Goal: Information Seeking & Learning: Learn about a topic

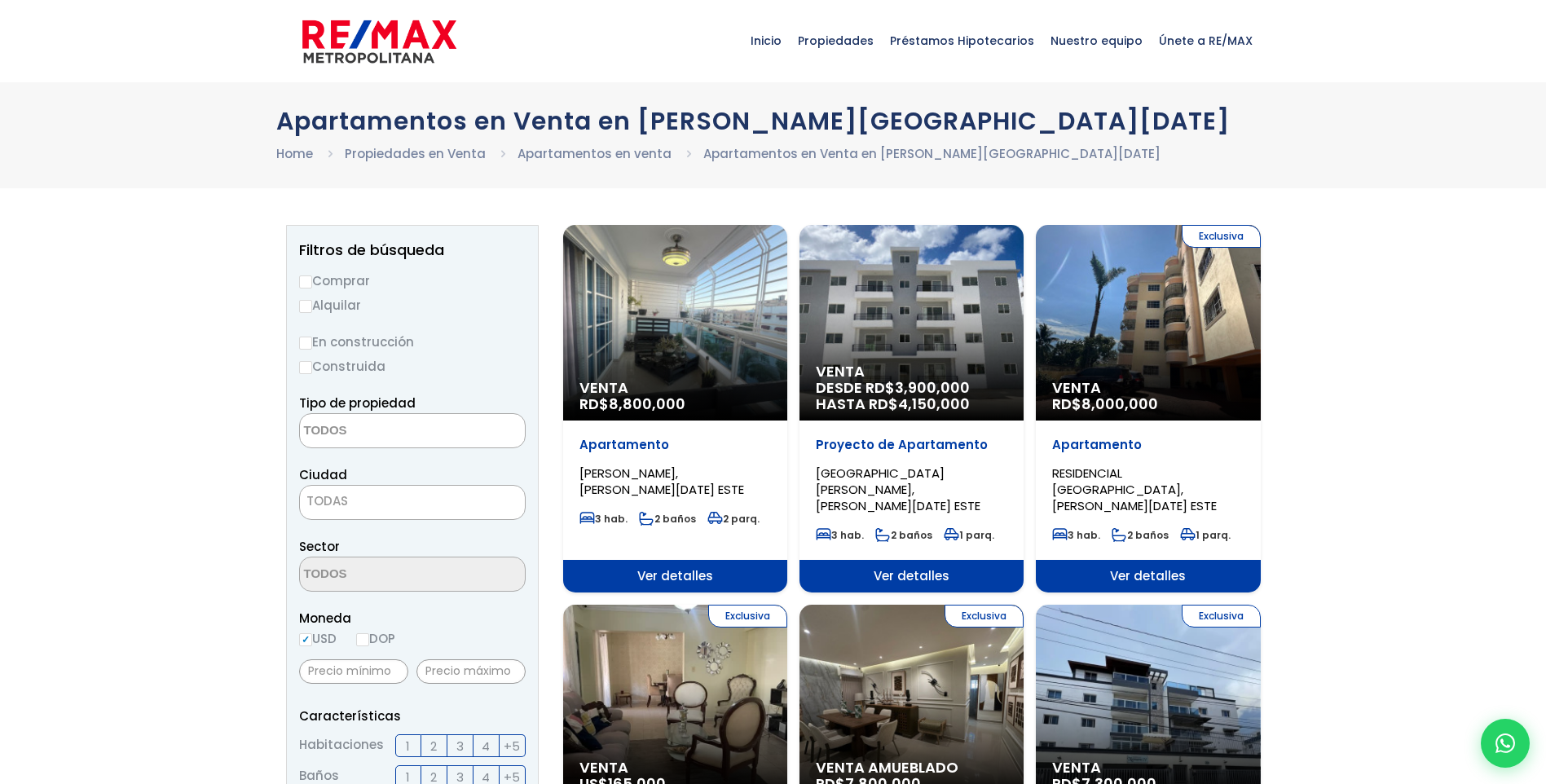
select select
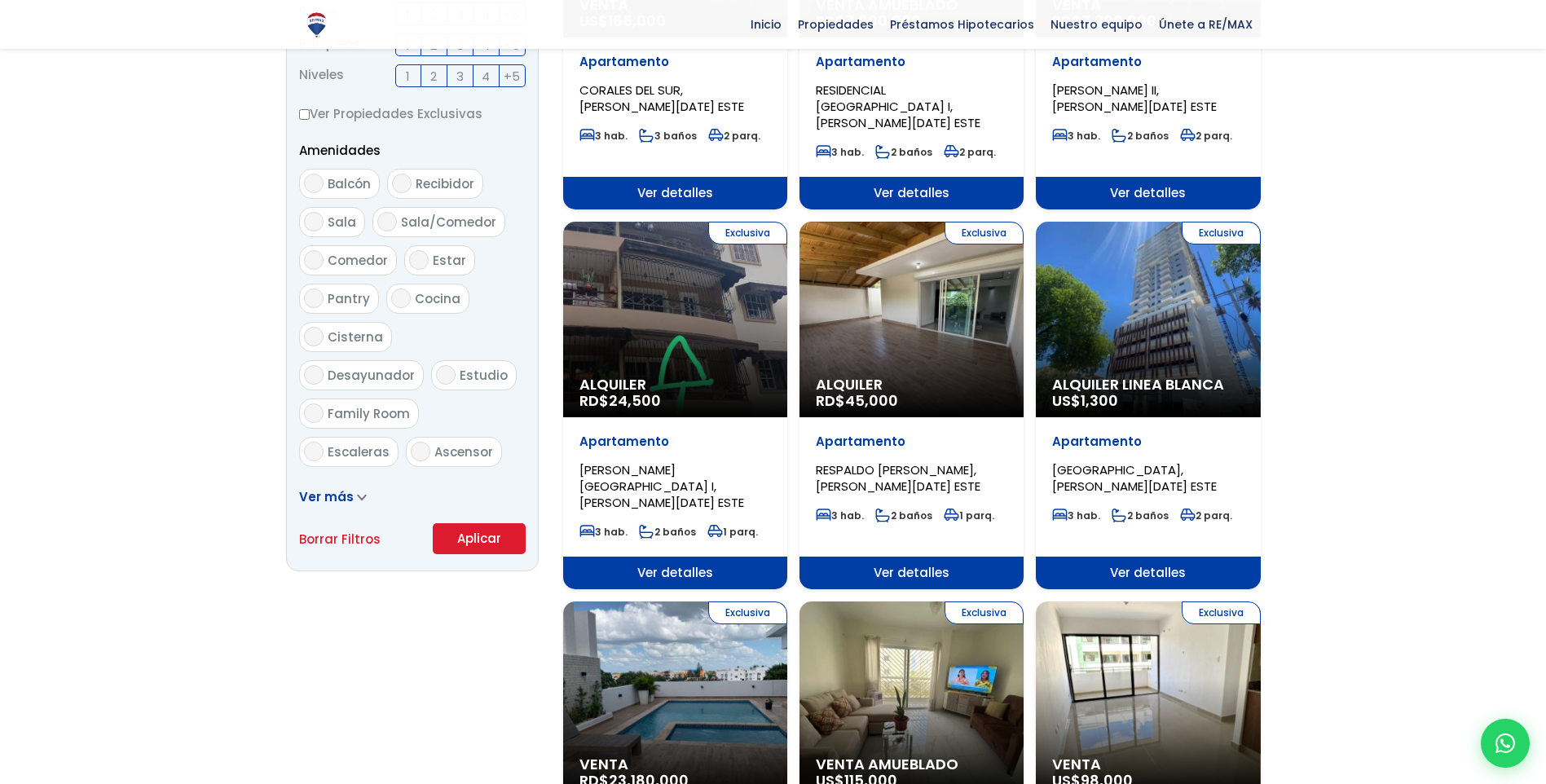
scroll to position [734, 0]
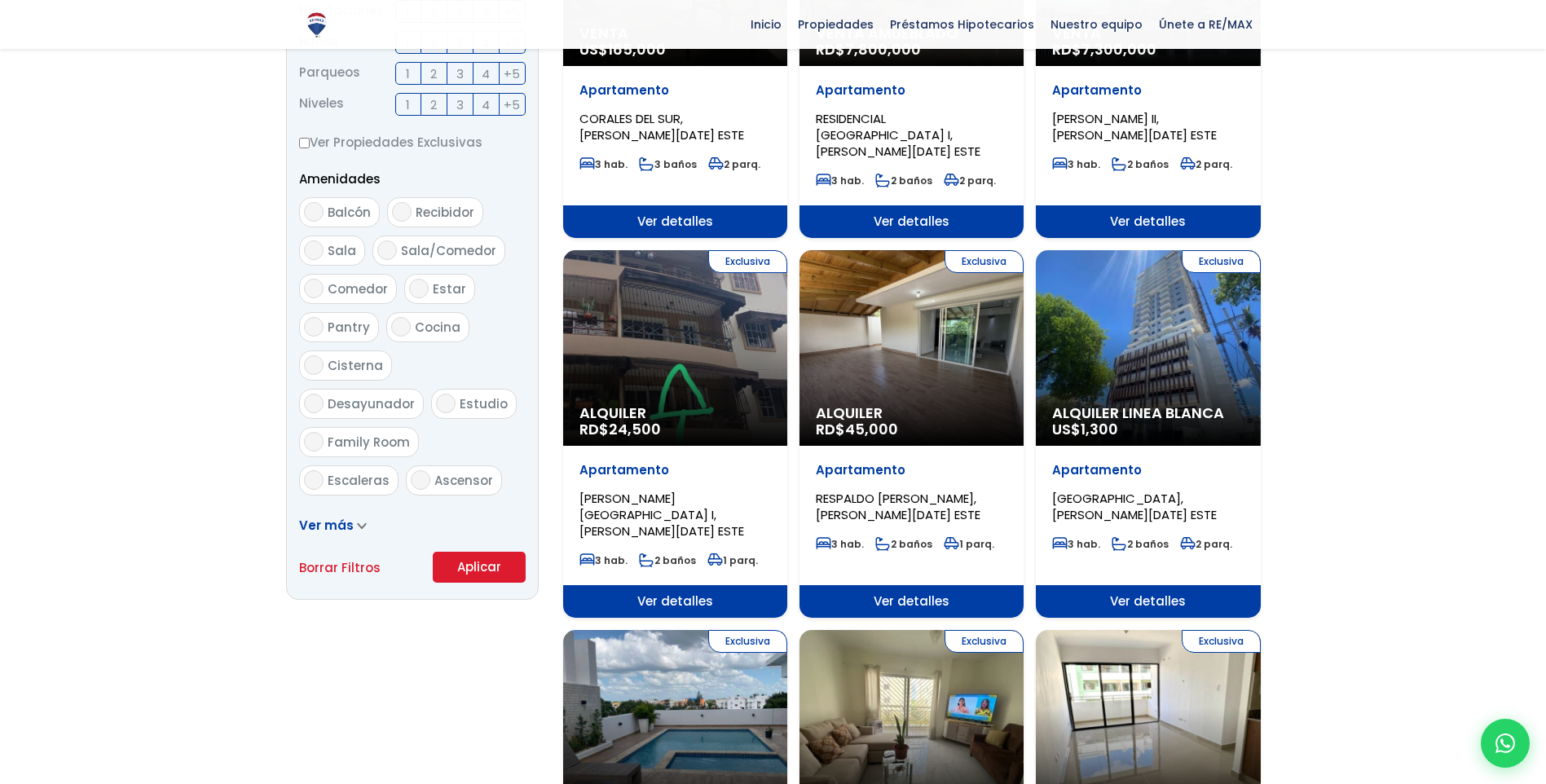
click at [423, 470] on input "Ascensor" at bounding box center [421, 479] width 19 height 19
checkbox input "true"
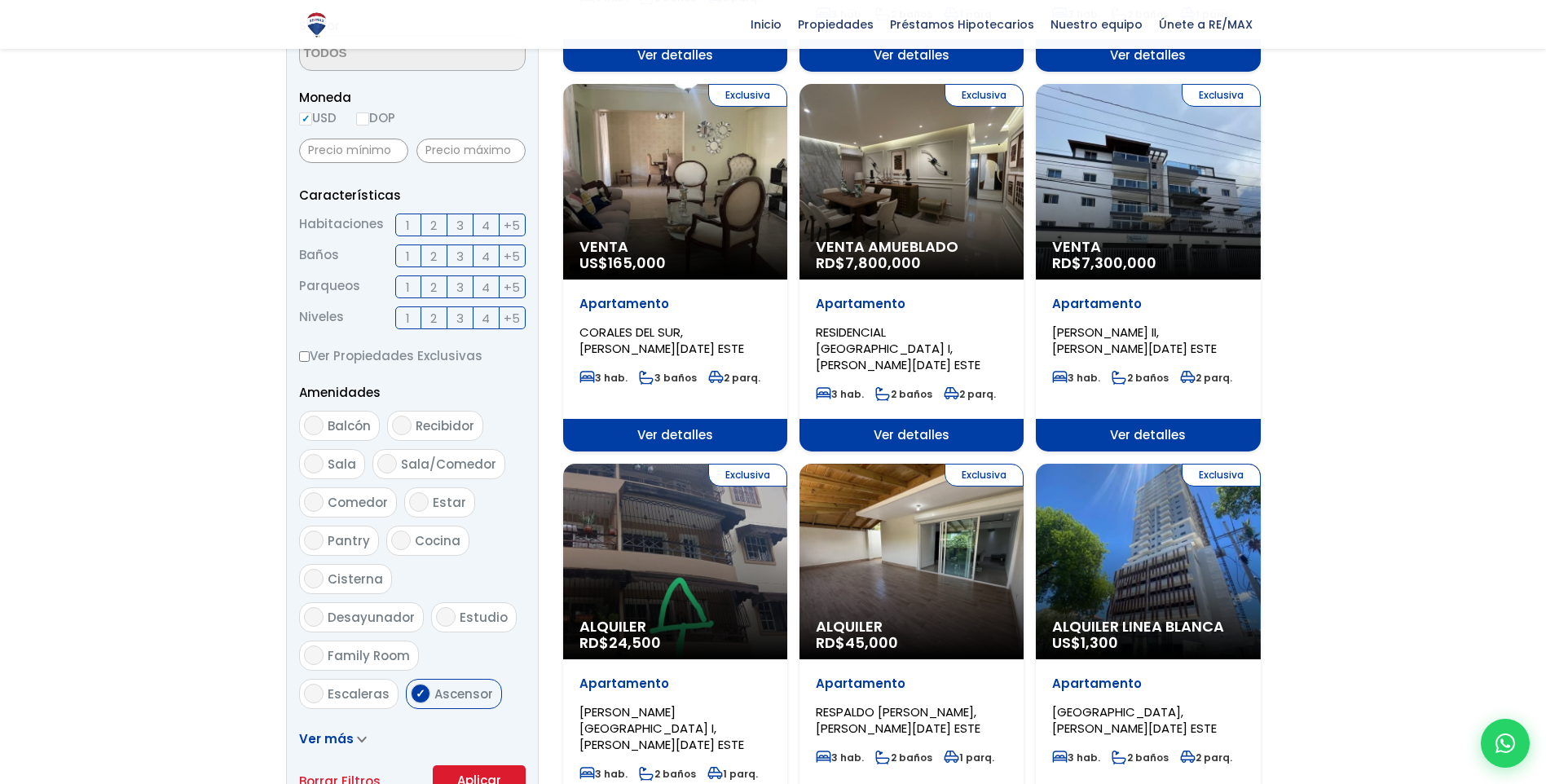
scroll to position [326, 0]
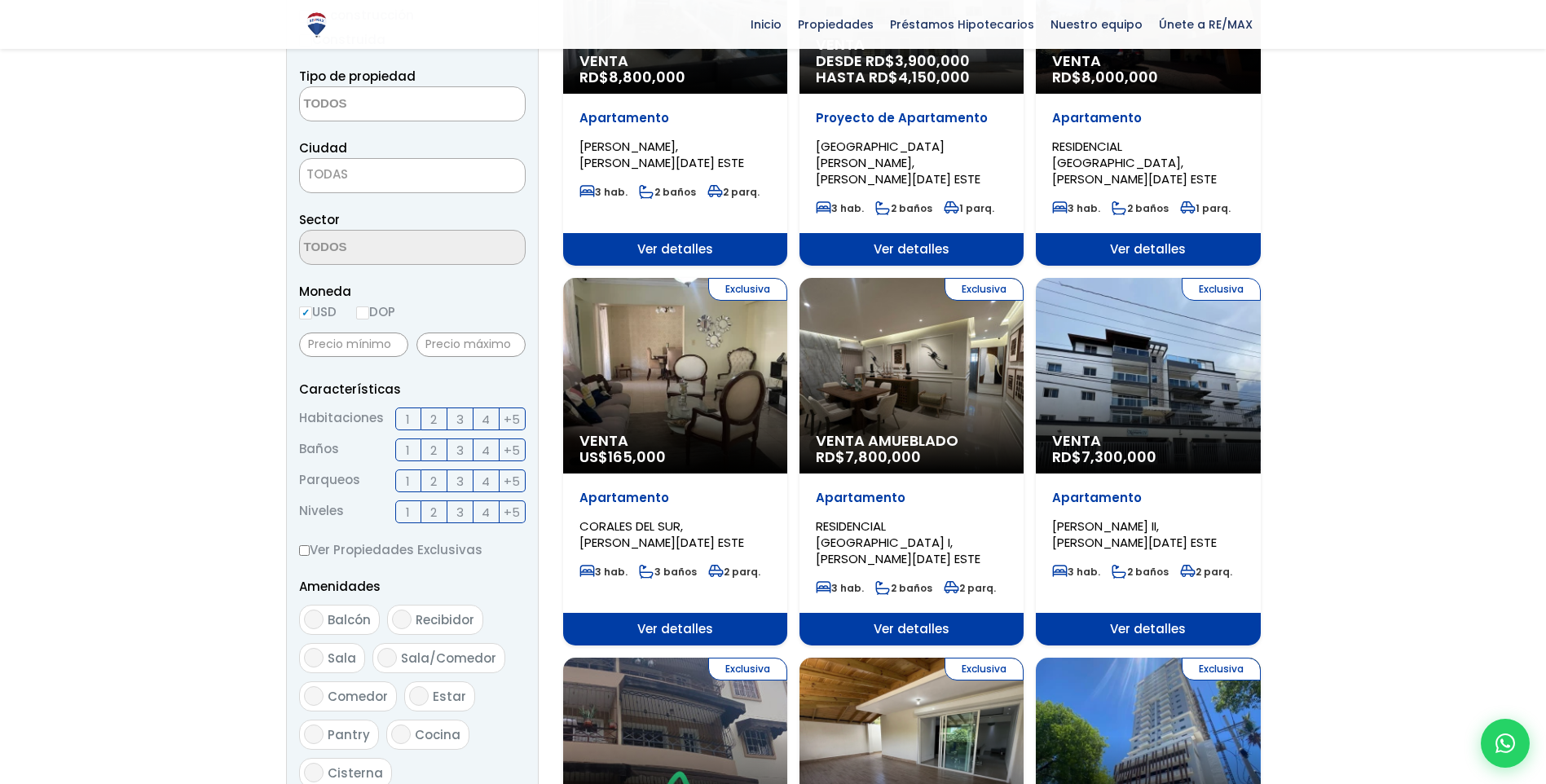
click at [457, 415] on span "3" at bounding box center [460, 419] width 8 height 20
click at [0, 0] on input "3" at bounding box center [0, 0] width 0 height 0
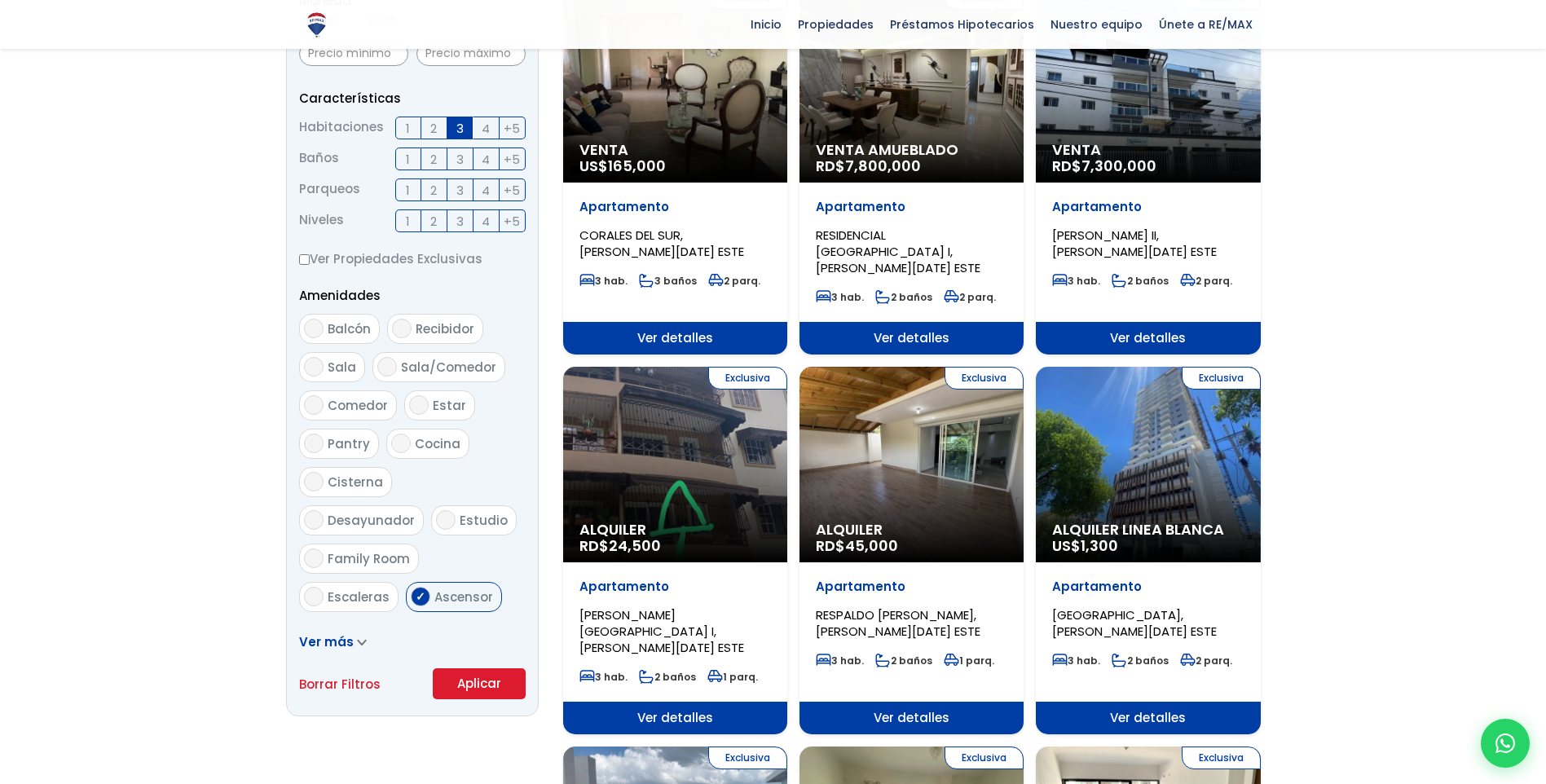
scroll to position [815, 0]
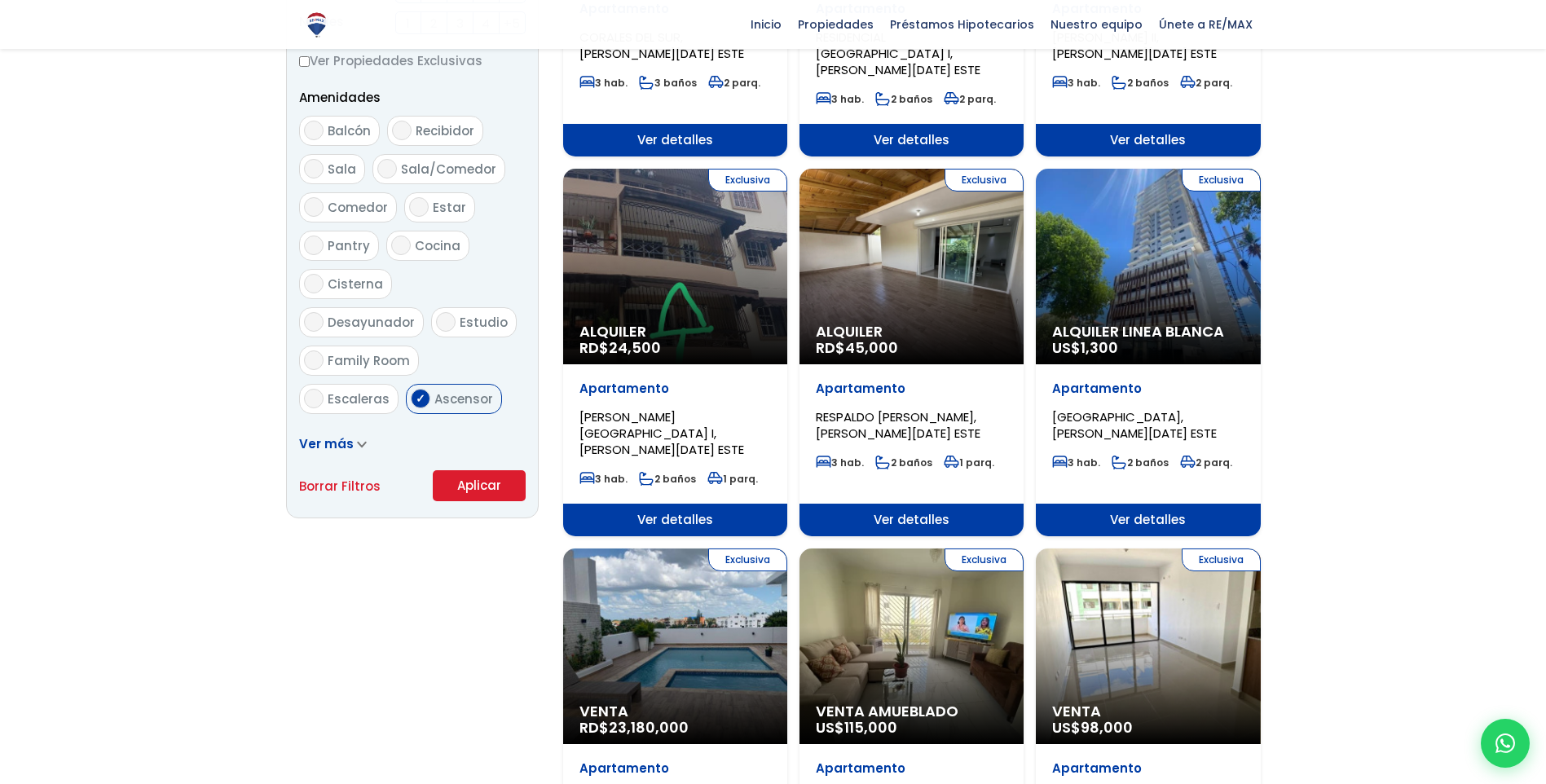
click at [474, 481] on button "Aplicar" at bounding box center [480, 485] width 93 height 31
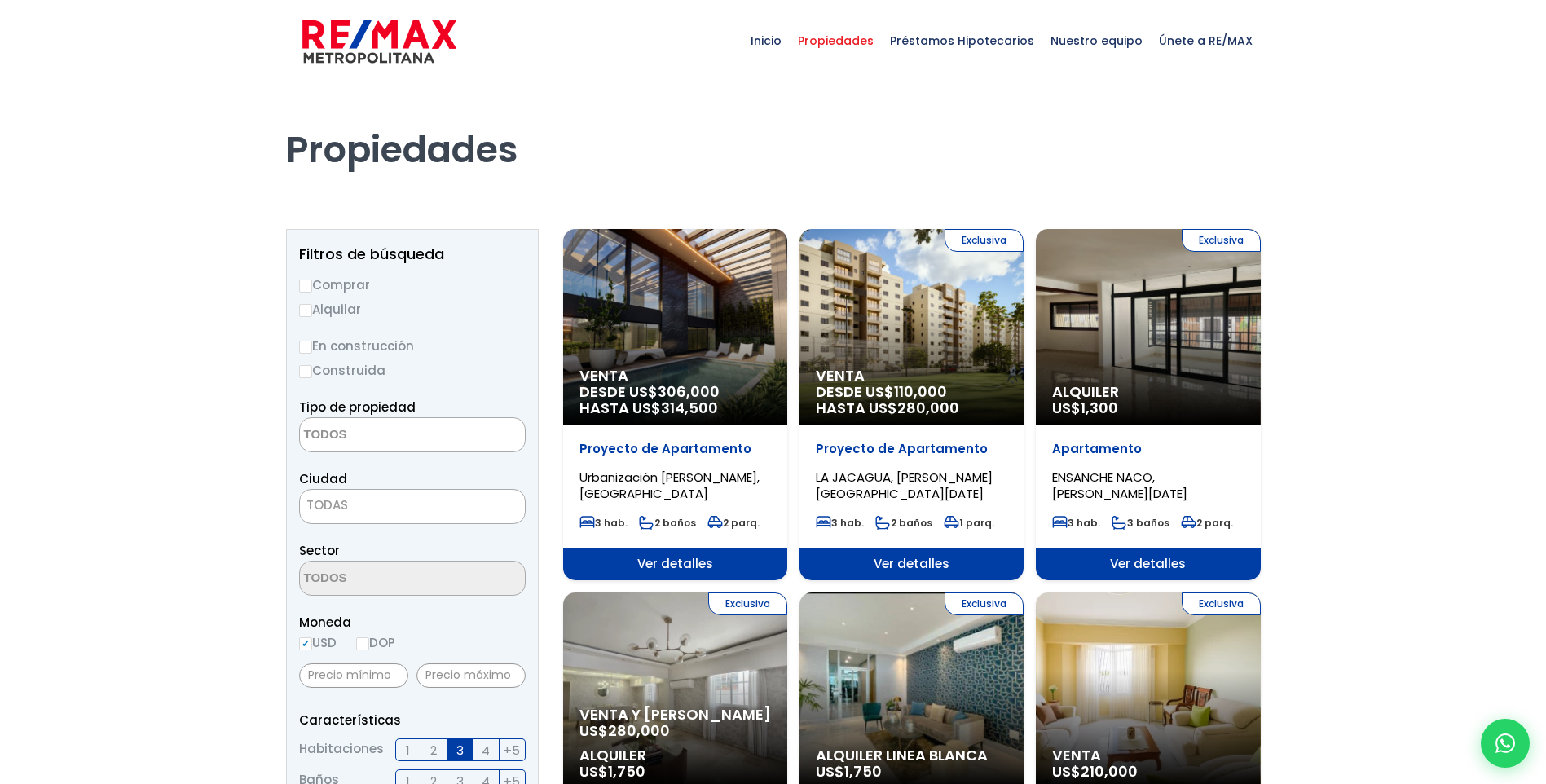
select select
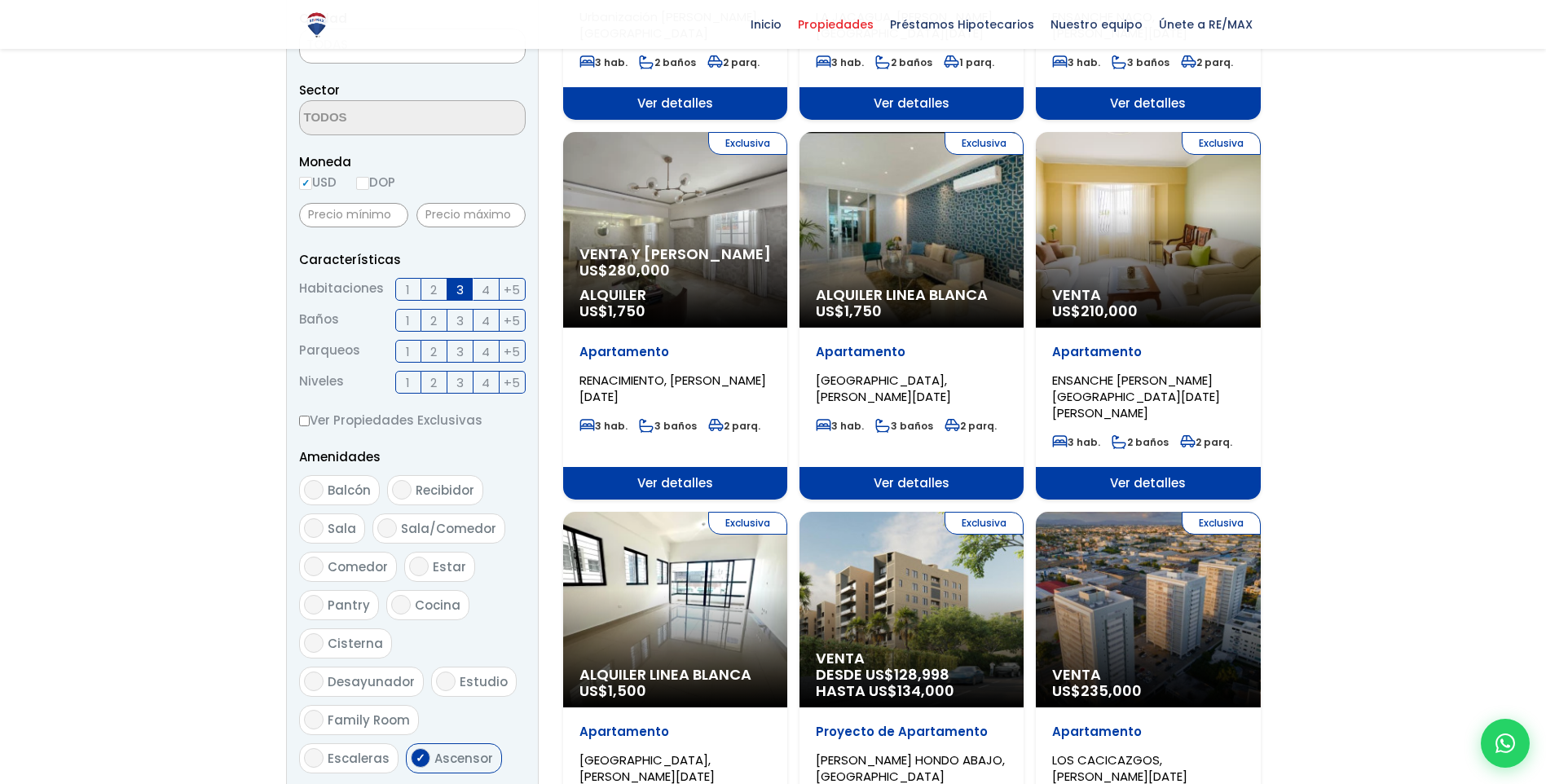
scroll to position [163, 0]
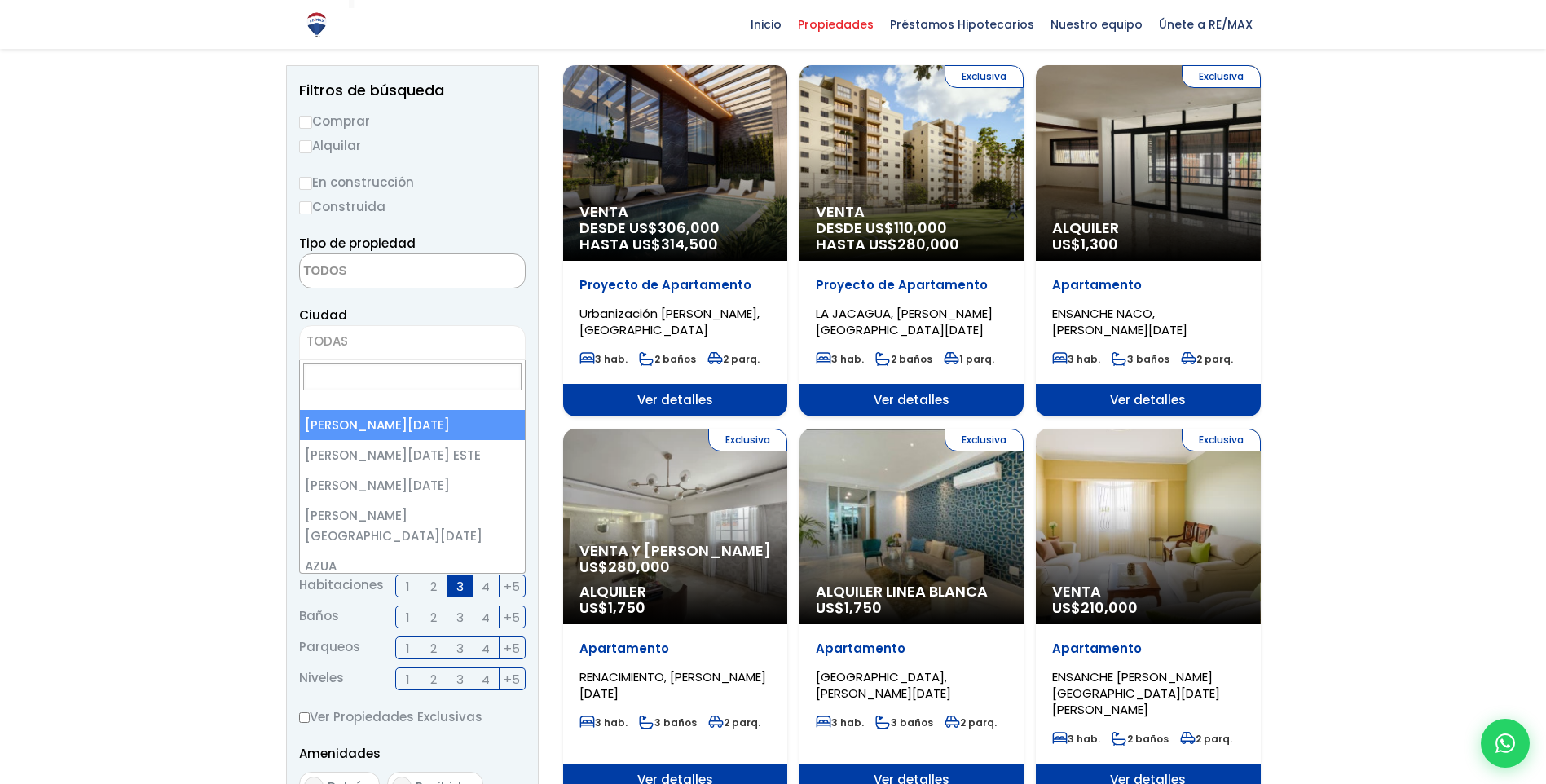
click at [370, 340] on span "TODAS" at bounding box center [412, 341] width 225 height 23
select select "148"
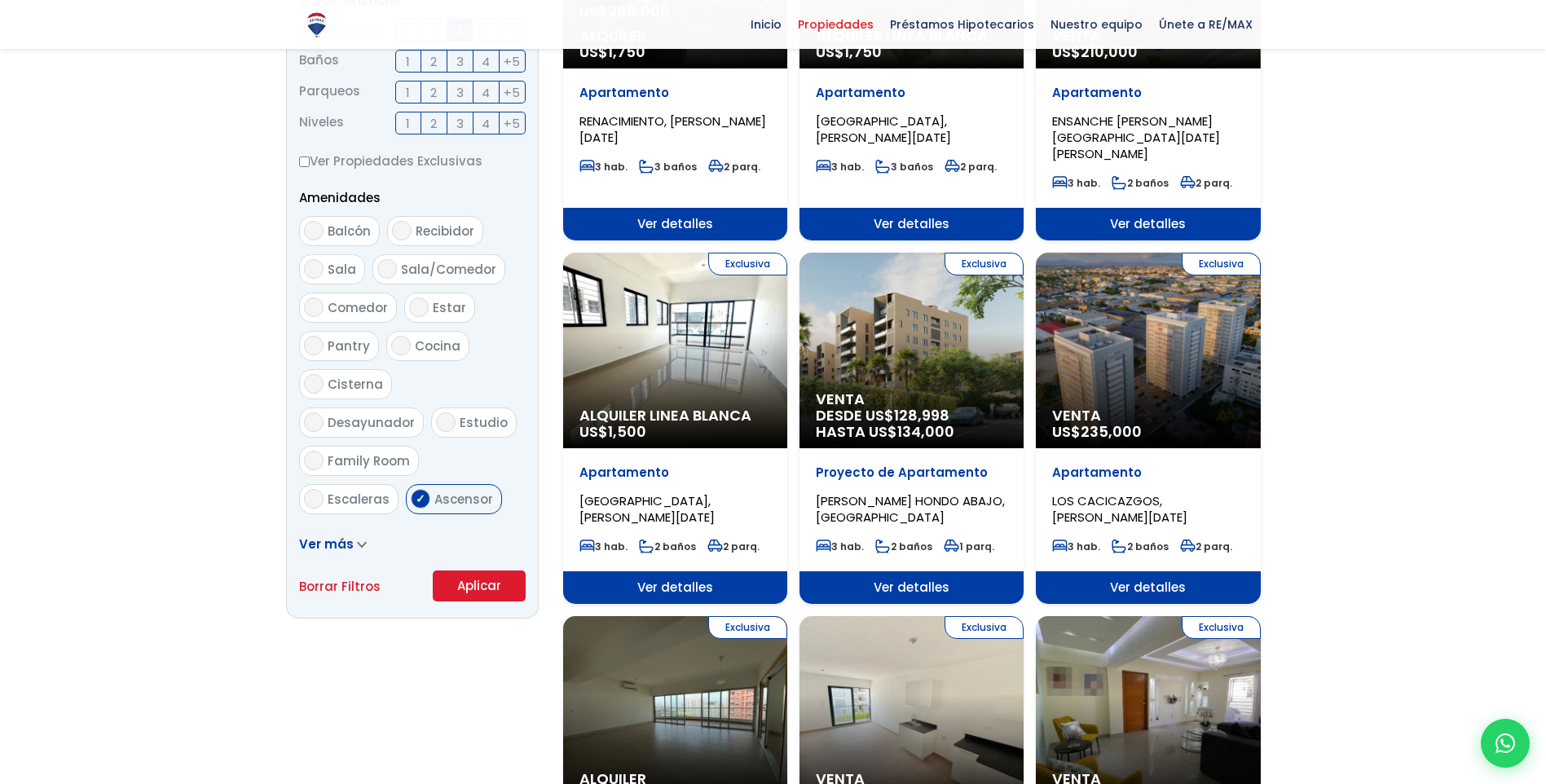
scroll to position [896, 0]
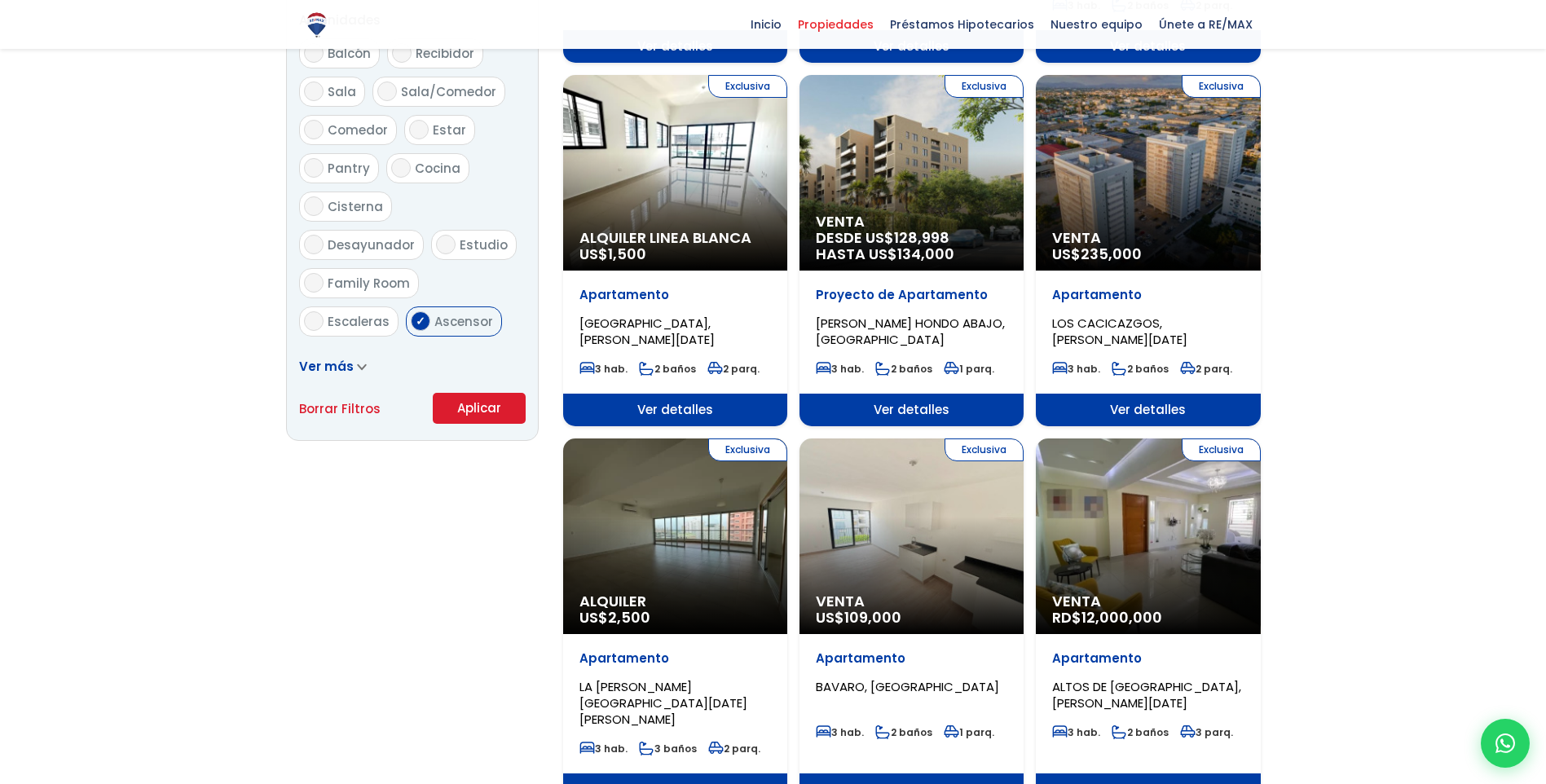
click at [482, 411] on button "Aplicar" at bounding box center [480, 408] width 93 height 31
click at [481, 407] on button "Aplicar" at bounding box center [480, 408] width 93 height 31
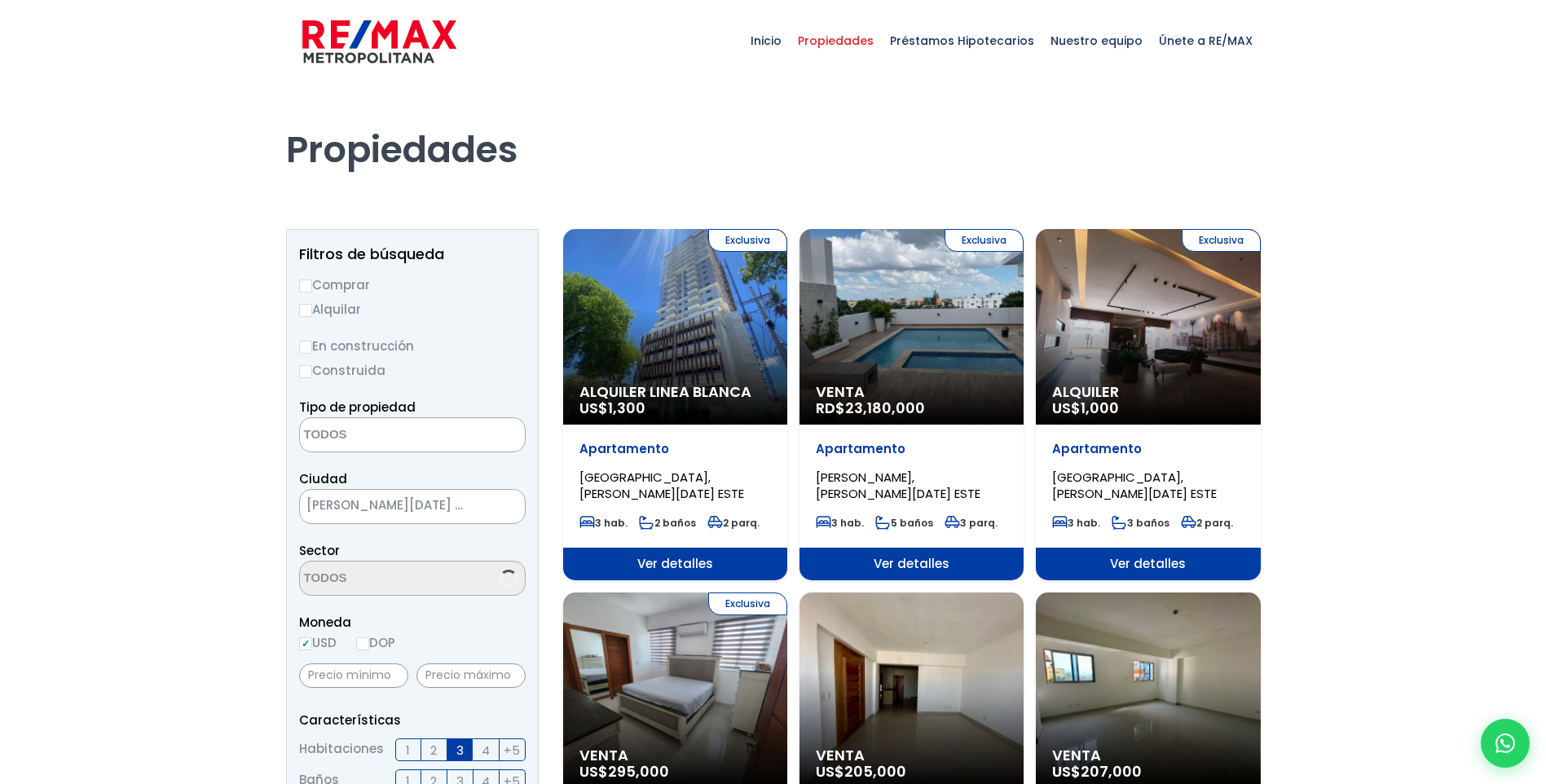
select select
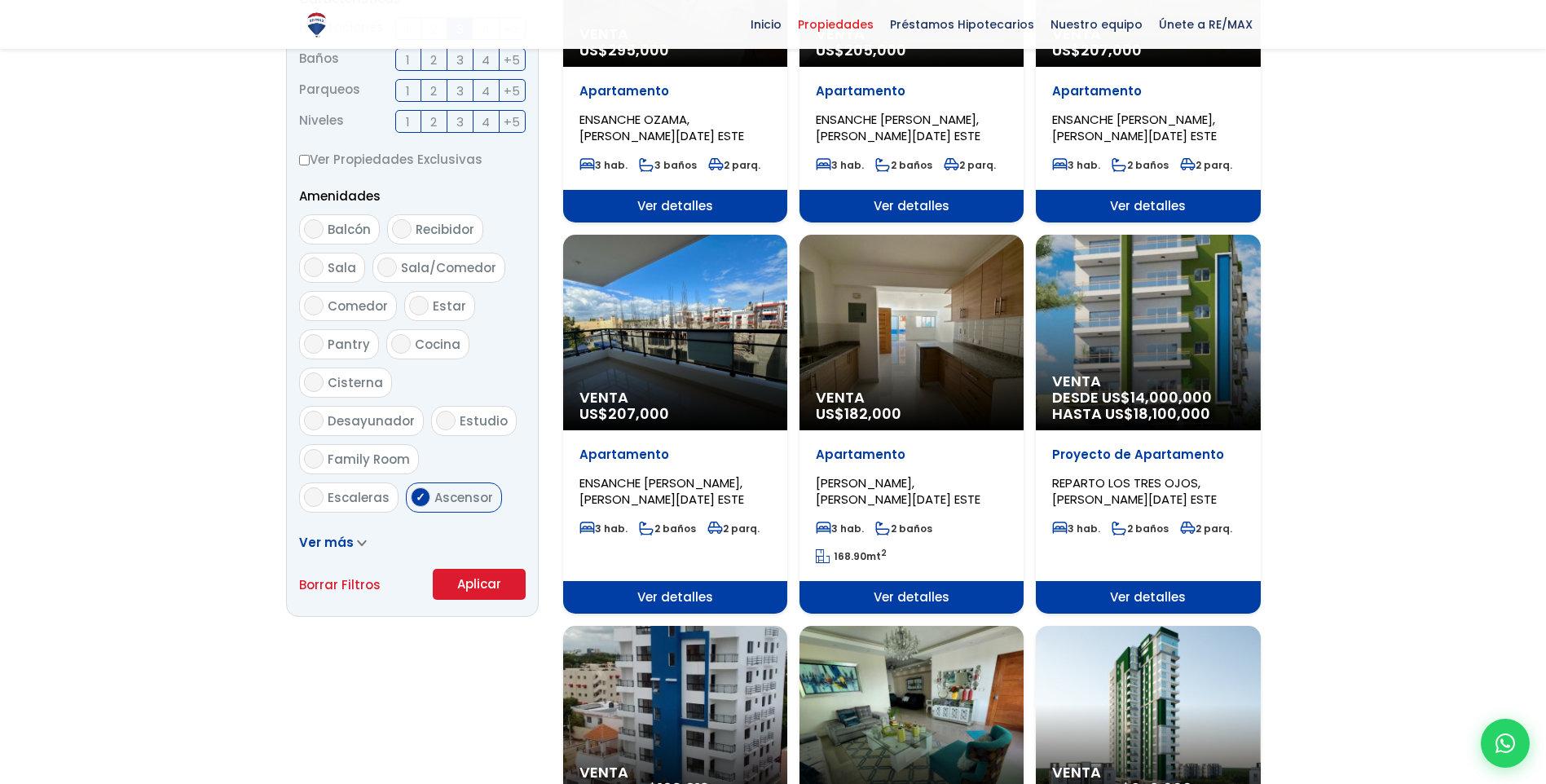
scroll to position [734, 0]
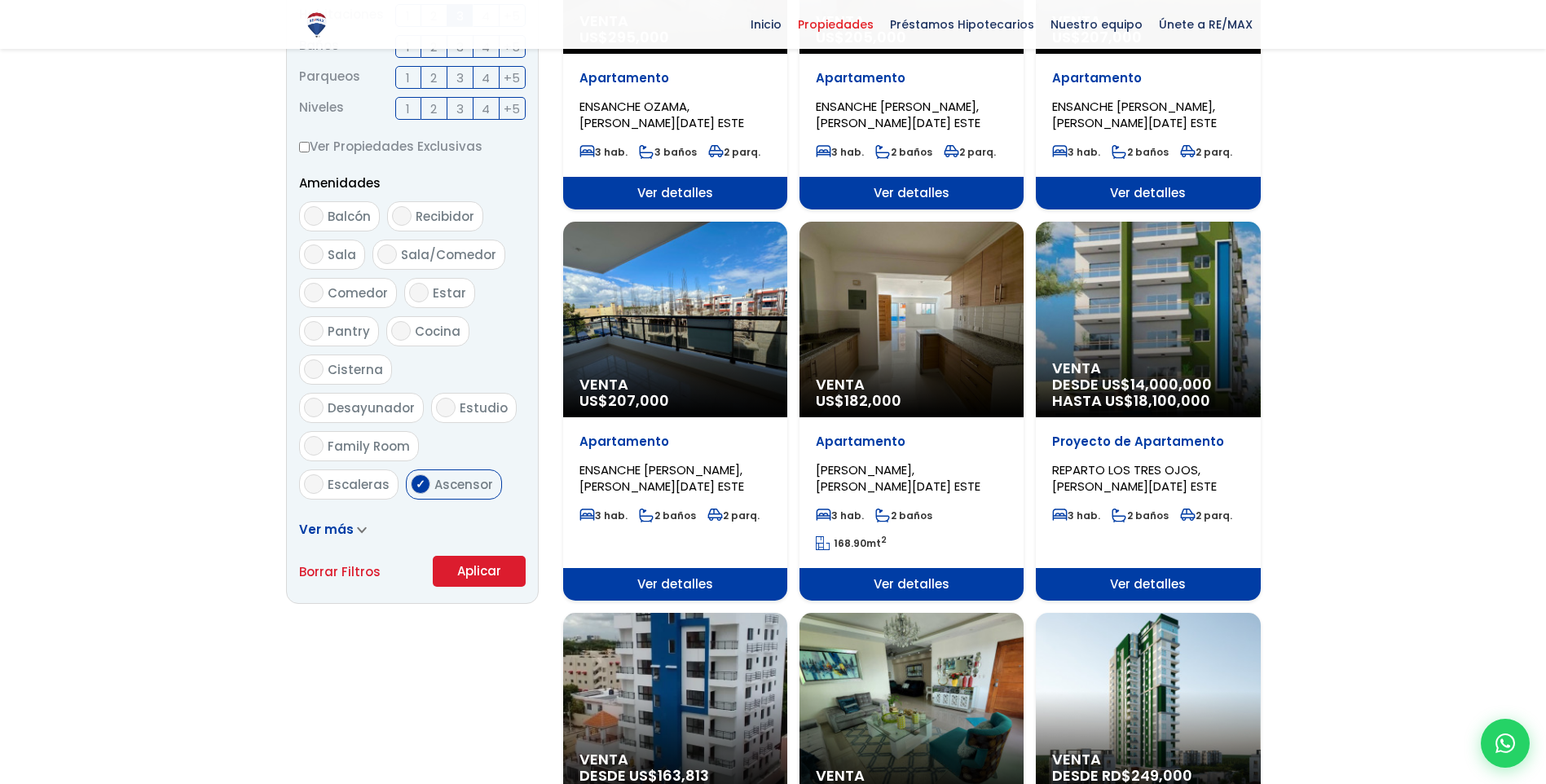
click at [931, 351] on div "Venta US$ 182,000" at bounding box center [912, 319] width 224 height 195
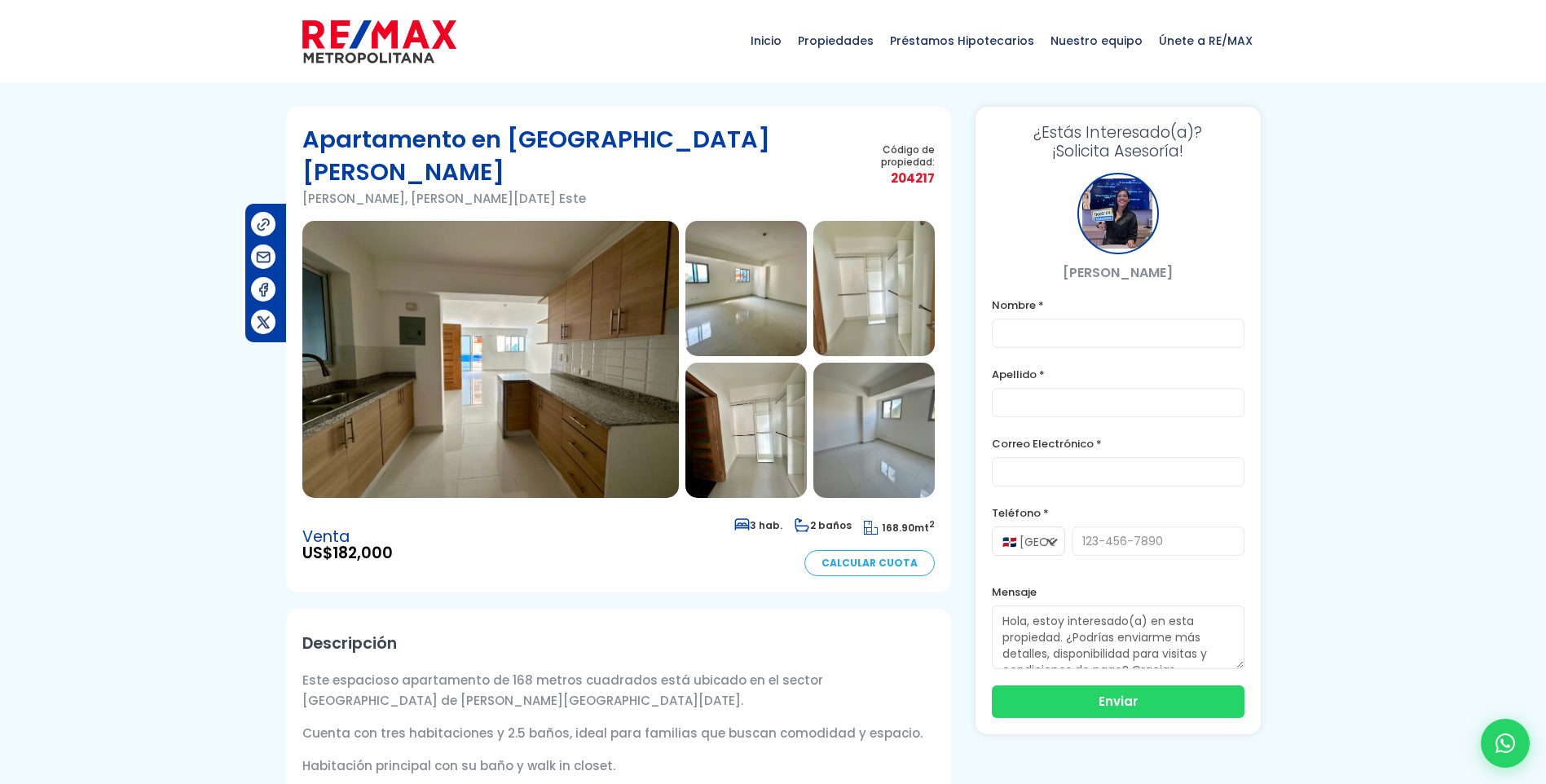
click at [533, 366] on img at bounding box center [490, 359] width 376 height 277
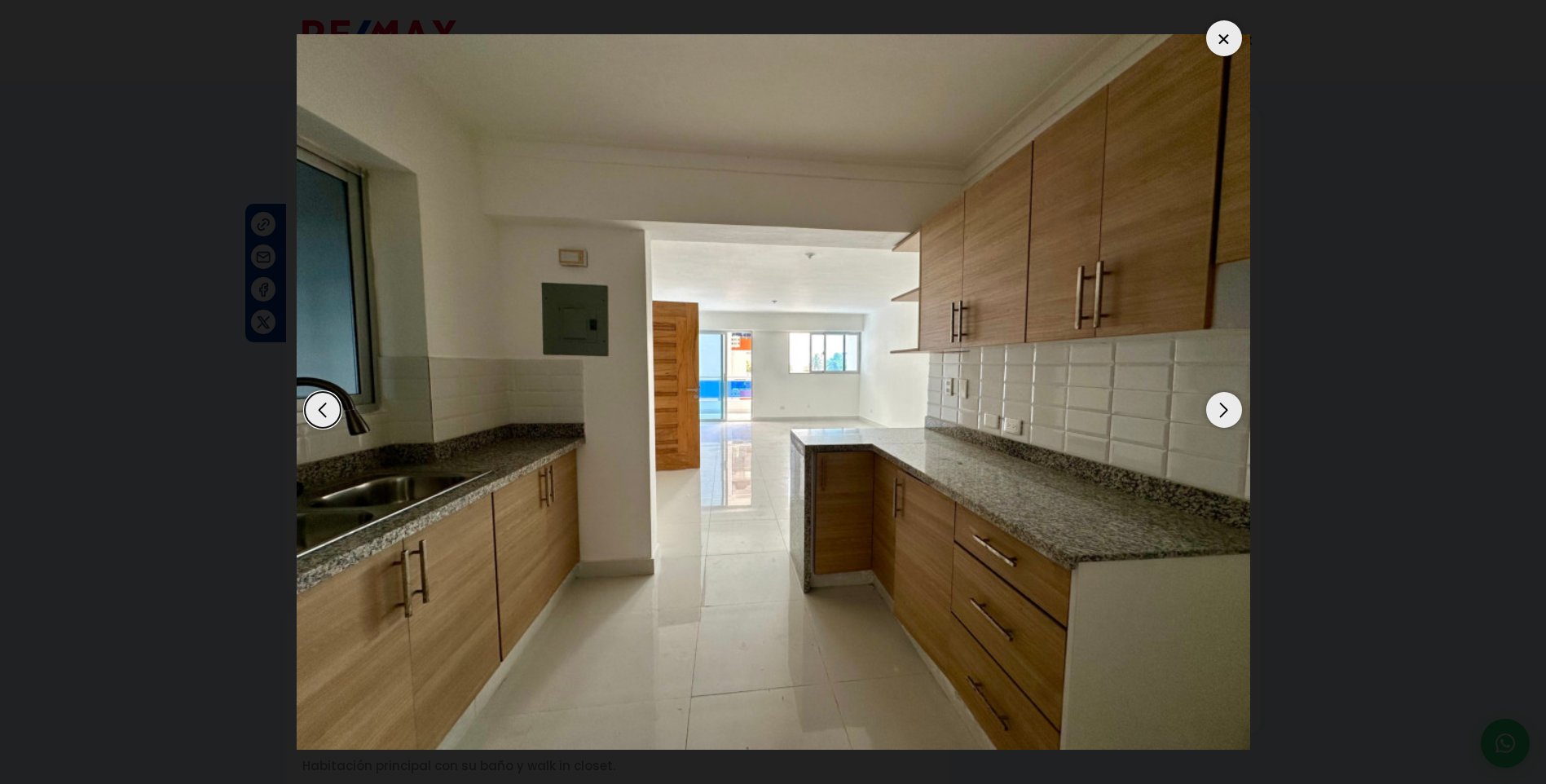
click at [1215, 407] on div "Next slide" at bounding box center [1223, 409] width 36 height 36
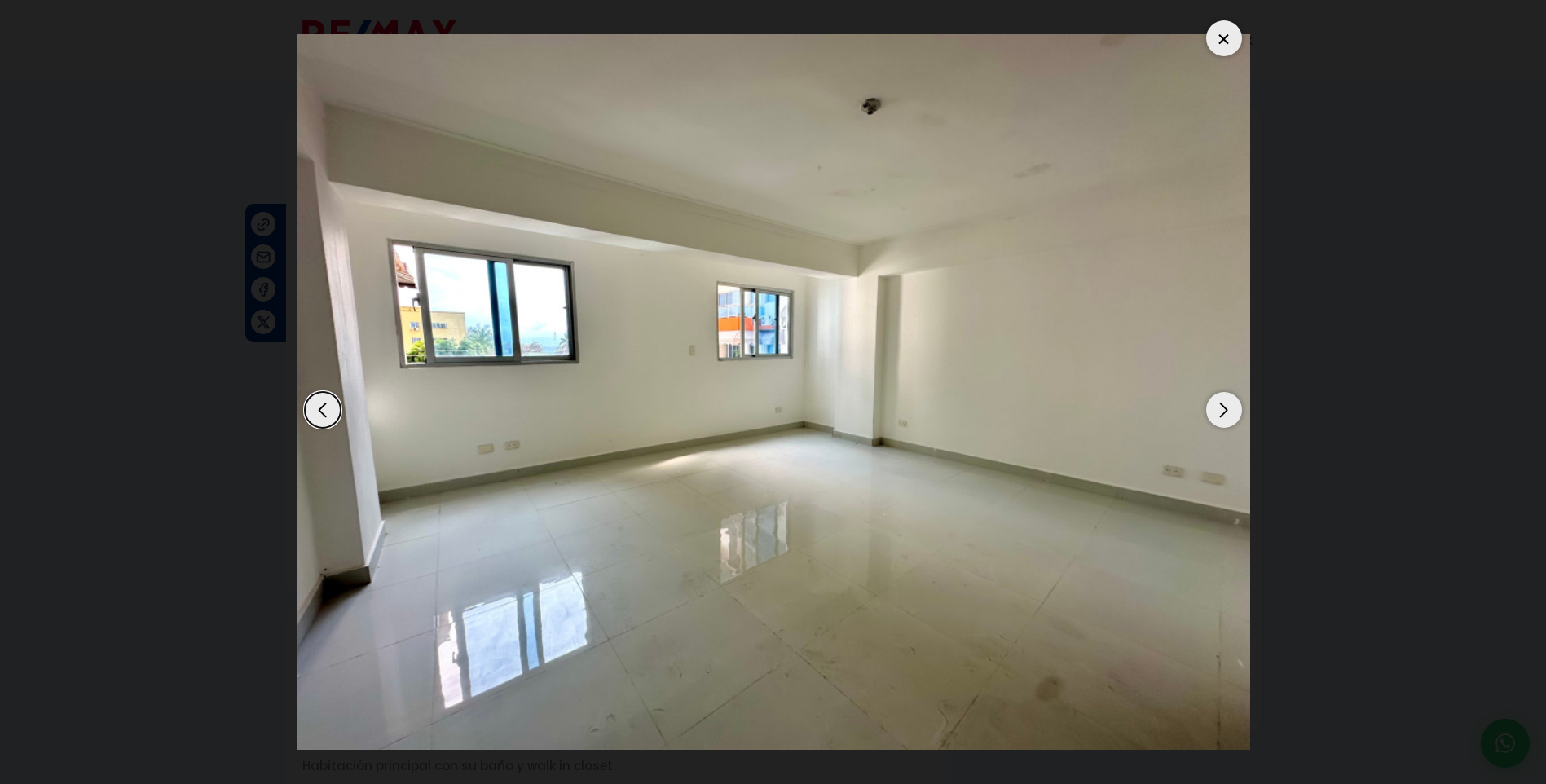
click at [1215, 407] on div "Next slide" at bounding box center [1223, 409] width 36 height 36
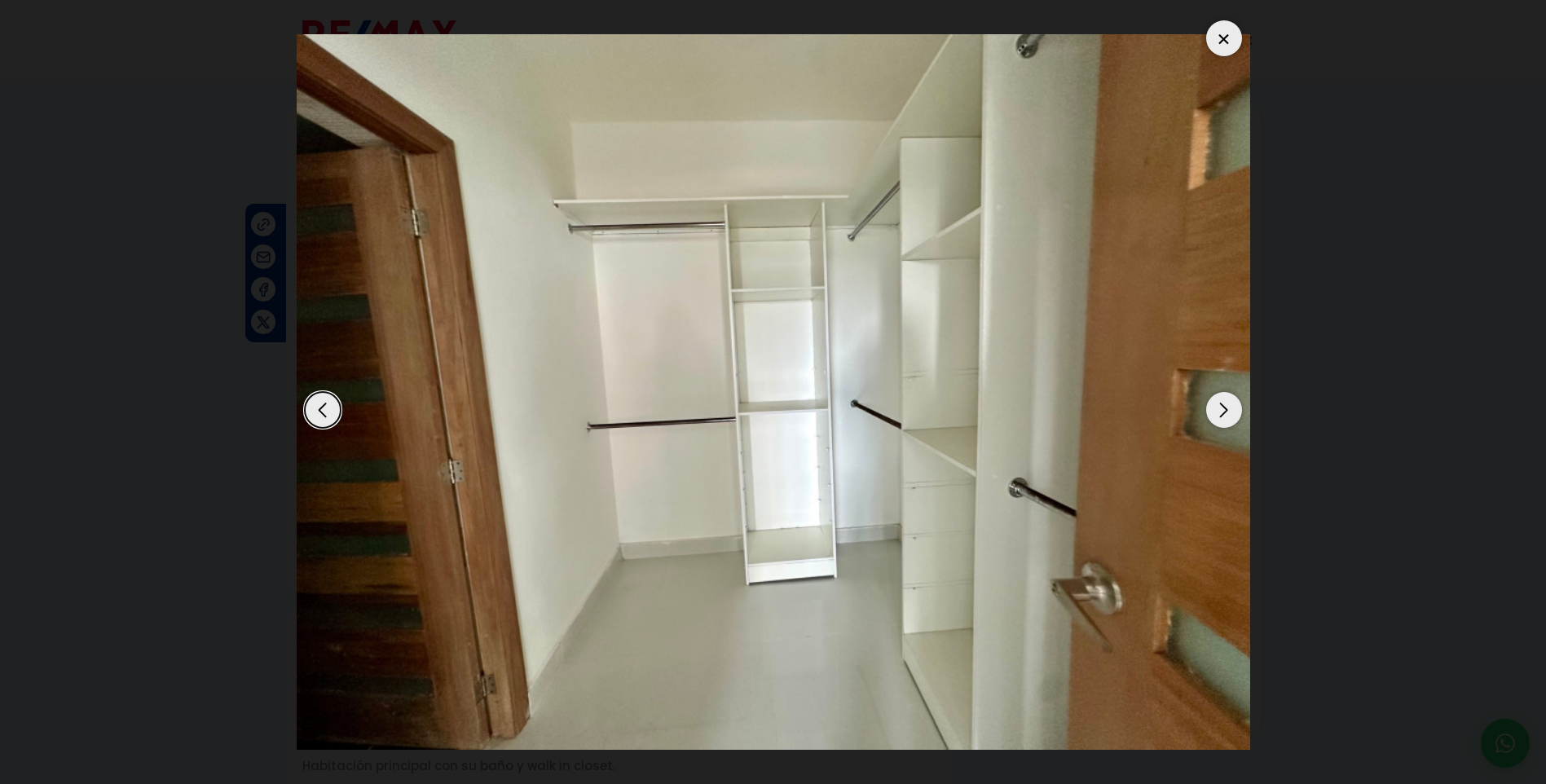
click at [1215, 407] on div "Next slide" at bounding box center [1223, 409] width 36 height 36
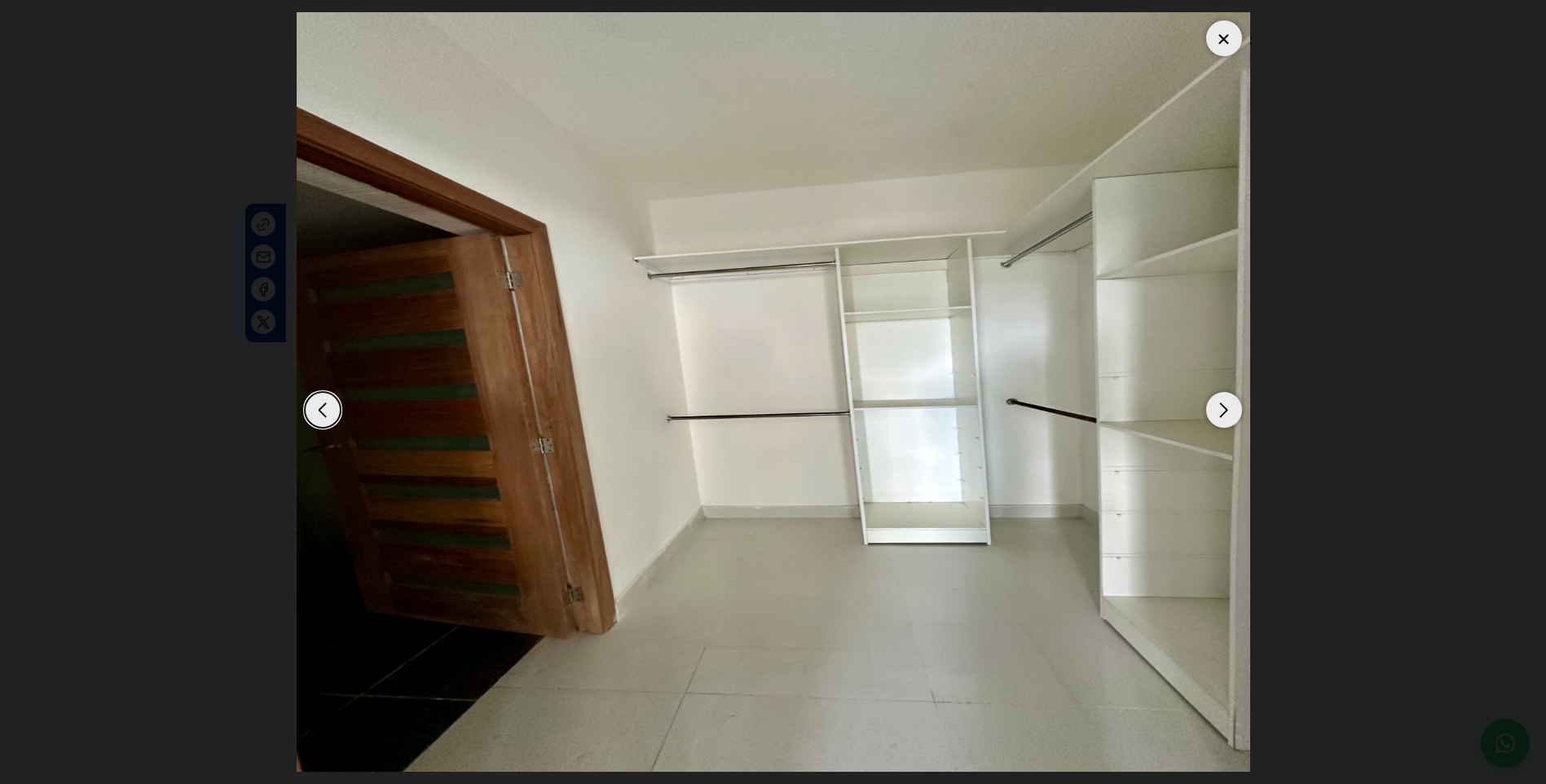
click at [1215, 407] on div "Next slide" at bounding box center [1223, 409] width 36 height 36
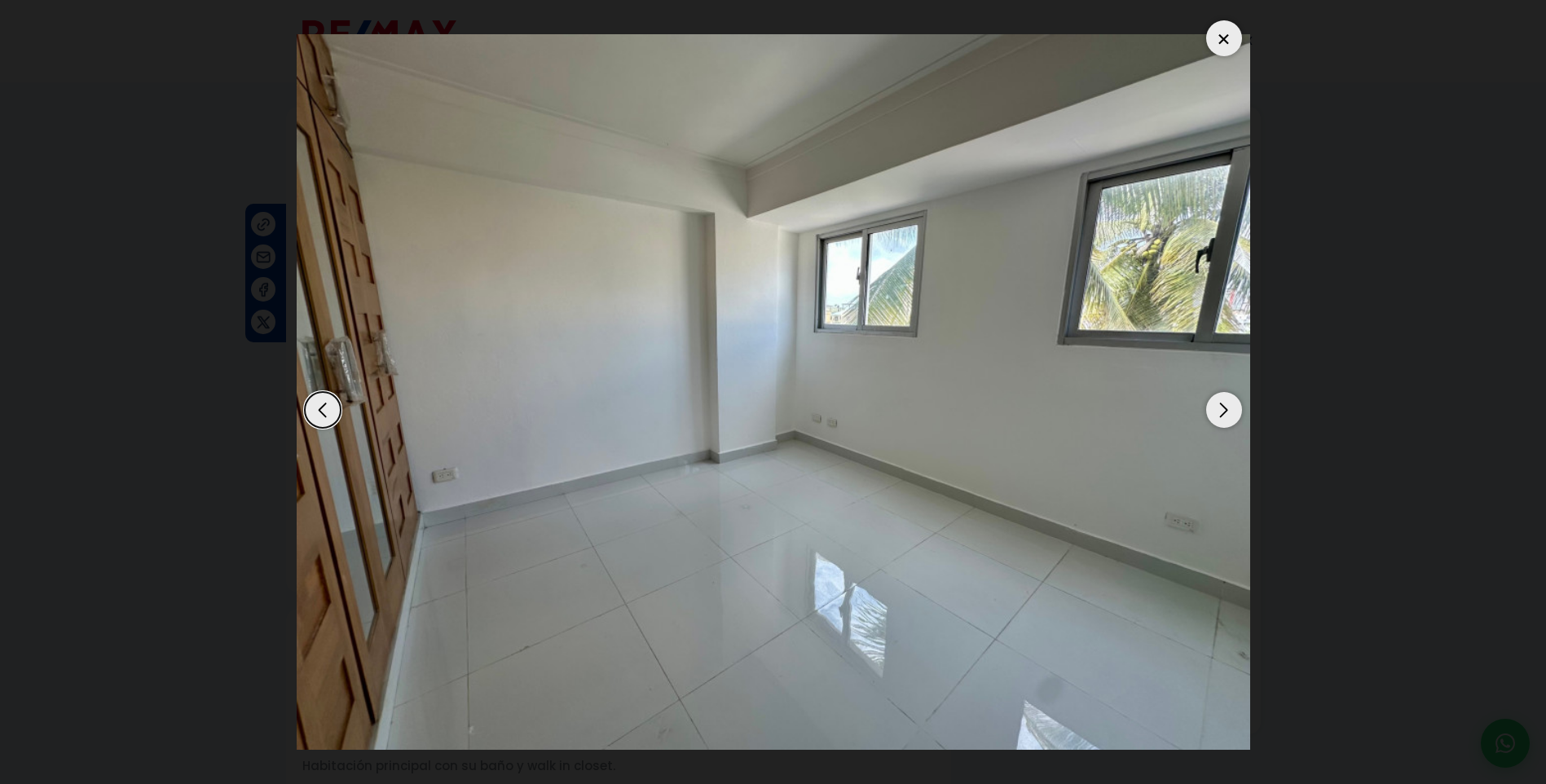
click at [1226, 407] on div "Next slide" at bounding box center [1223, 409] width 36 height 36
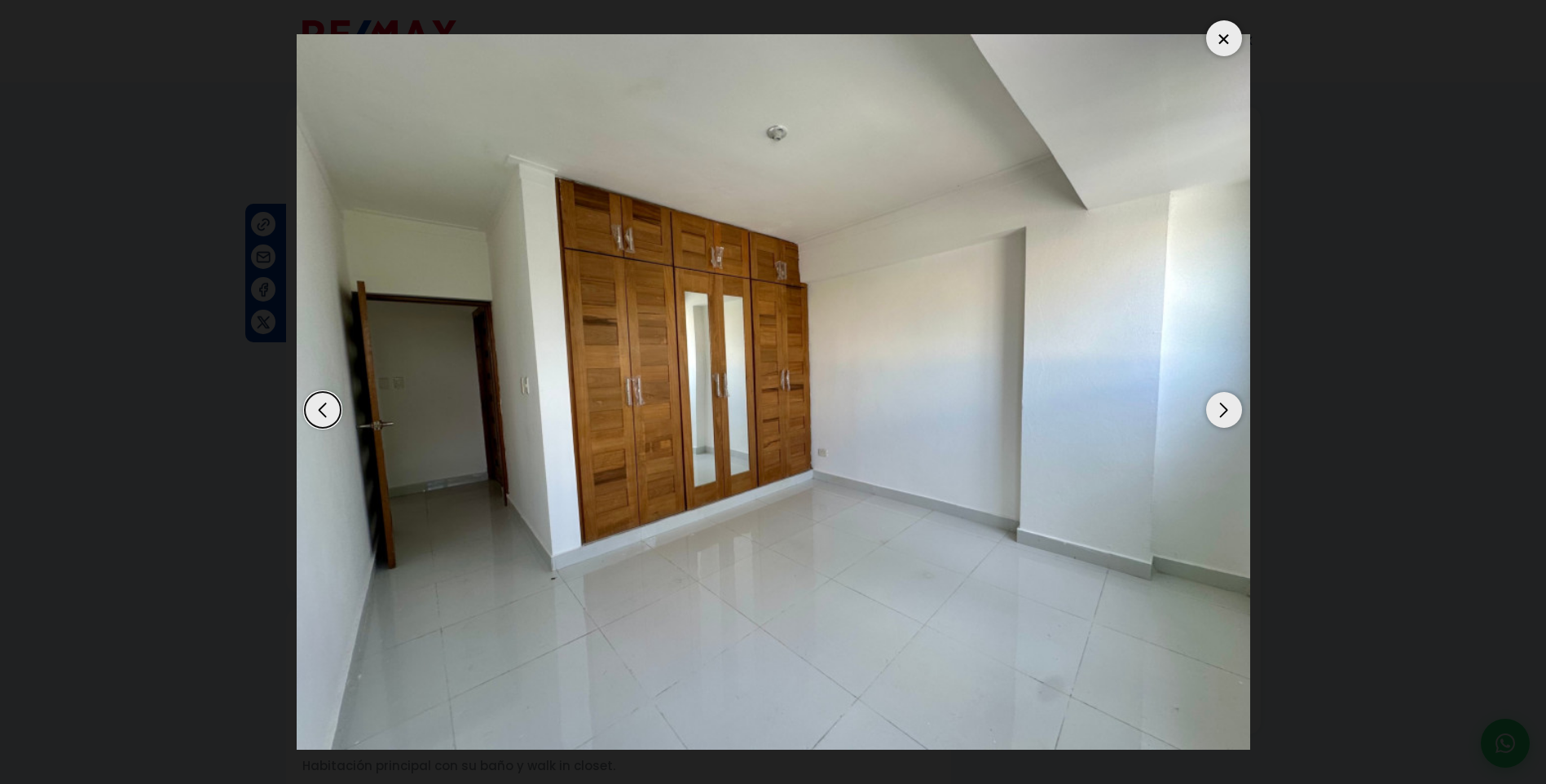
click at [1226, 407] on div "Next slide" at bounding box center [1223, 409] width 36 height 36
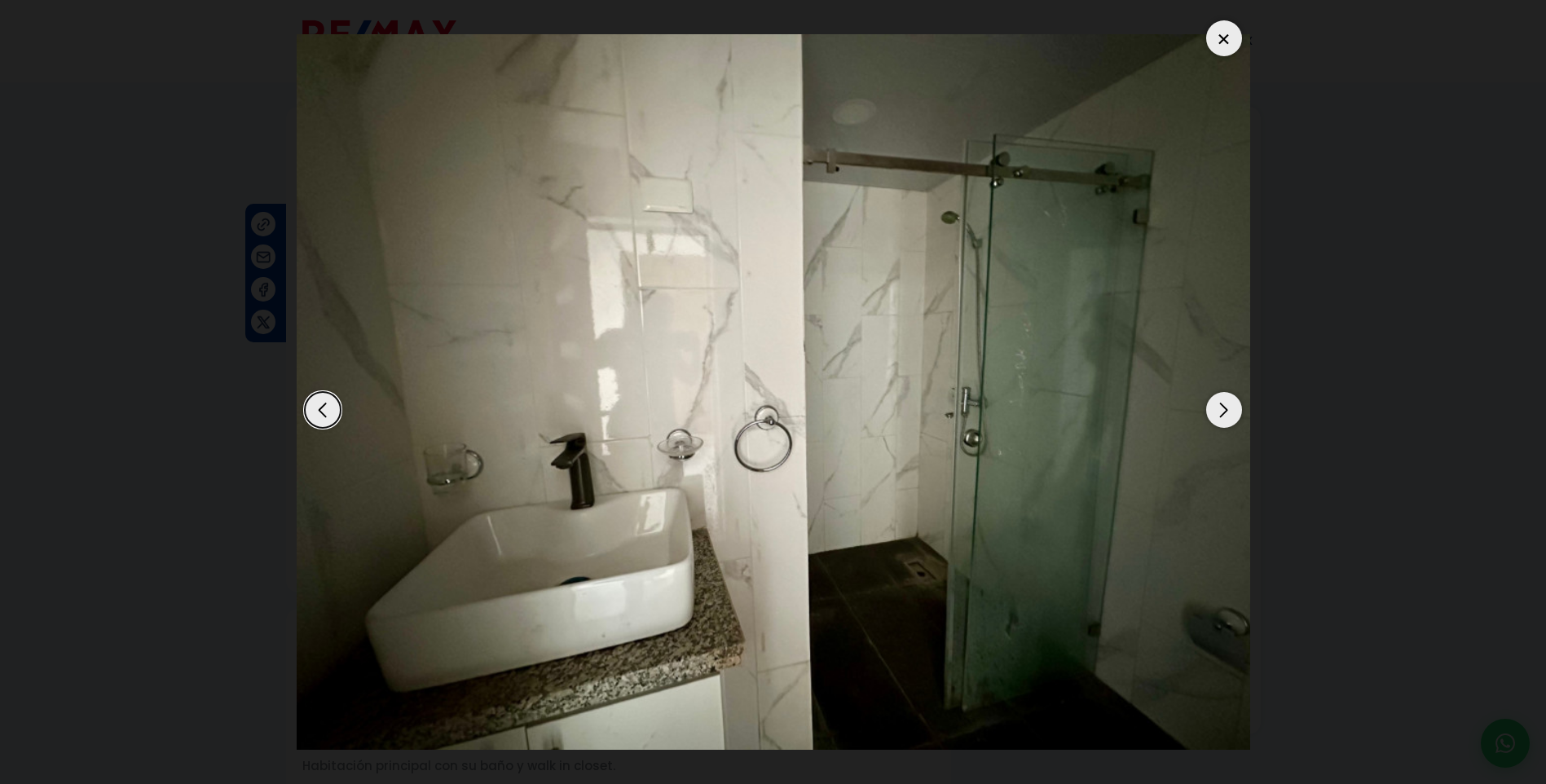
click at [1226, 407] on div "Next slide" at bounding box center [1223, 409] width 36 height 36
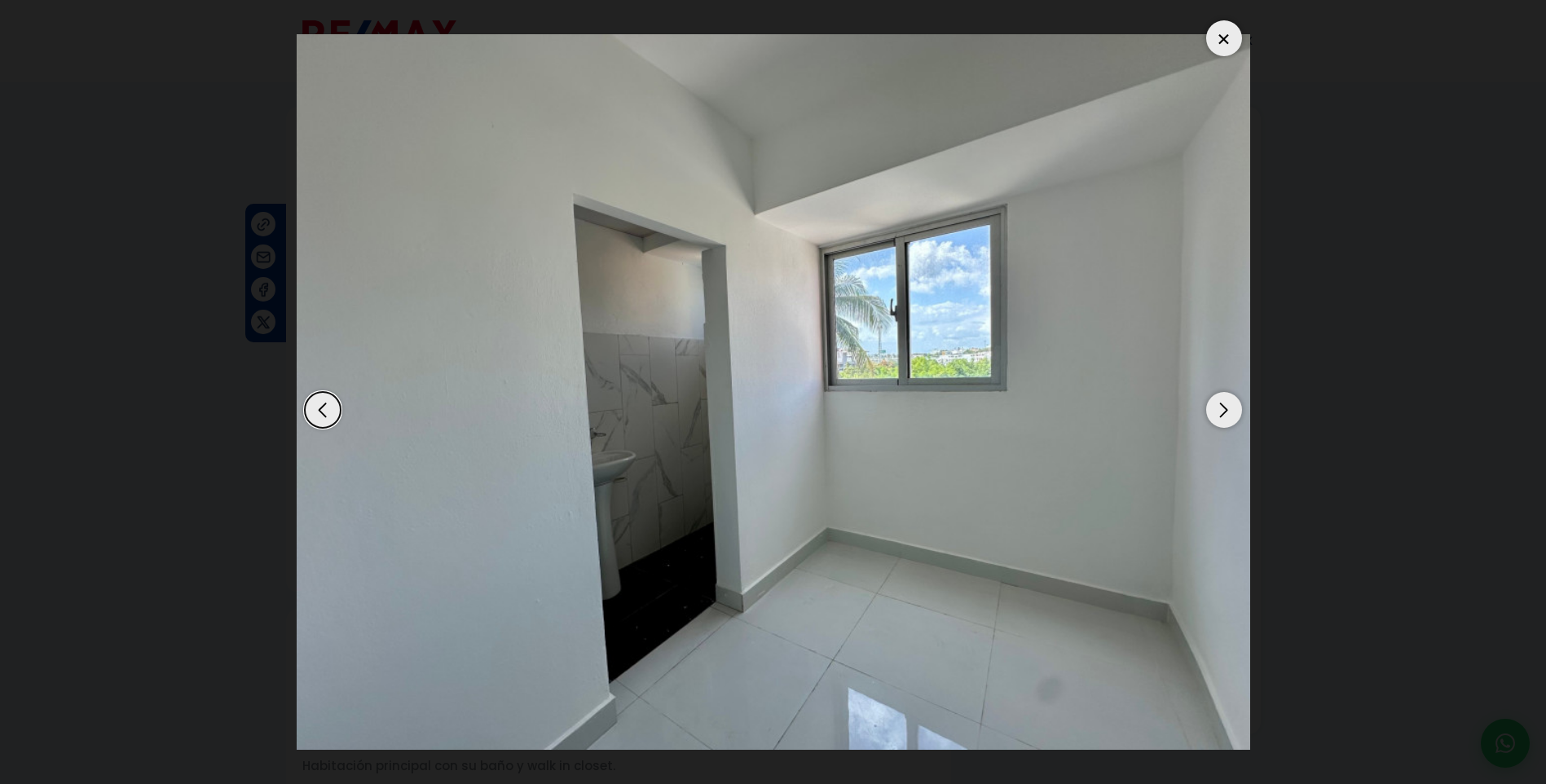
click at [1226, 407] on div "Next slide" at bounding box center [1223, 409] width 36 height 36
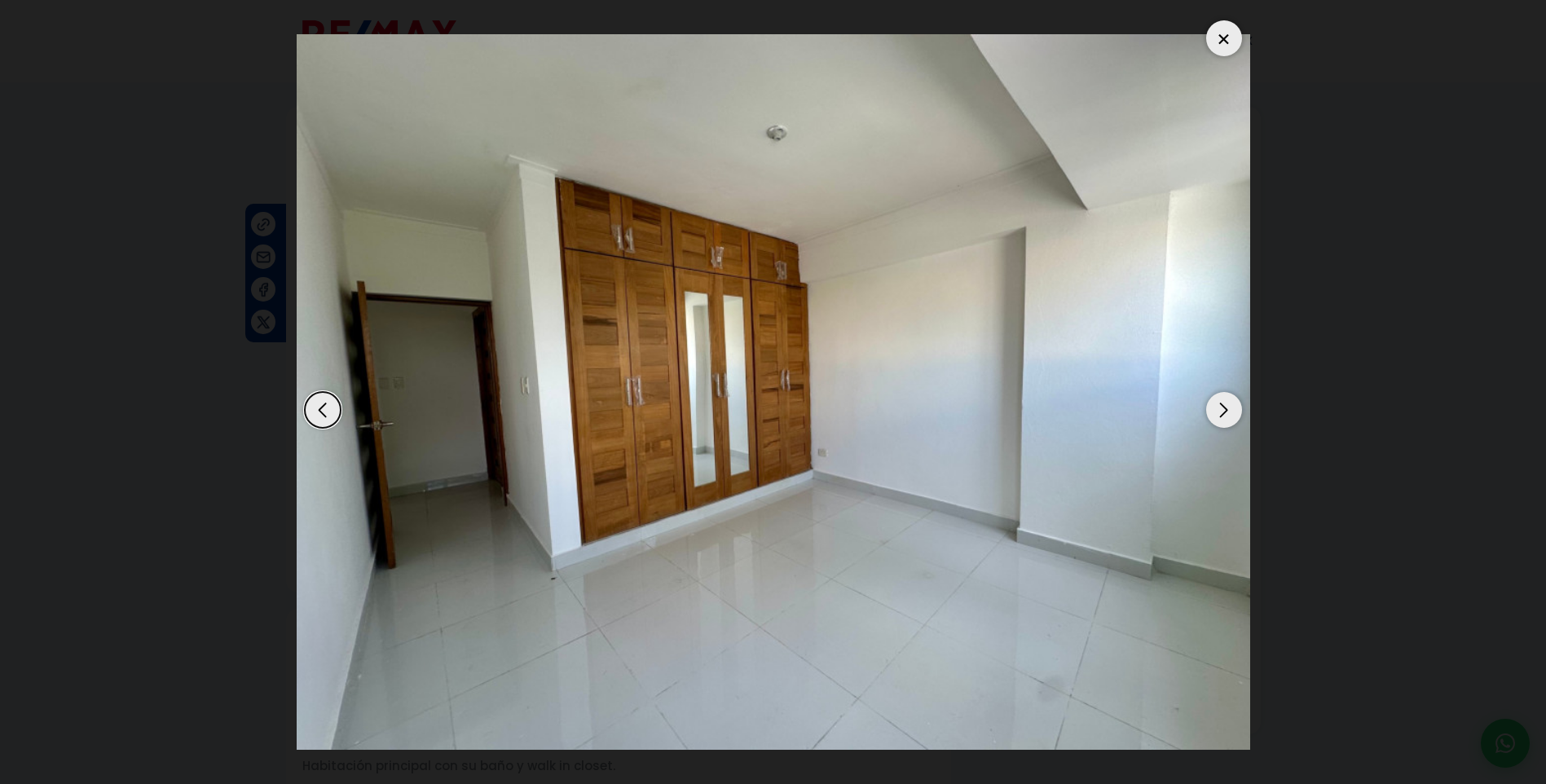
click at [1226, 407] on div "Next slide" at bounding box center [1223, 409] width 36 height 36
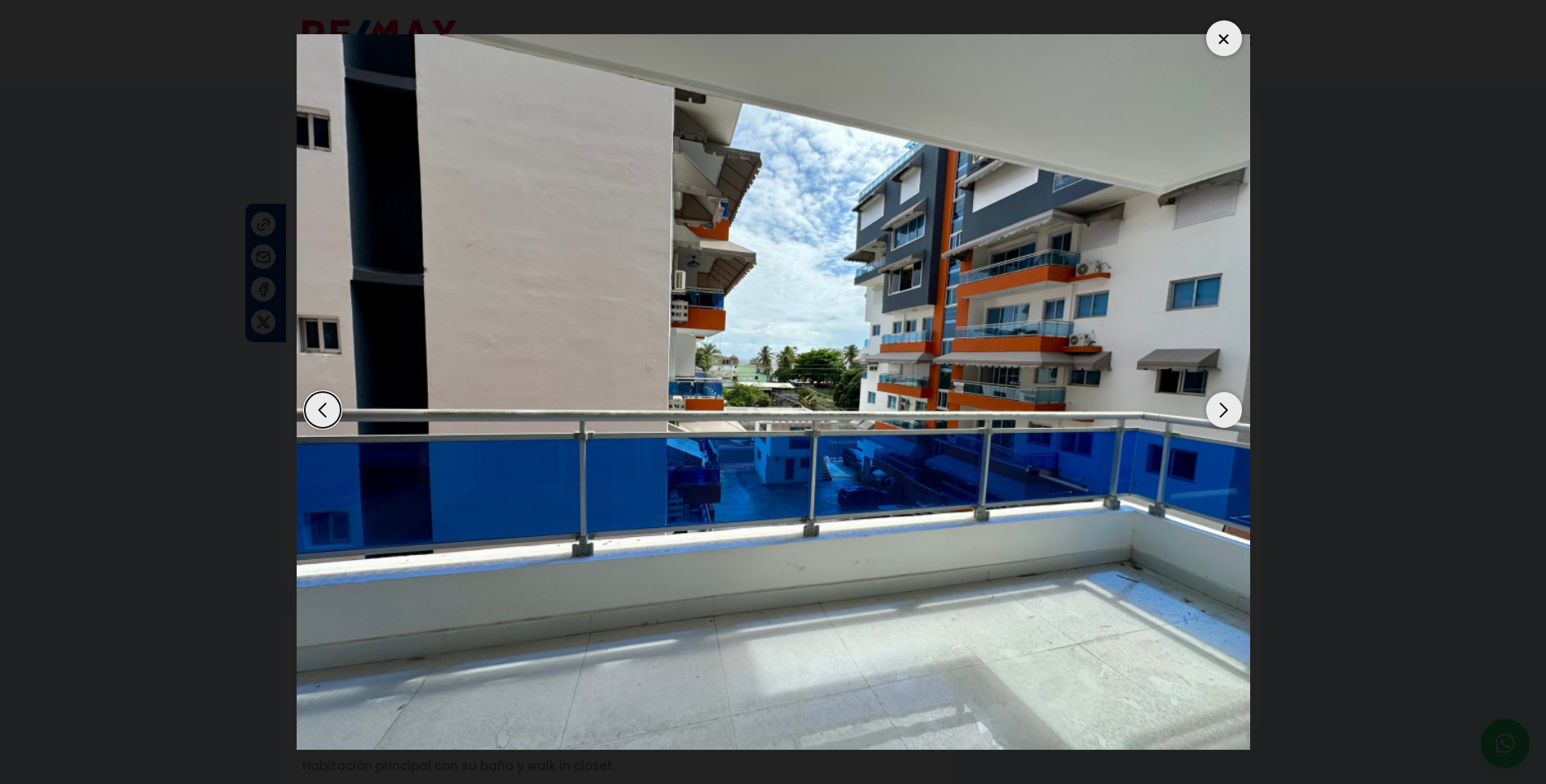
click at [1226, 407] on div "Next slide" at bounding box center [1223, 409] width 36 height 36
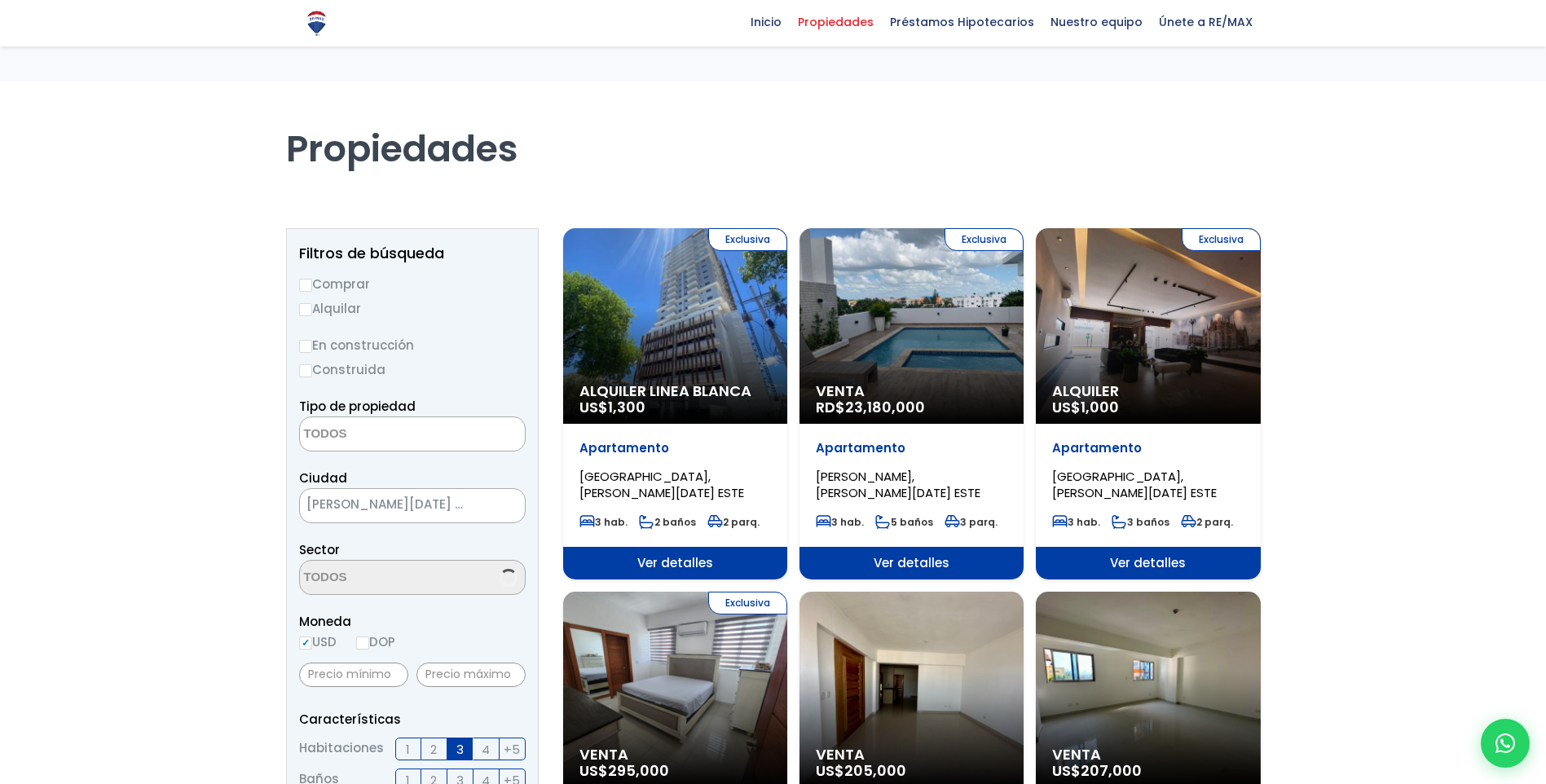
select select
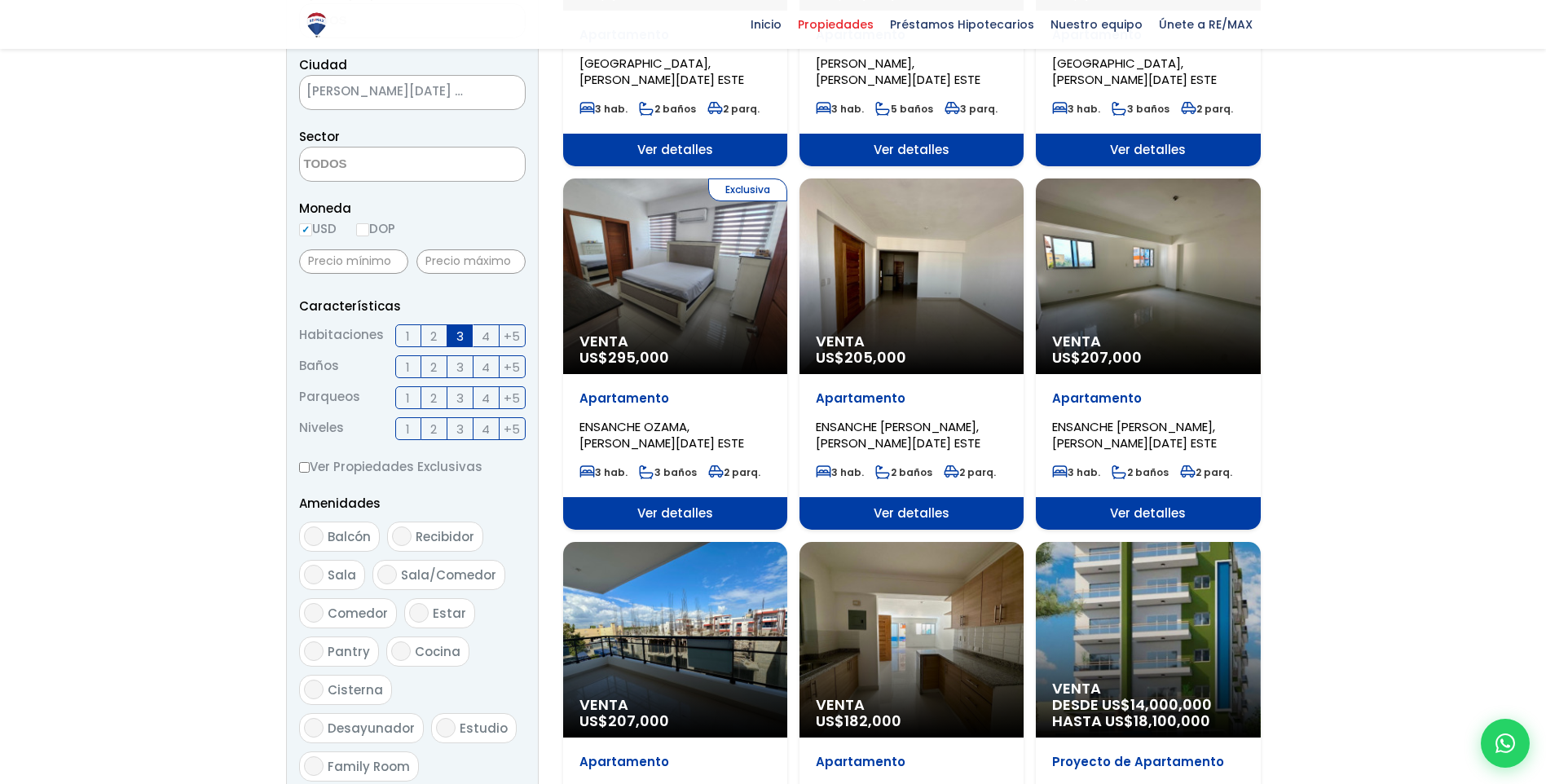
scroll to position [570, 0]
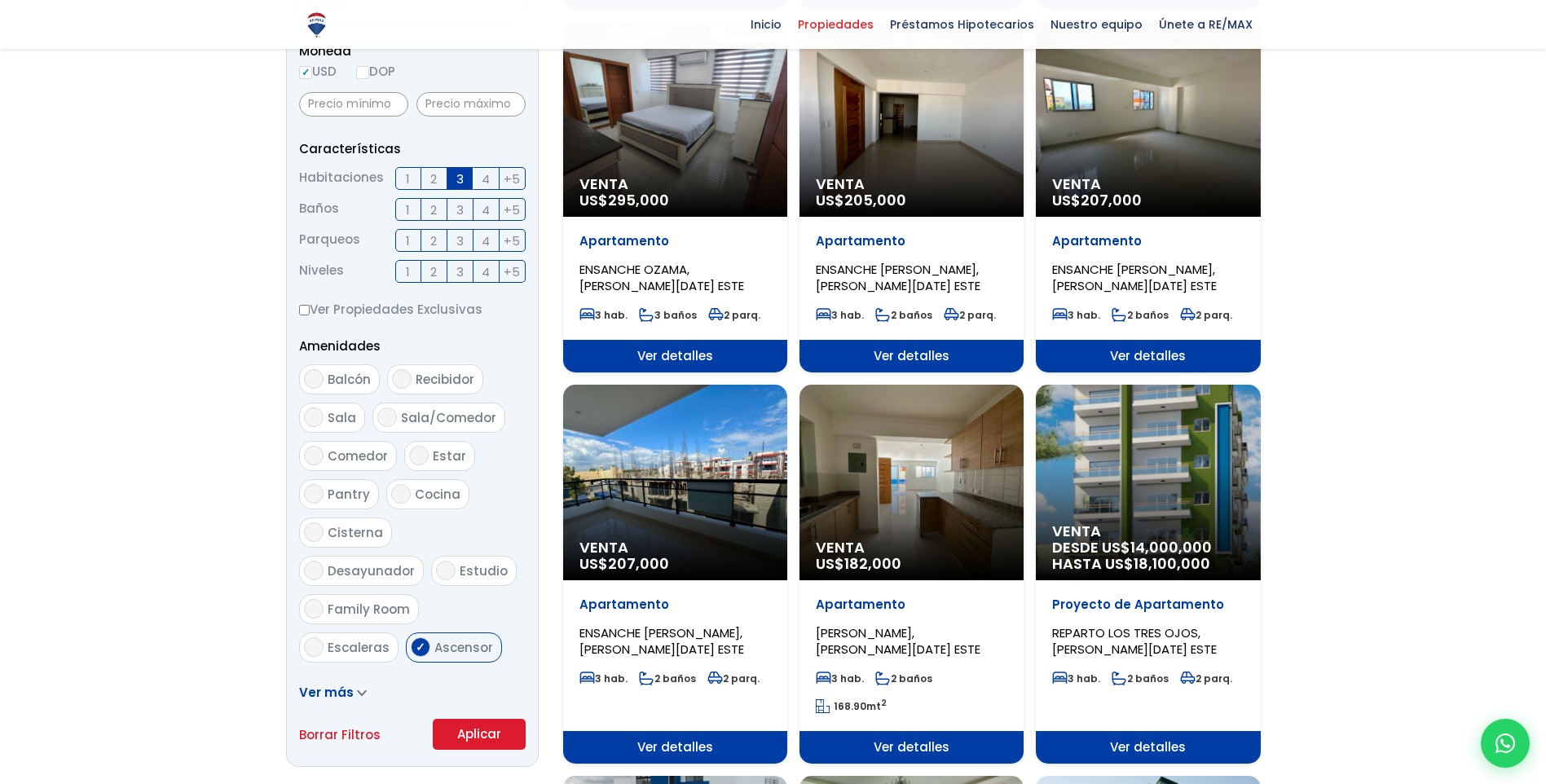
click at [1150, 520] on div "Venta DESDE US$ 14,000,000 HASTA US$ 18,100,000" at bounding box center [1148, 482] width 224 height 195
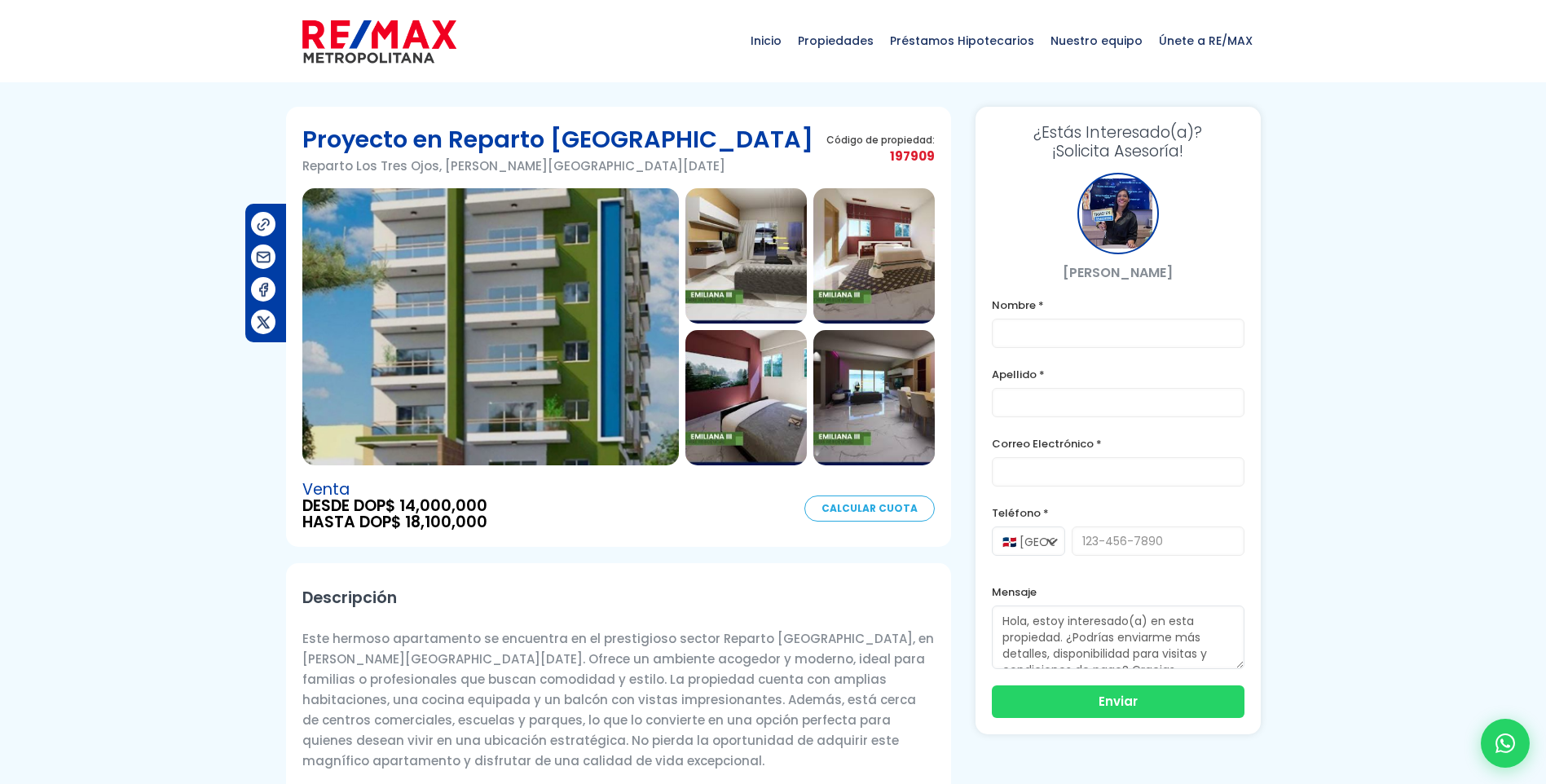
click at [741, 251] on img at bounding box center [746, 256] width 122 height 135
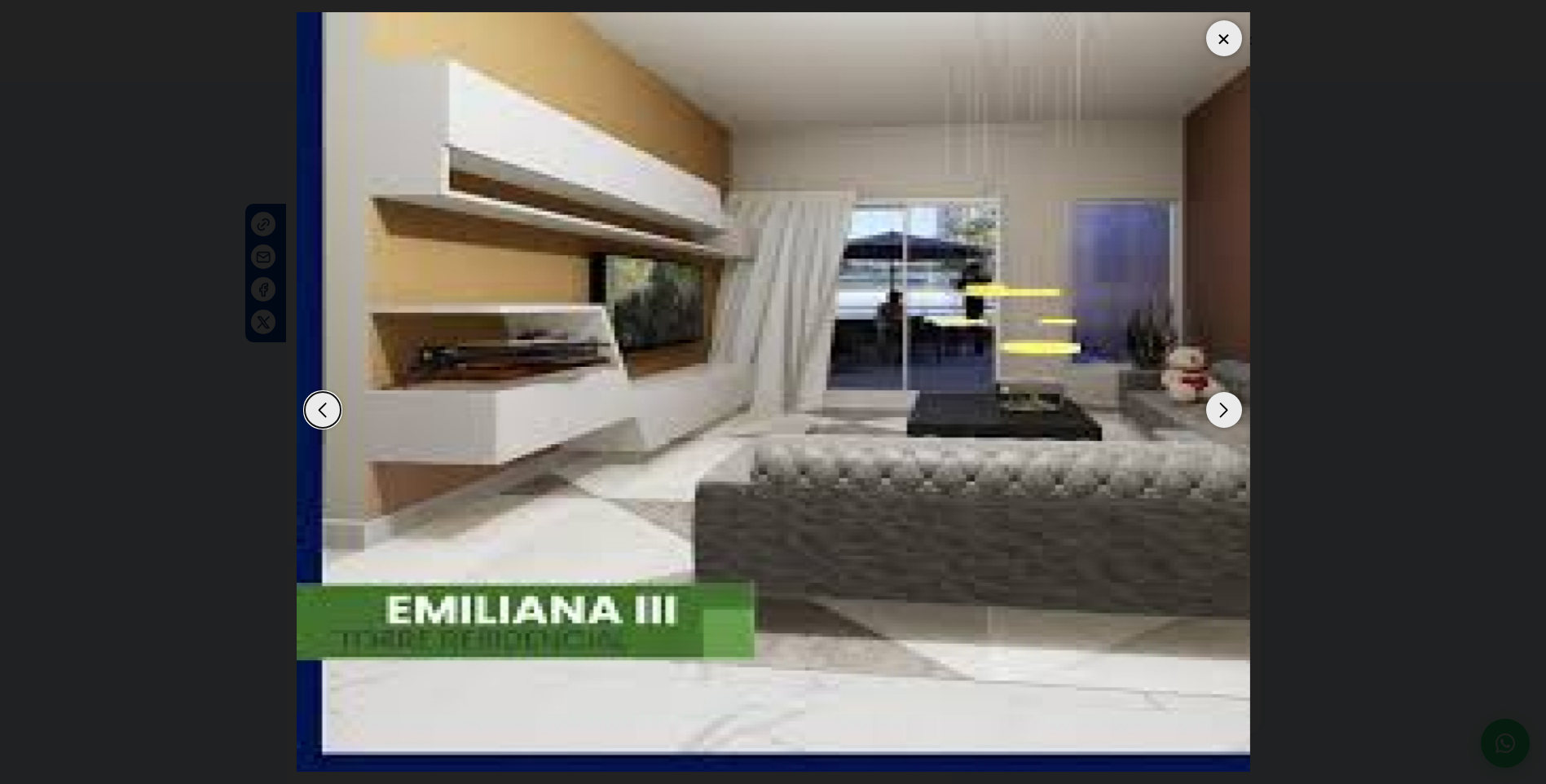
click at [1226, 410] on div "Next slide" at bounding box center [1223, 409] width 36 height 36
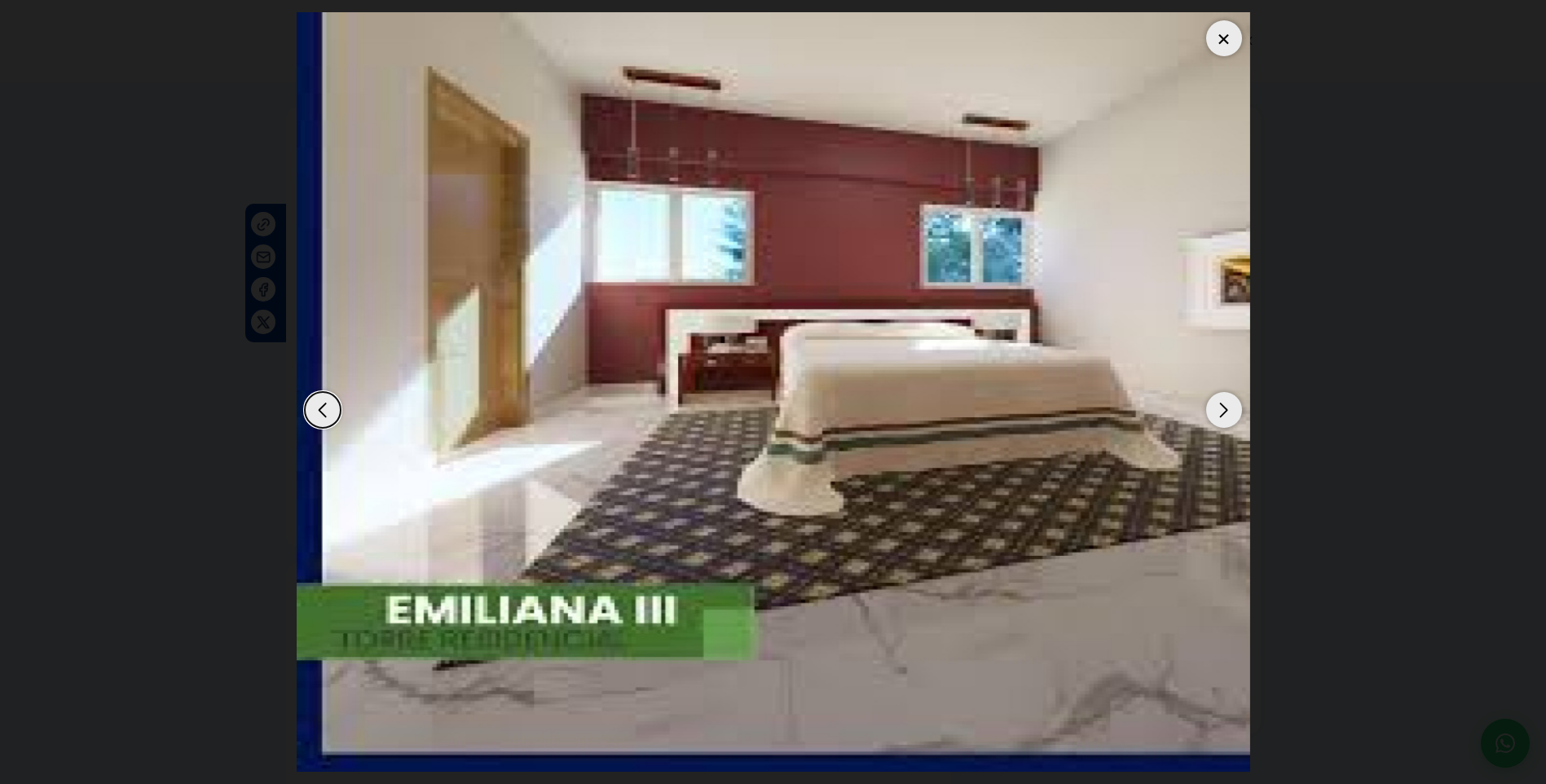
click at [1226, 410] on div "Next slide" at bounding box center [1223, 409] width 36 height 36
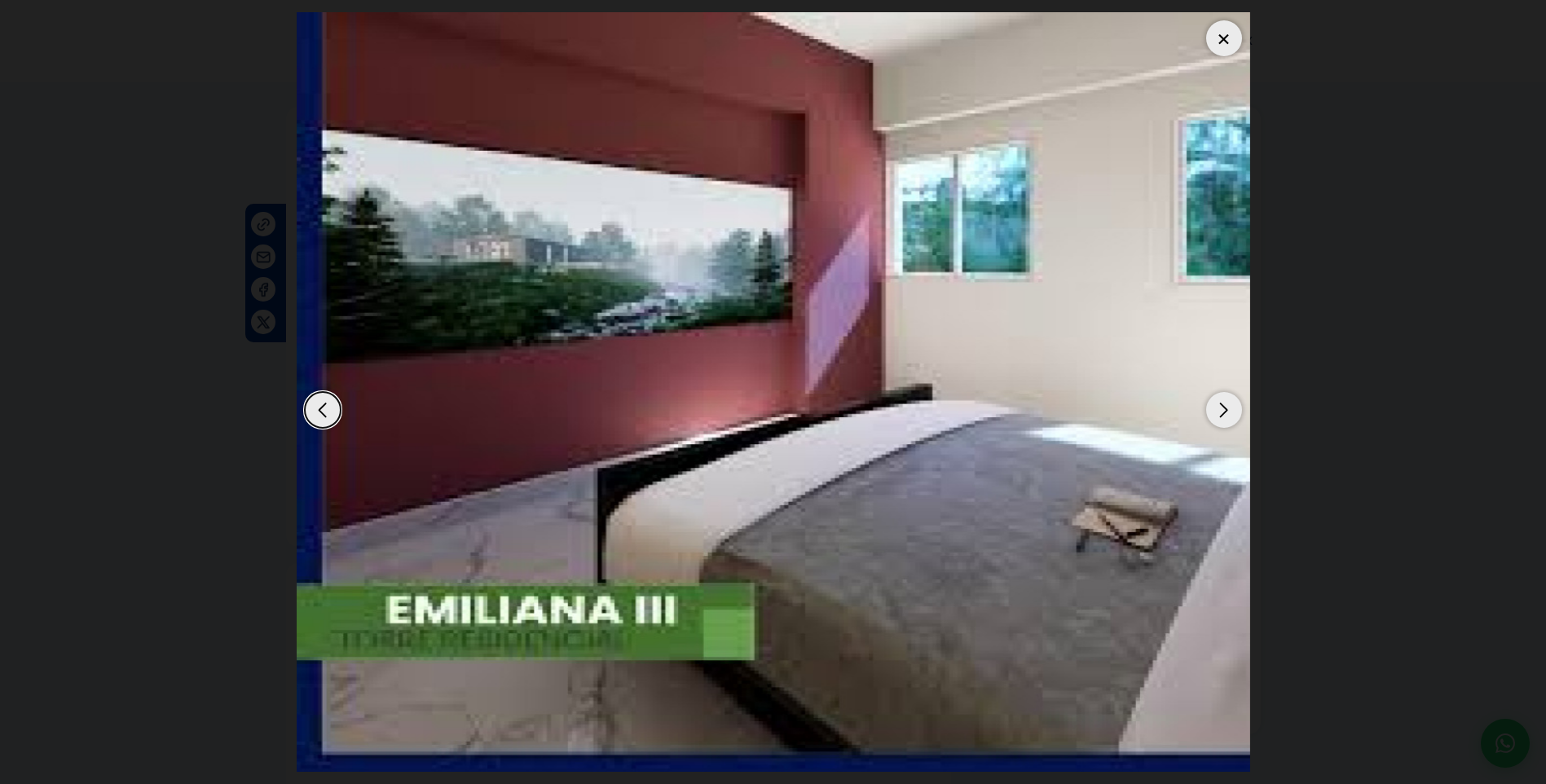
click at [1226, 410] on div "Next slide" at bounding box center [1223, 409] width 36 height 36
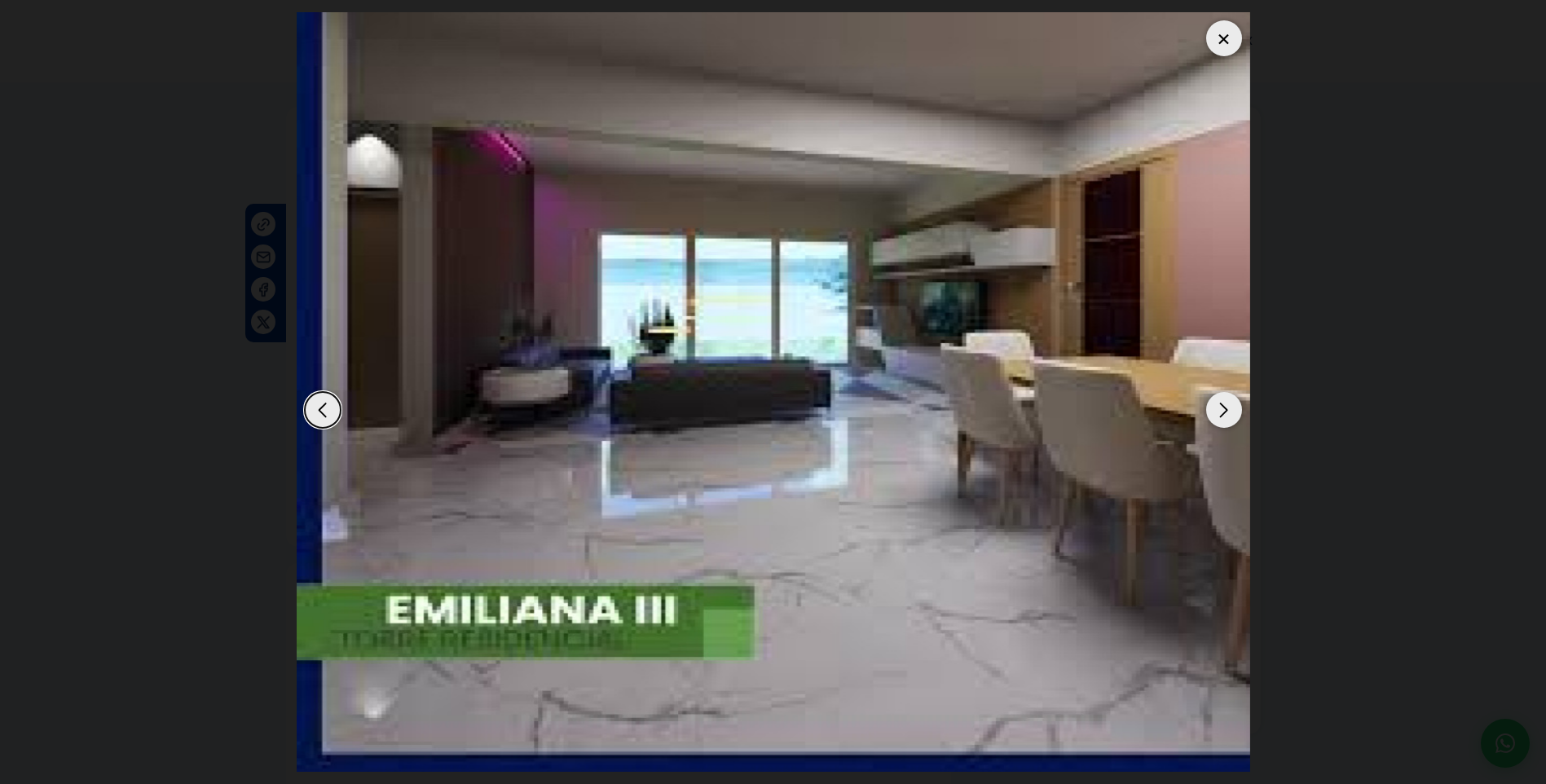
click at [1223, 38] on div at bounding box center [1223, 38] width 36 height 36
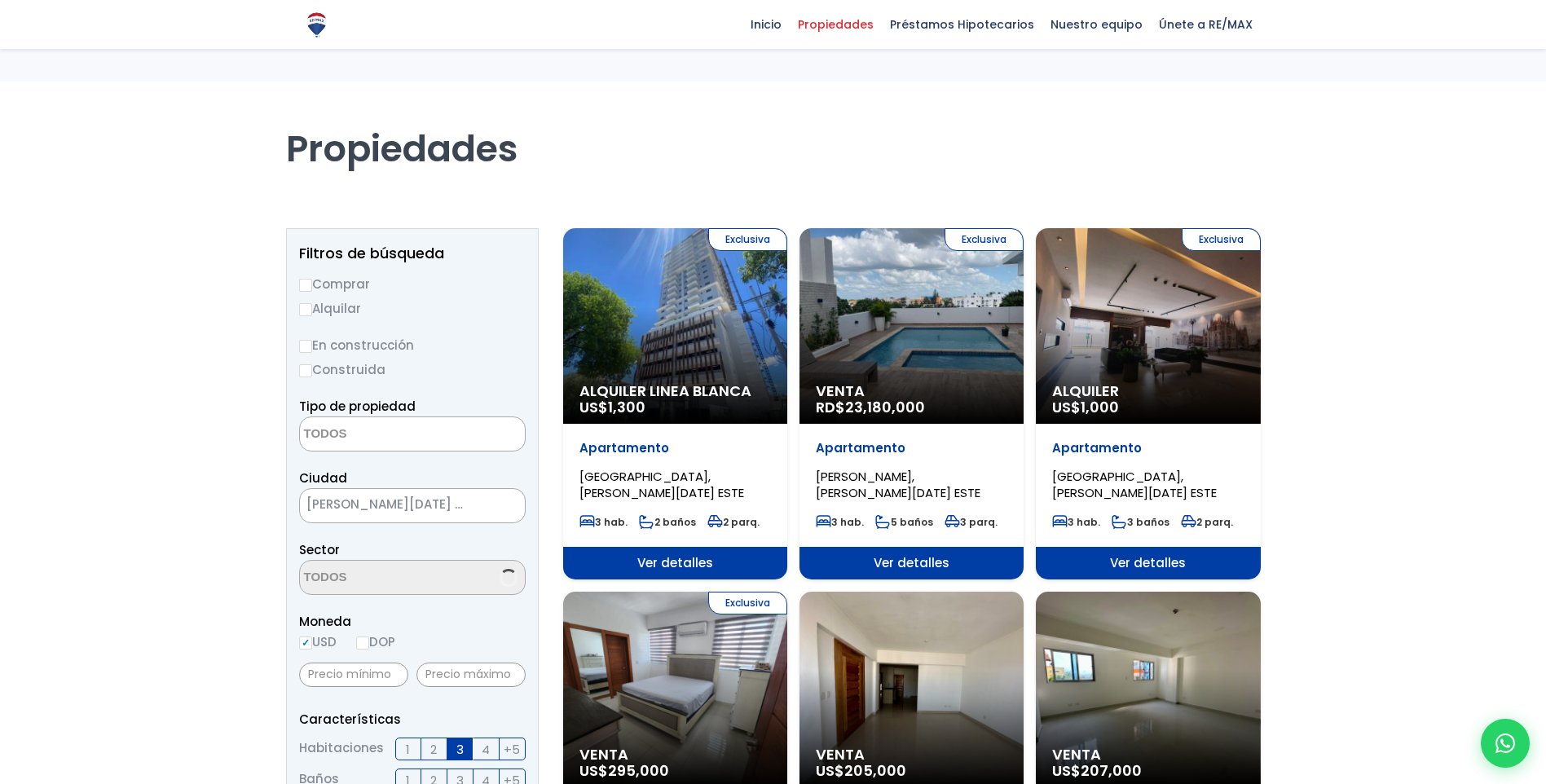
select select
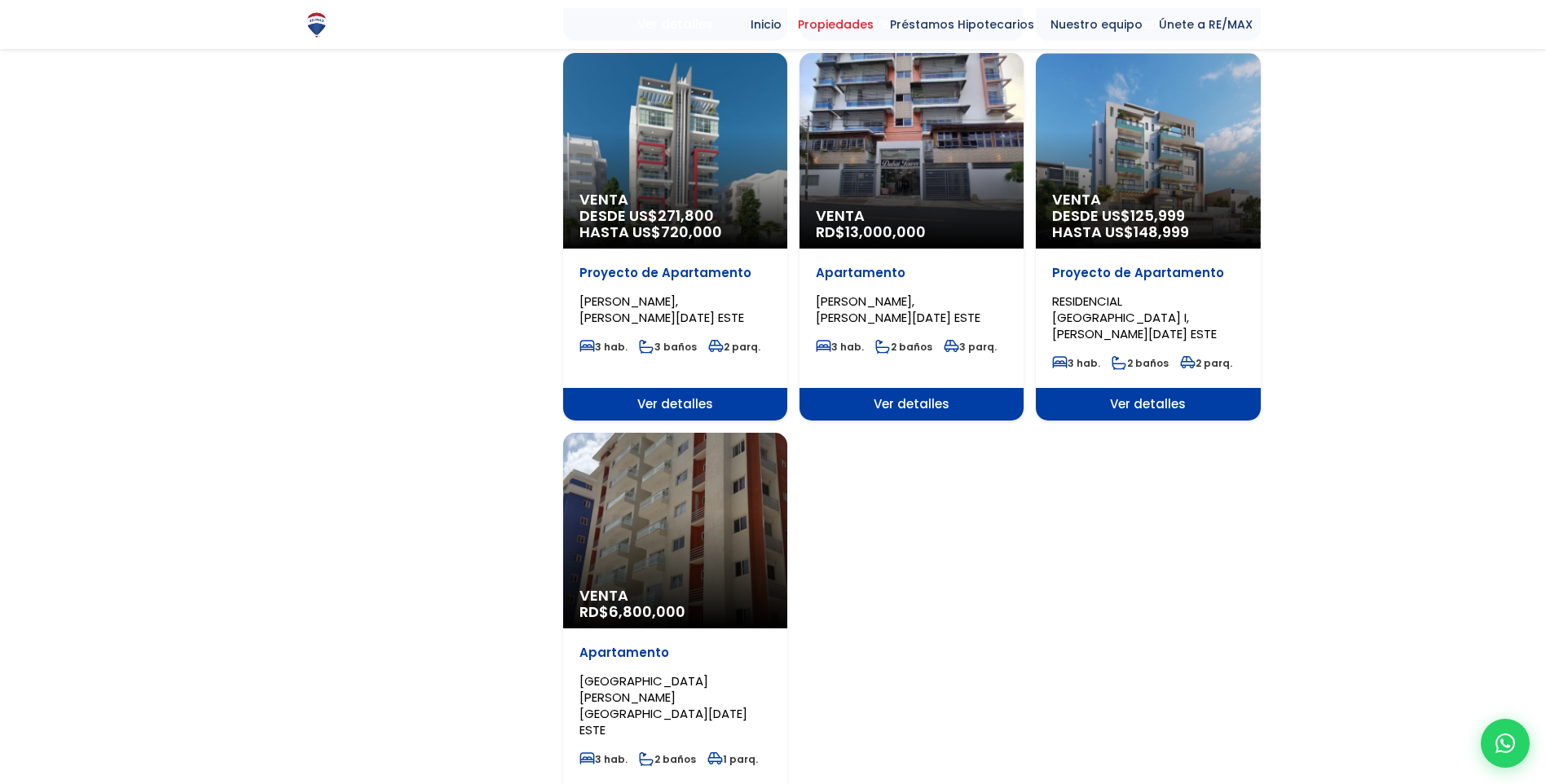
scroll to position [1711, 0]
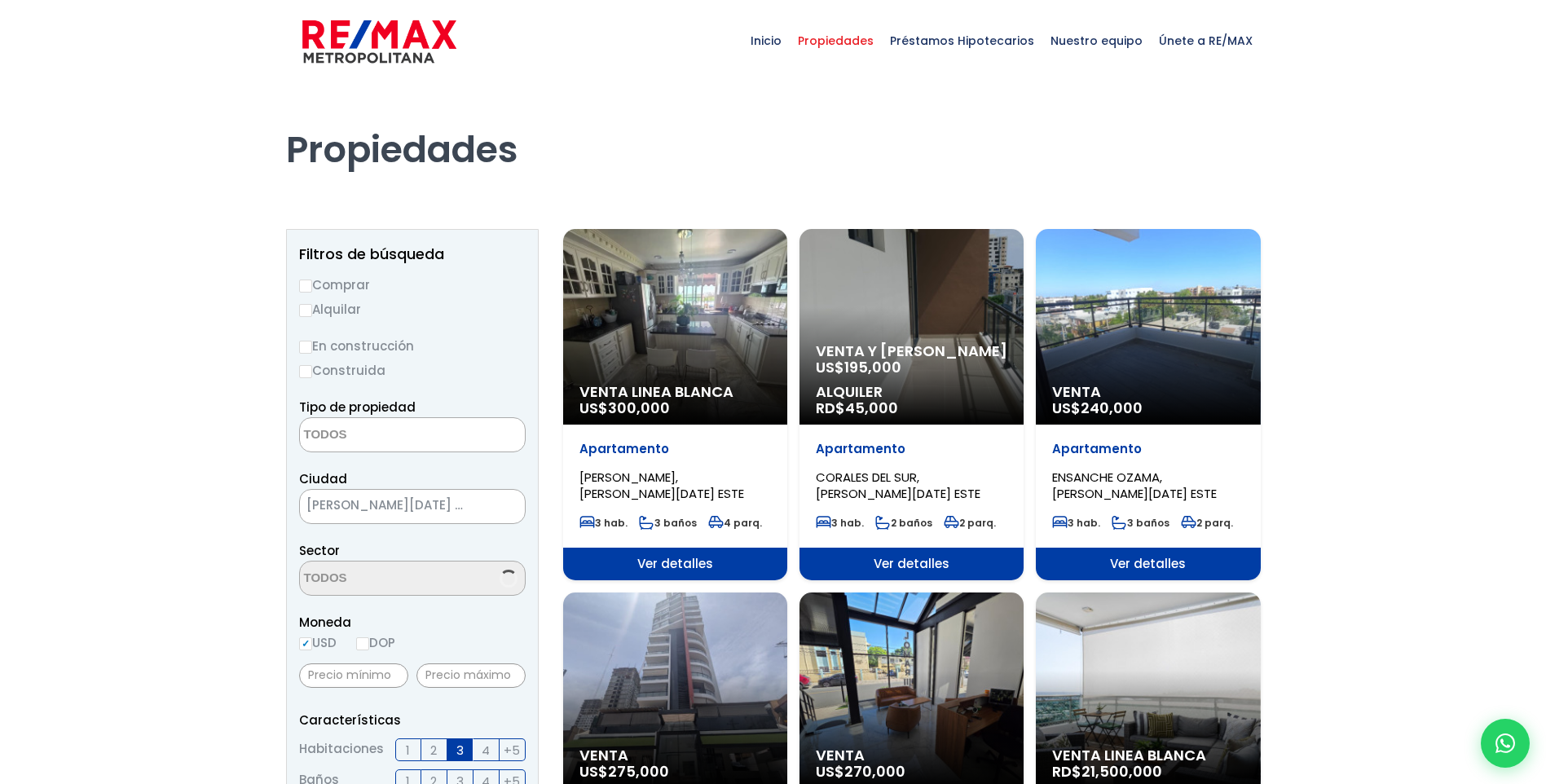
select select
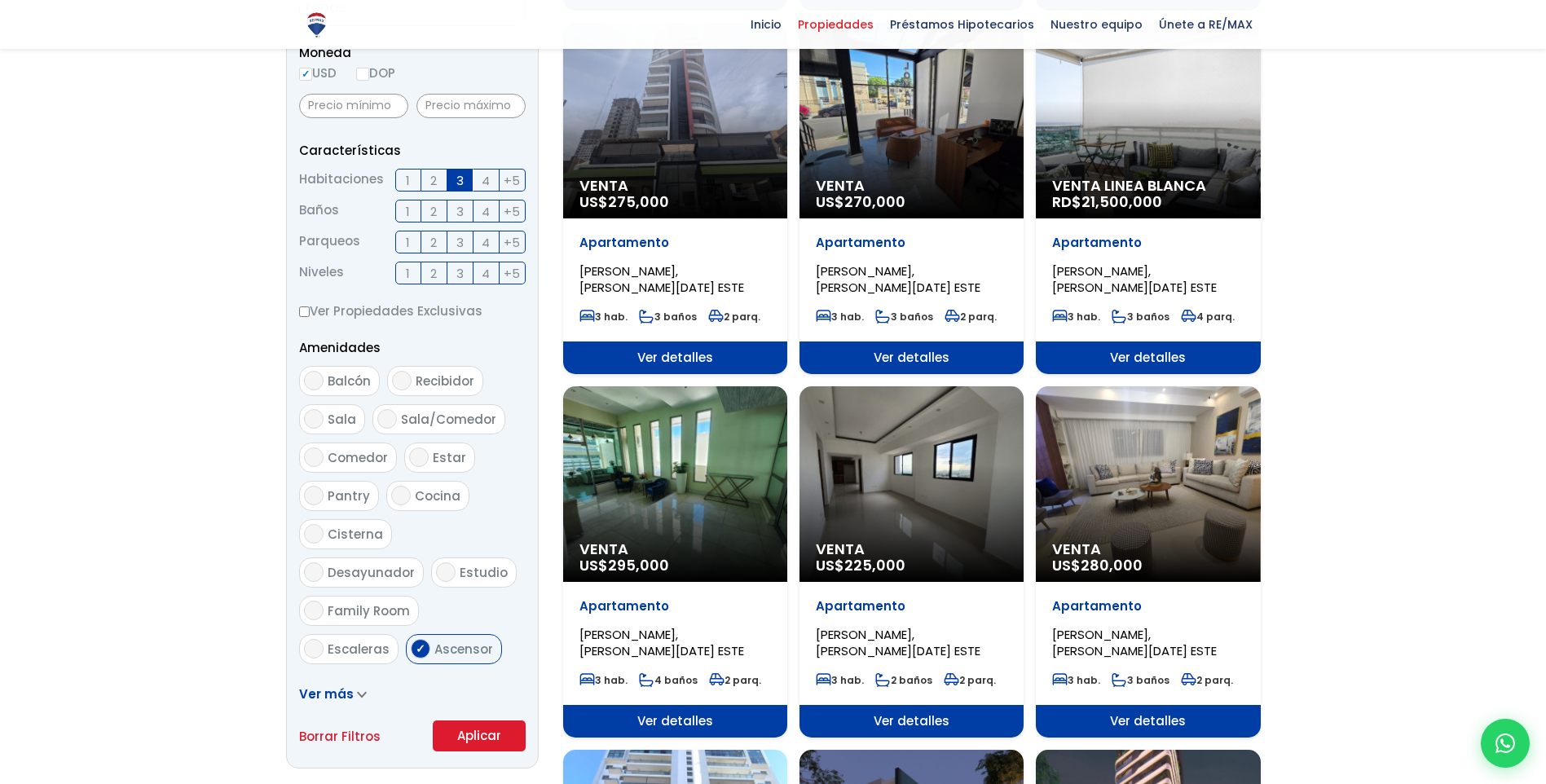
scroll to position [570, 0]
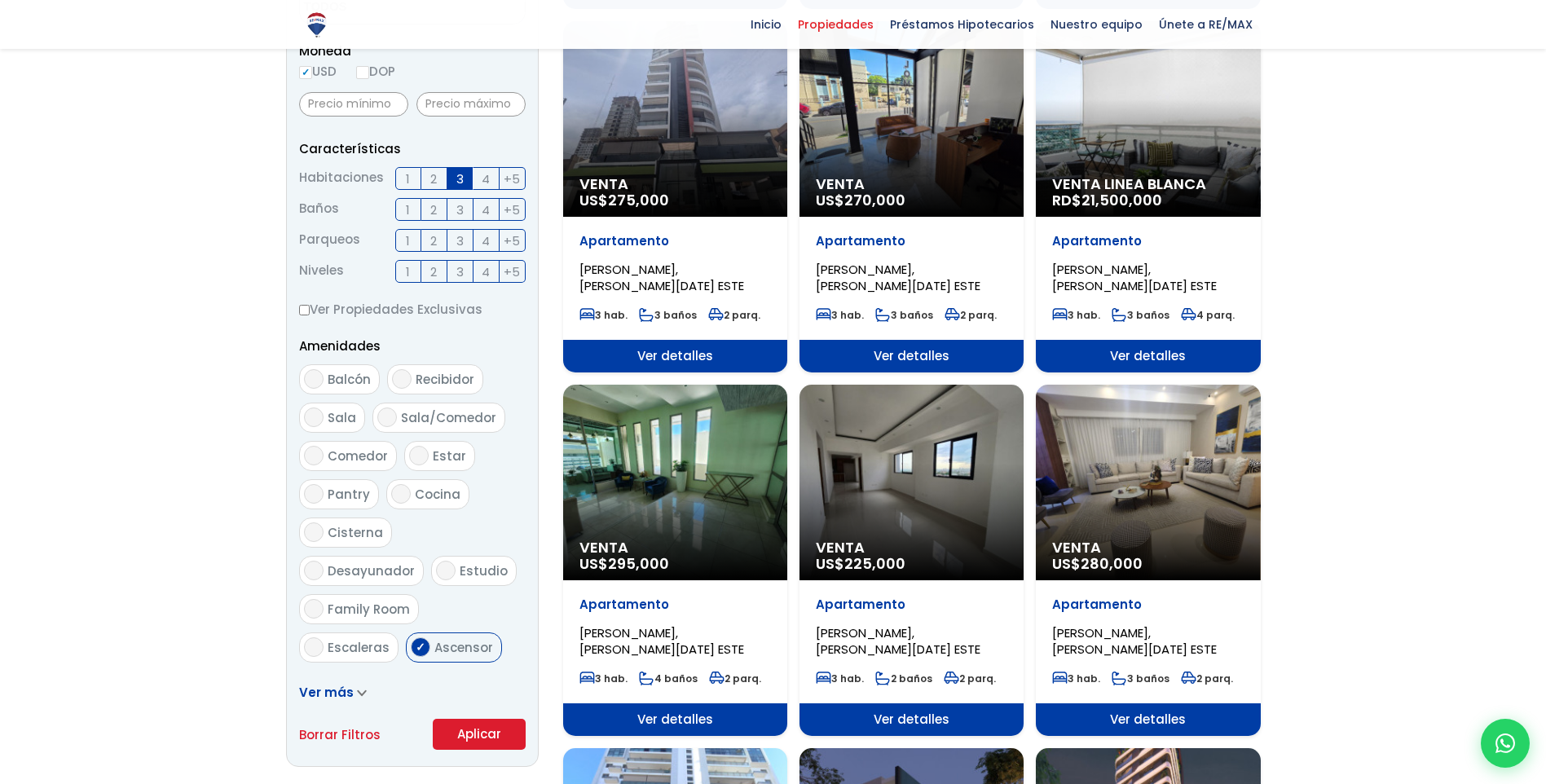
click at [908, 552] on span "Venta" at bounding box center [912, 547] width 191 height 16
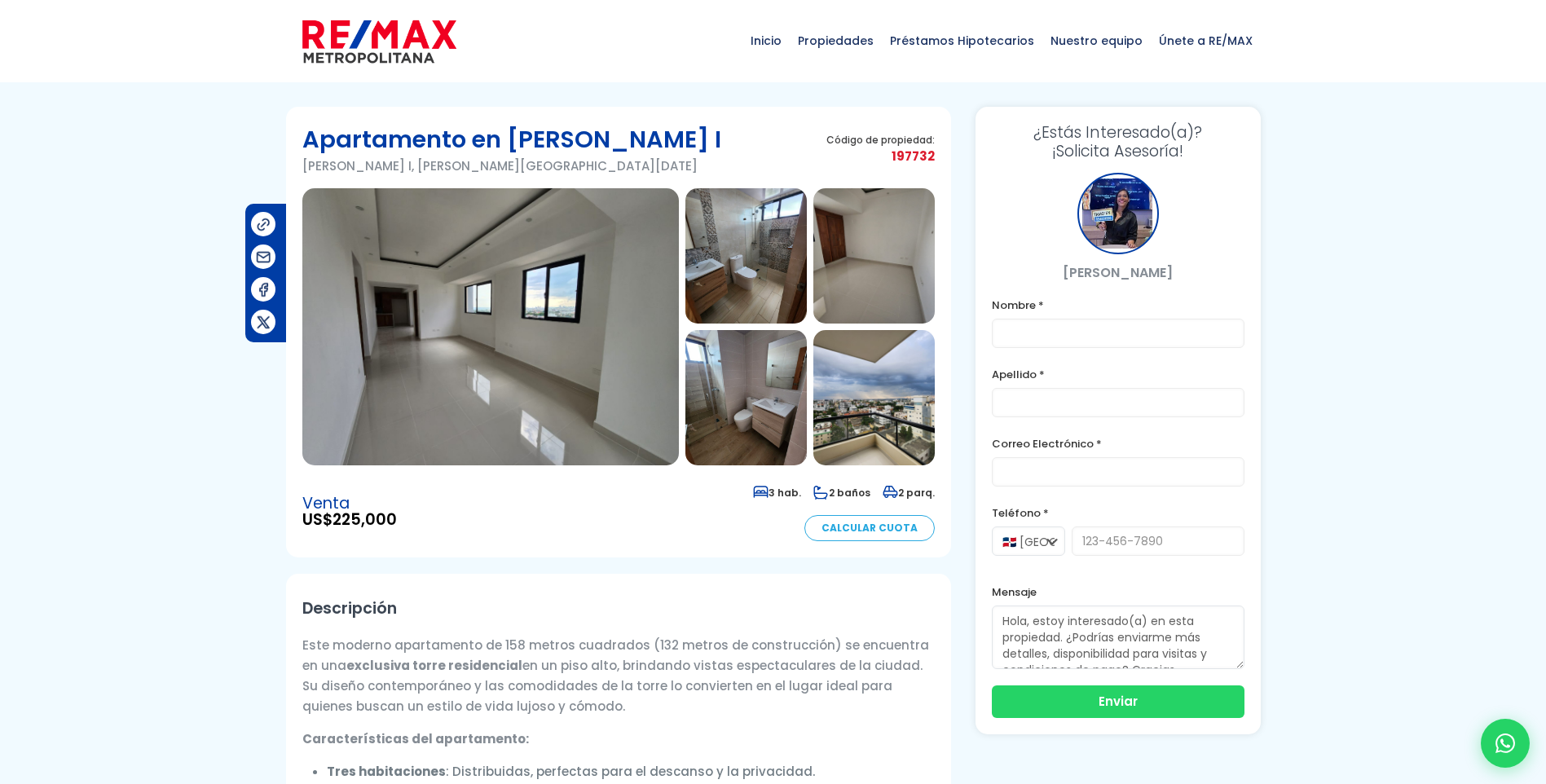
click at [564, 423] on img at bounding box center [490, 327] width 376 height 277
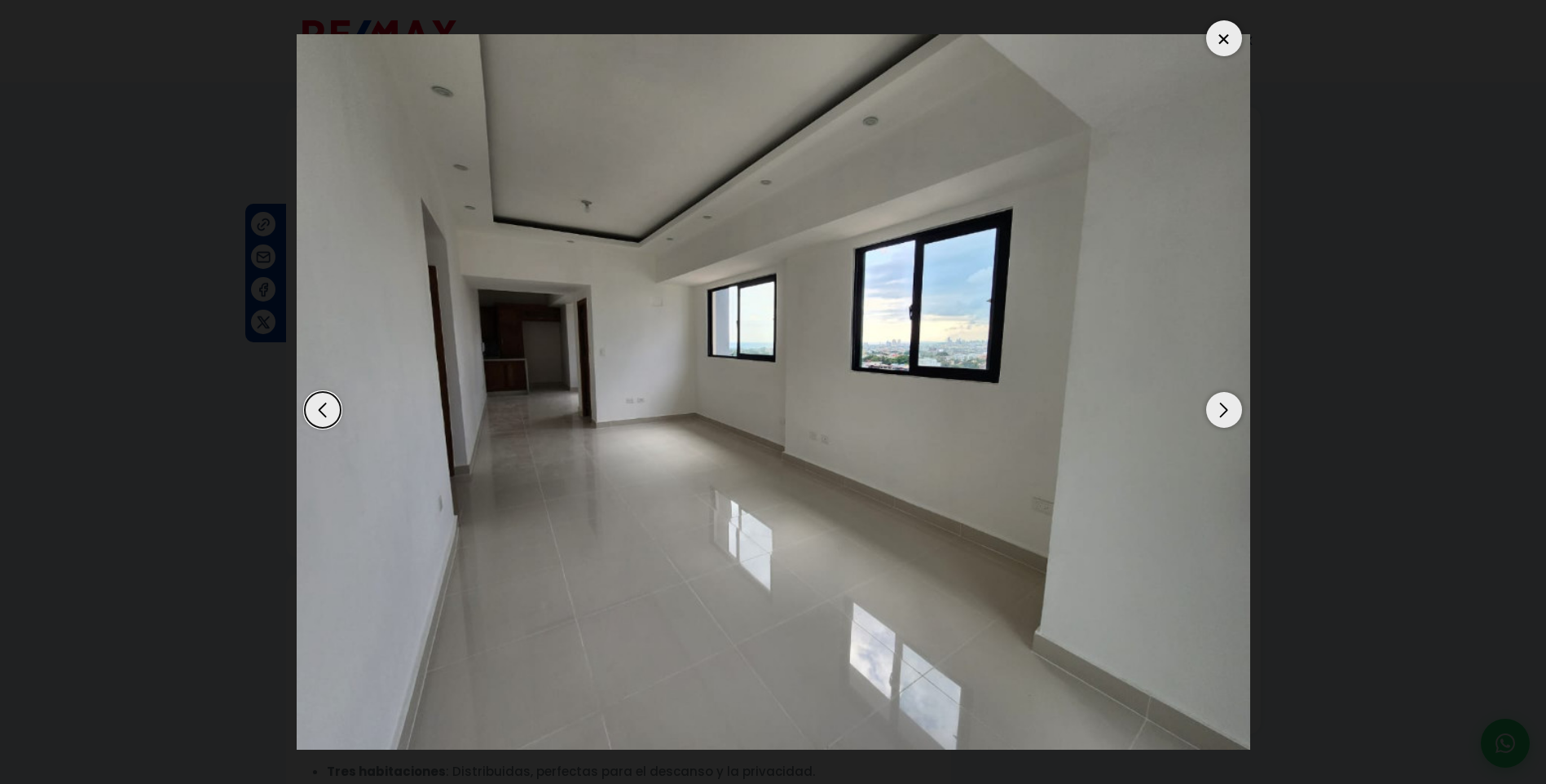
click at [1224, 414] on div "Next slide" at bounding box center [1223, 409] width 36 height 36
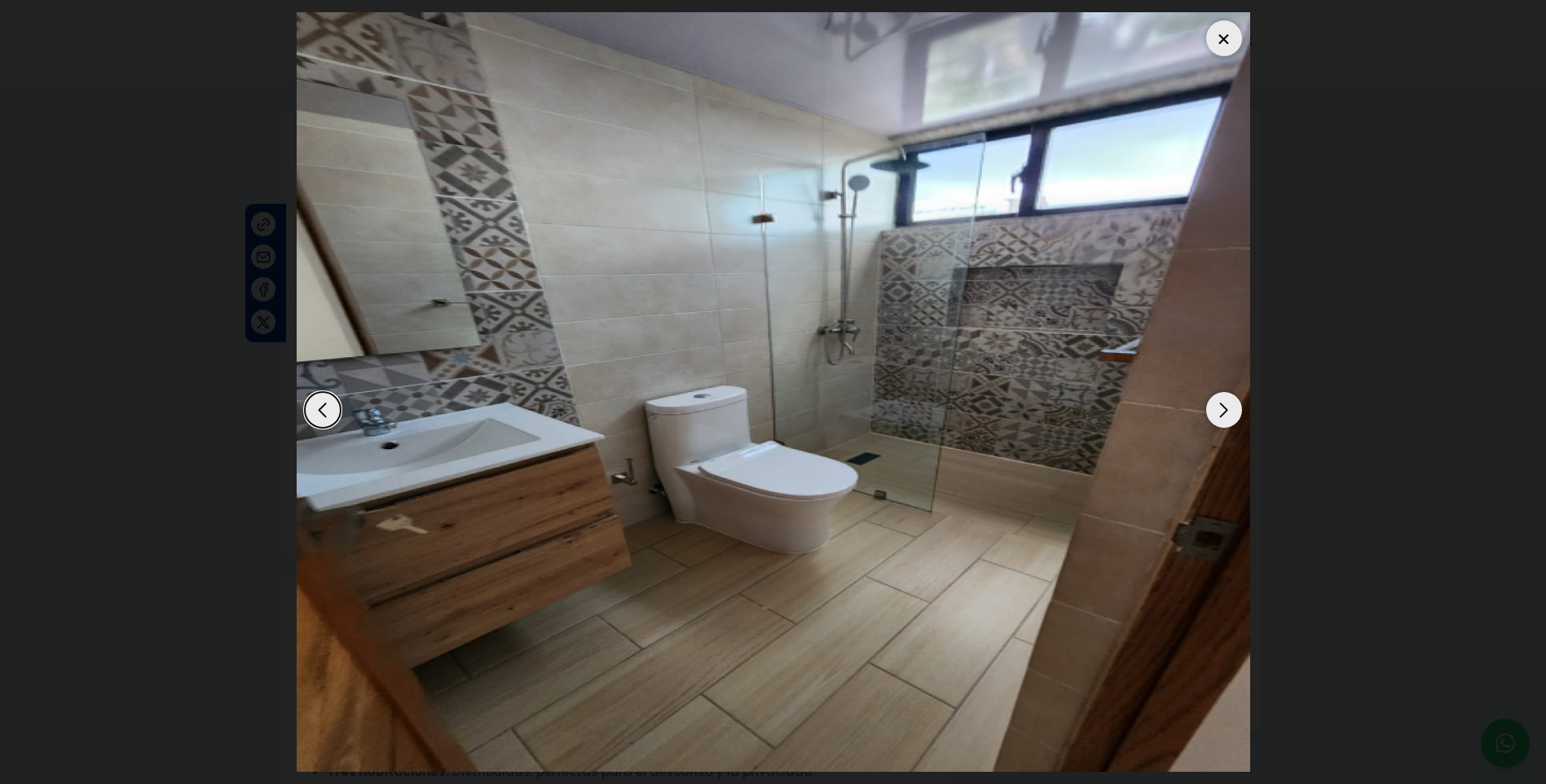
click at [1224, 414] on div "Next slide" at bounding box center [1223, 409] width 36 height 36
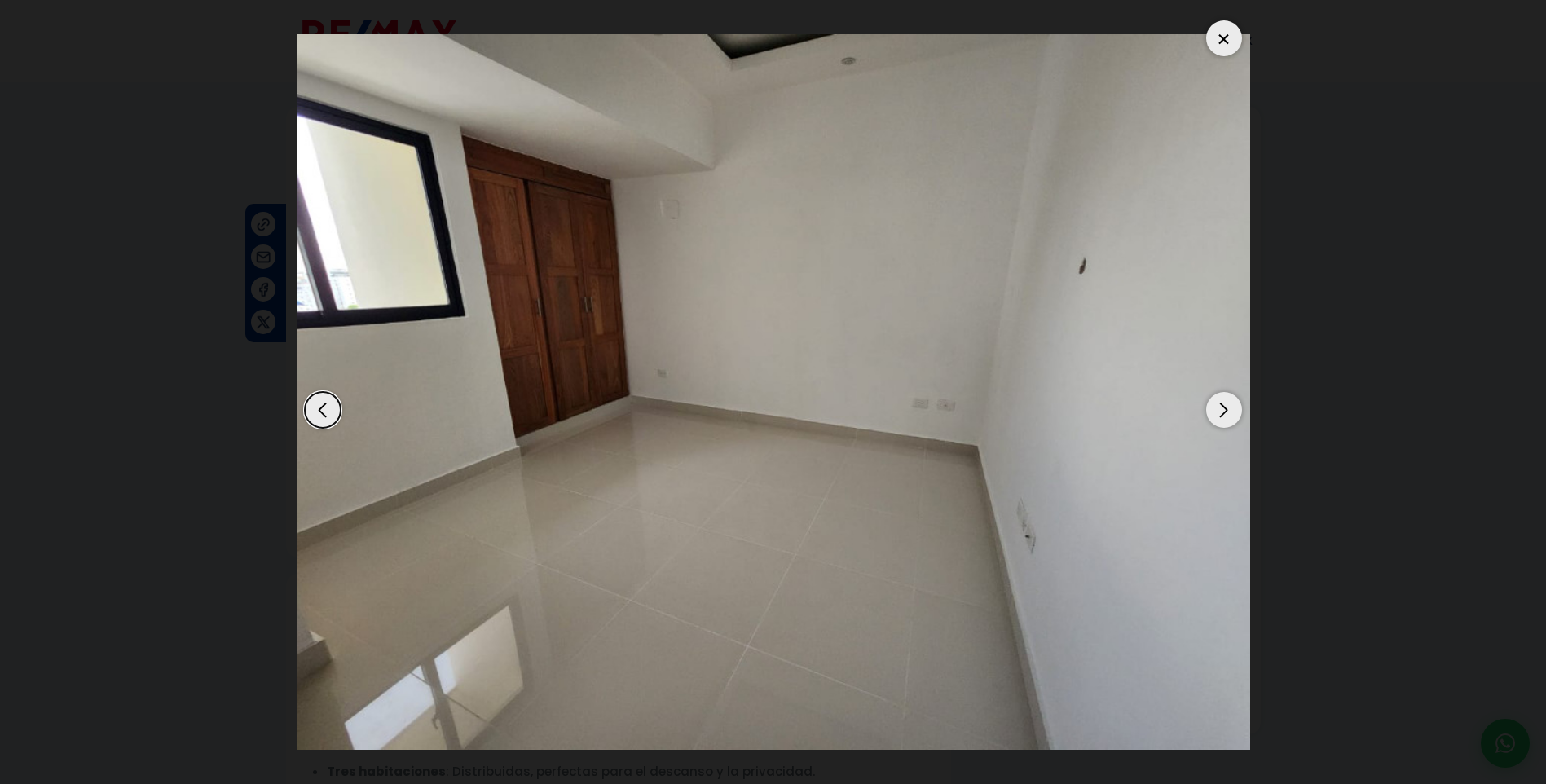
click at [1224, 414] on div "Next slide" at bounding box center [1223, 409] width 36 height 36
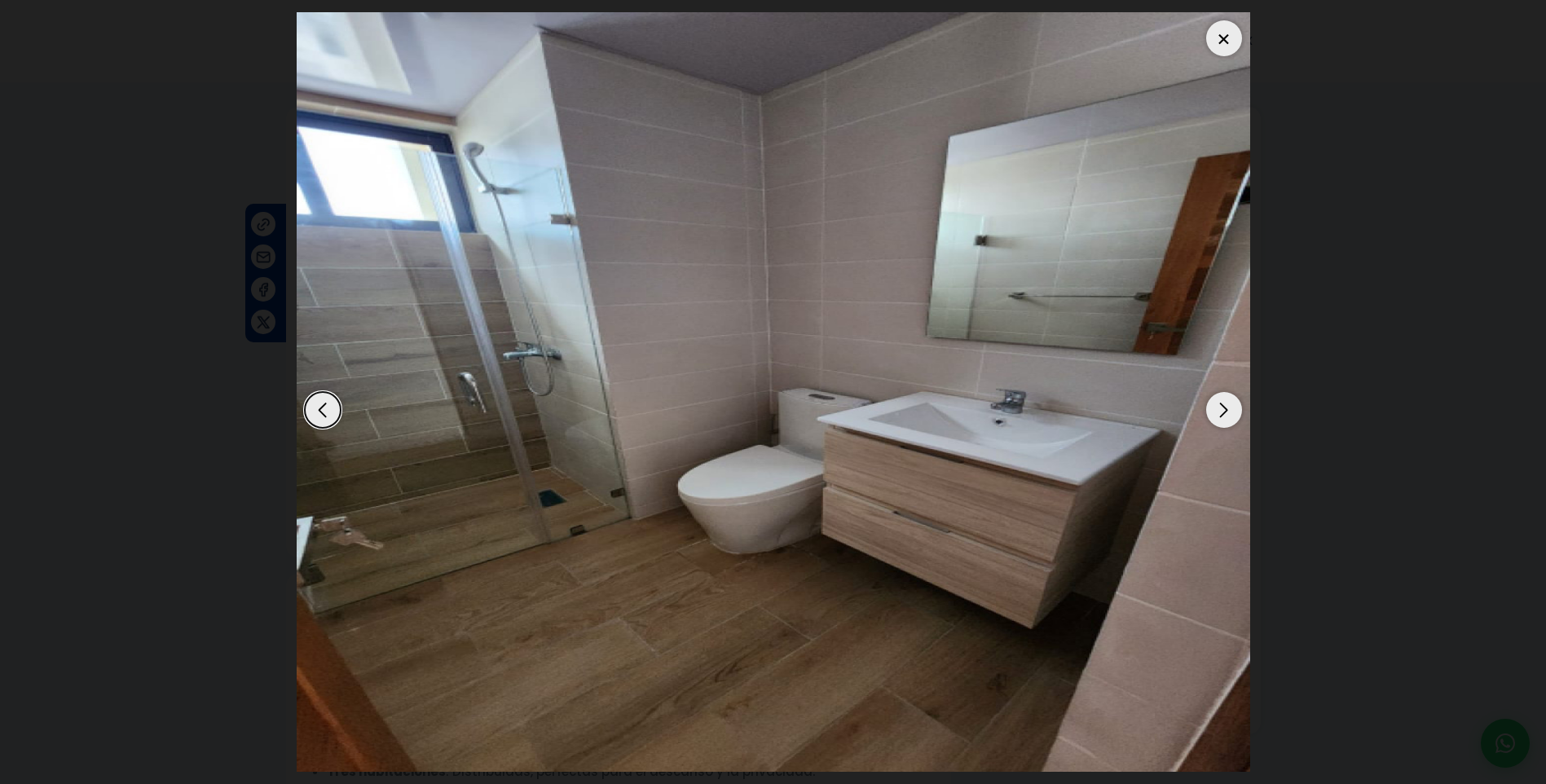
click at [1224, 414] on div "Next slide" at bounding box center [1223, 409] width 36 height 36
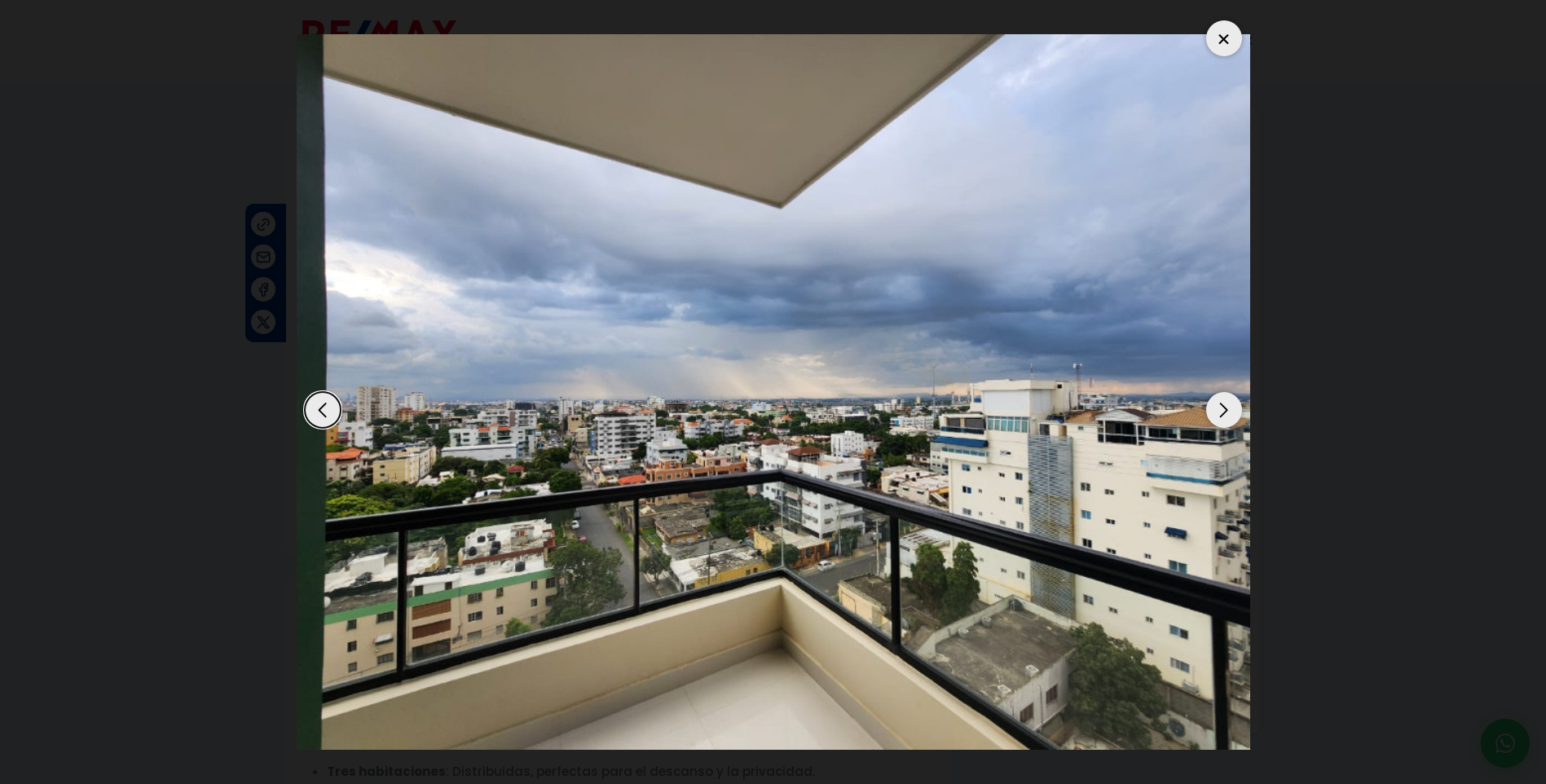
click at [1224, 414] on div "Next slide" at bounding box center [1223, 409] width 36 height 36
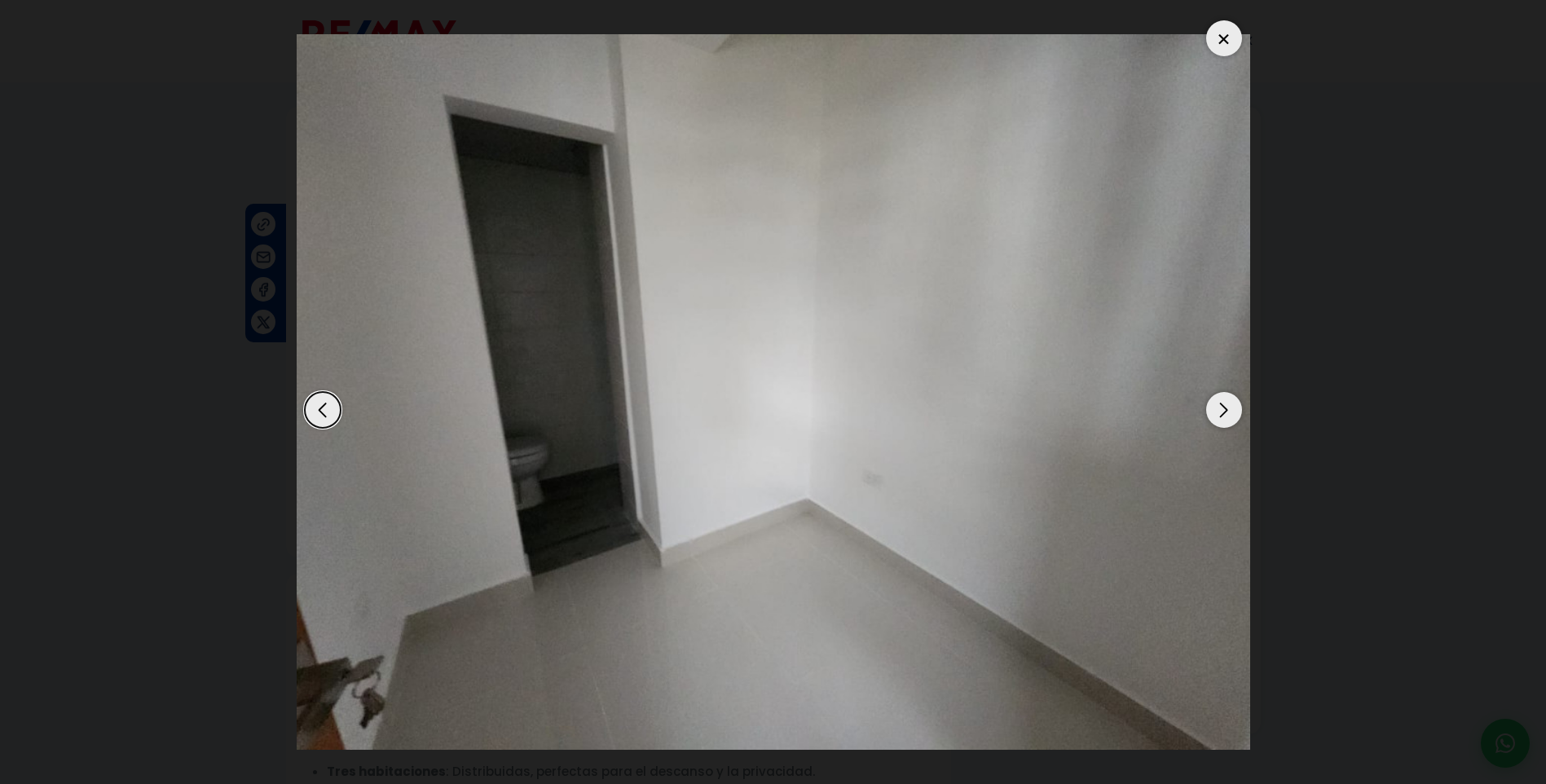
click at [1224, 414] on div "Next slide" at bounding box center [1223, 409] width 36 height 36
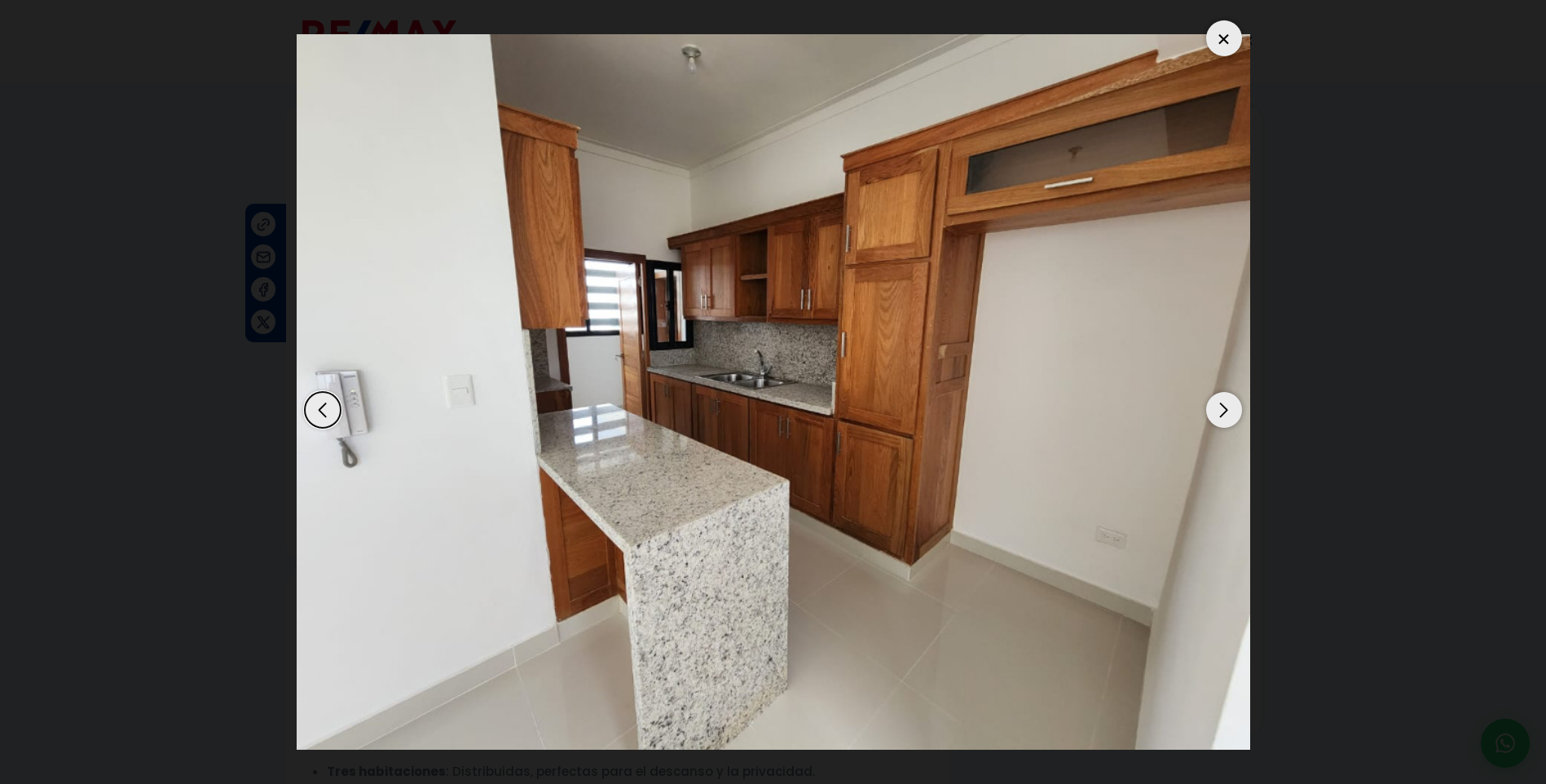
click at [1224, 414] on div "Next slide" at bounding box center [1223, 409] width 36 height 36
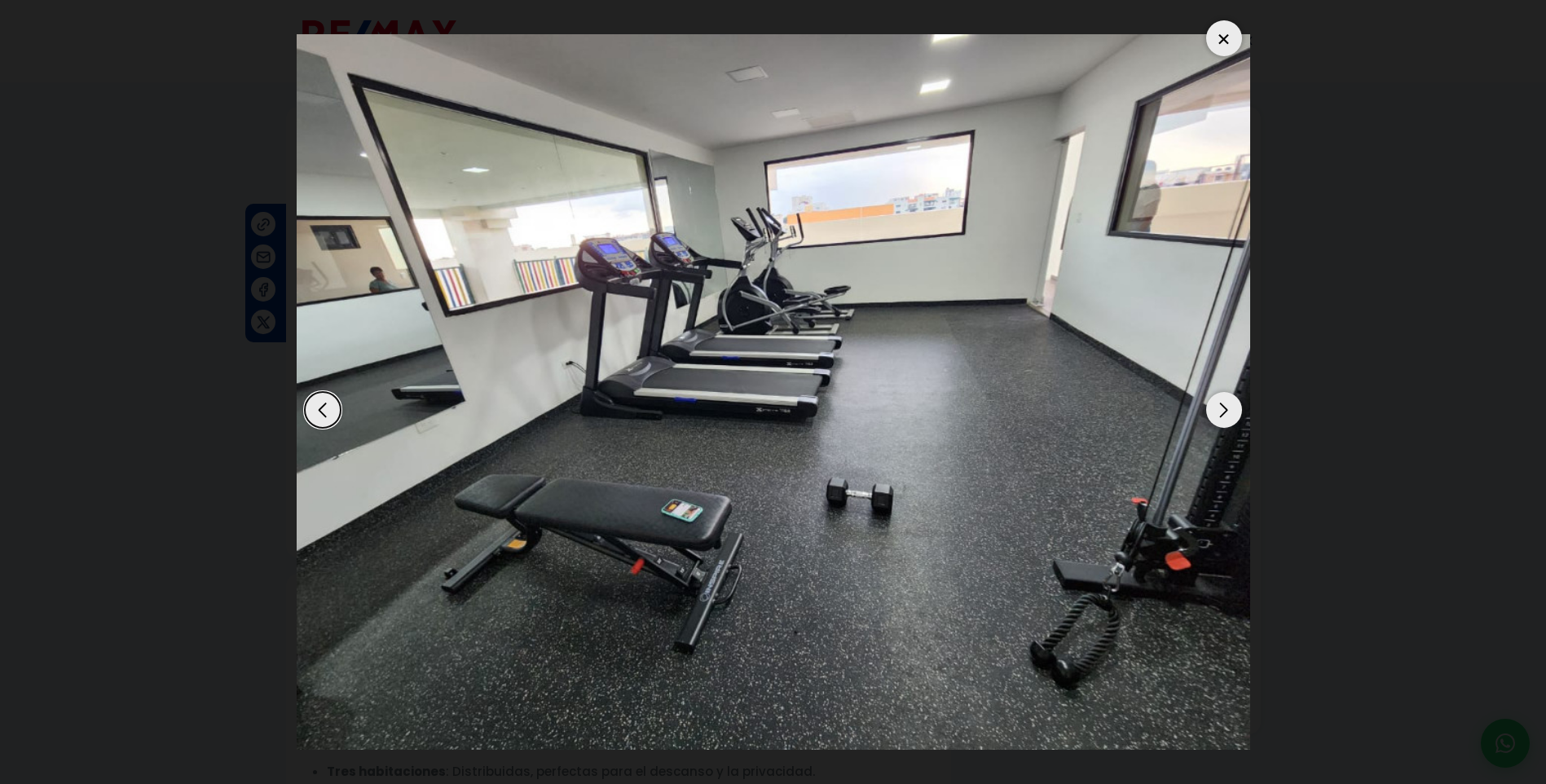
click at [1224, 414] on div "Next slide" at bounding box center [1223, 409] width 36 height 36
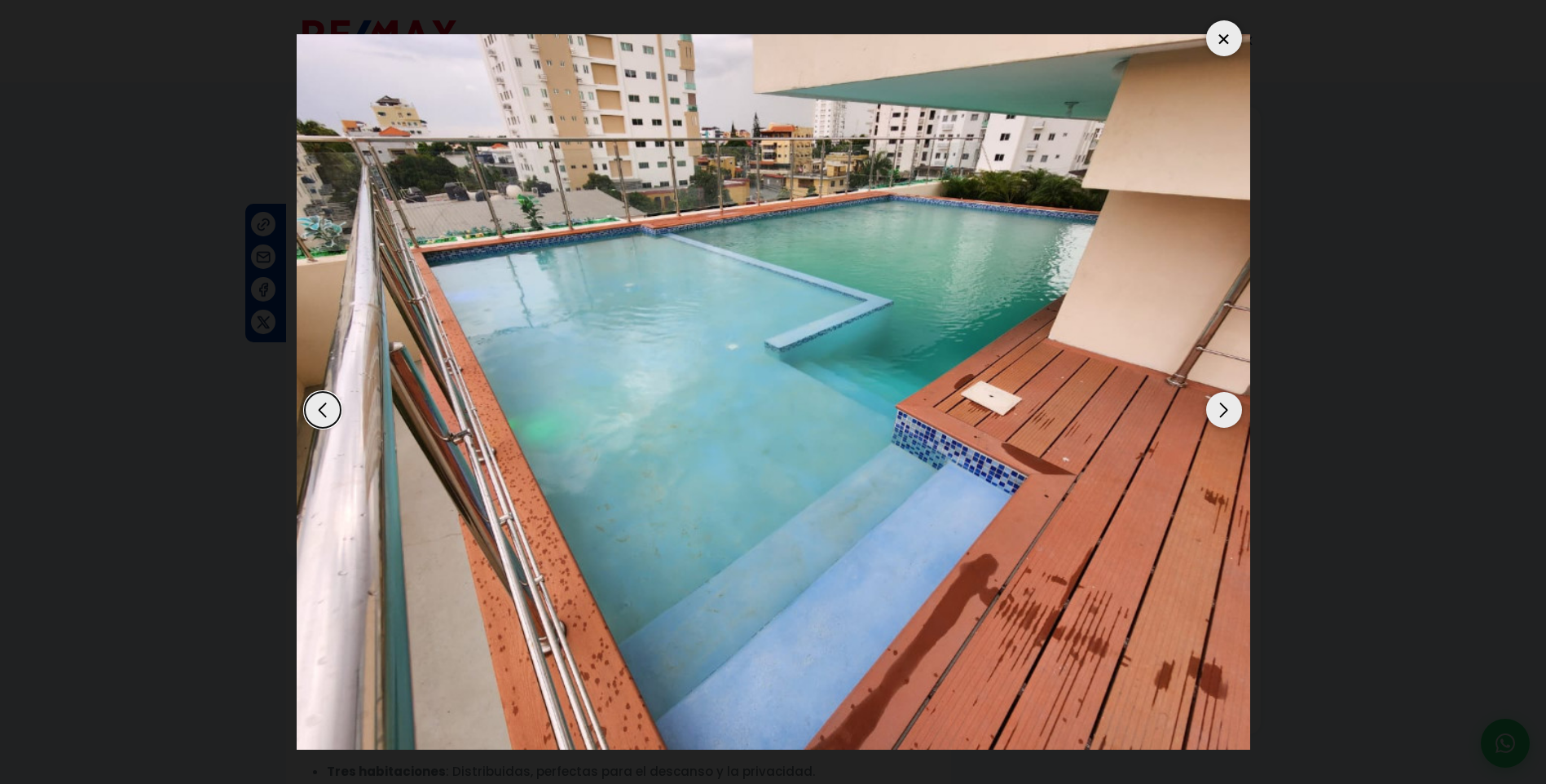
click at [1231, 413] on div "Next slide" at bounding box center [1223, 409] width 36 height 36
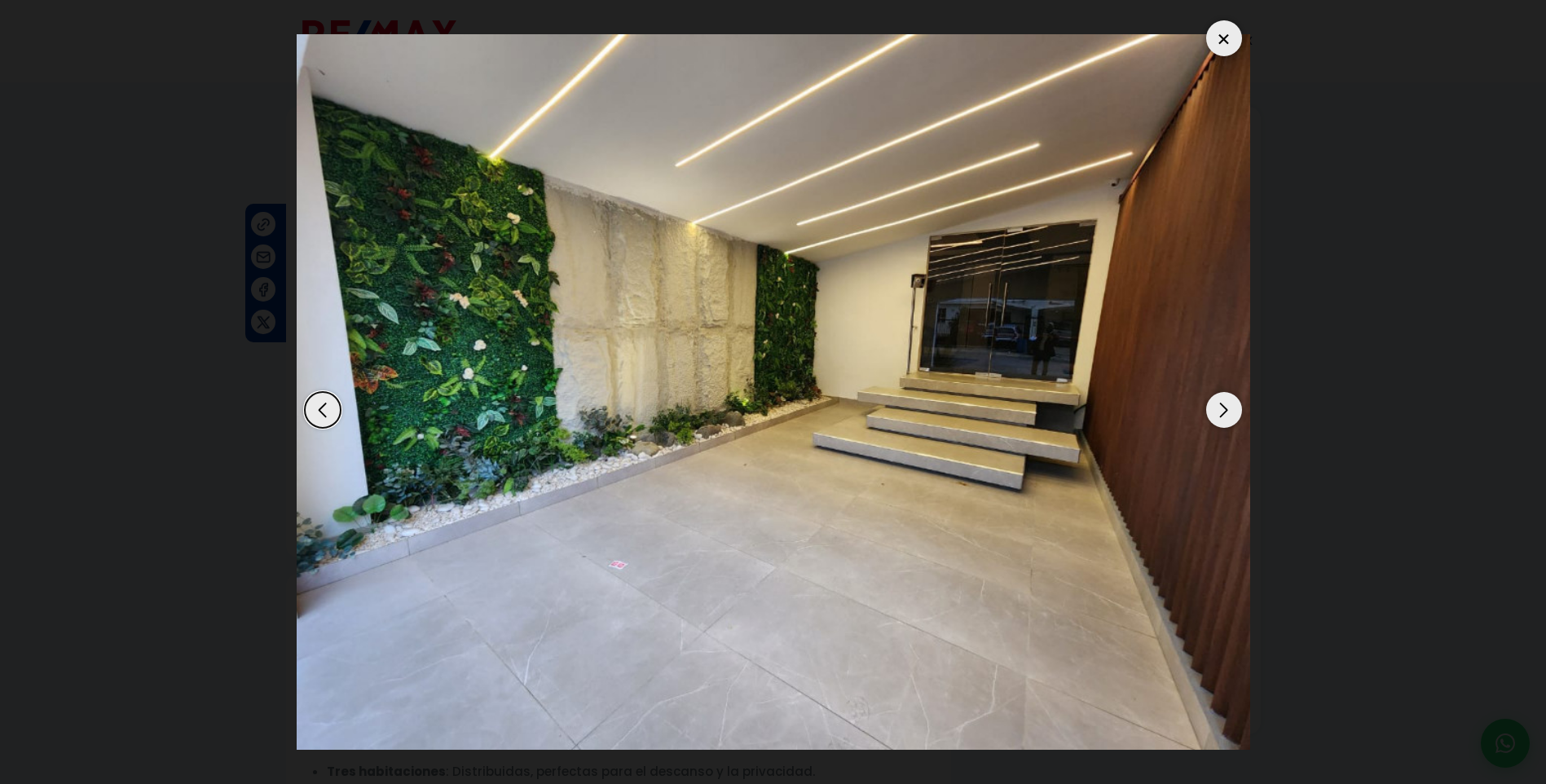
click at [1231, 413] on div "Next slide" at bounding box center [1223, 409] width 36 height 36
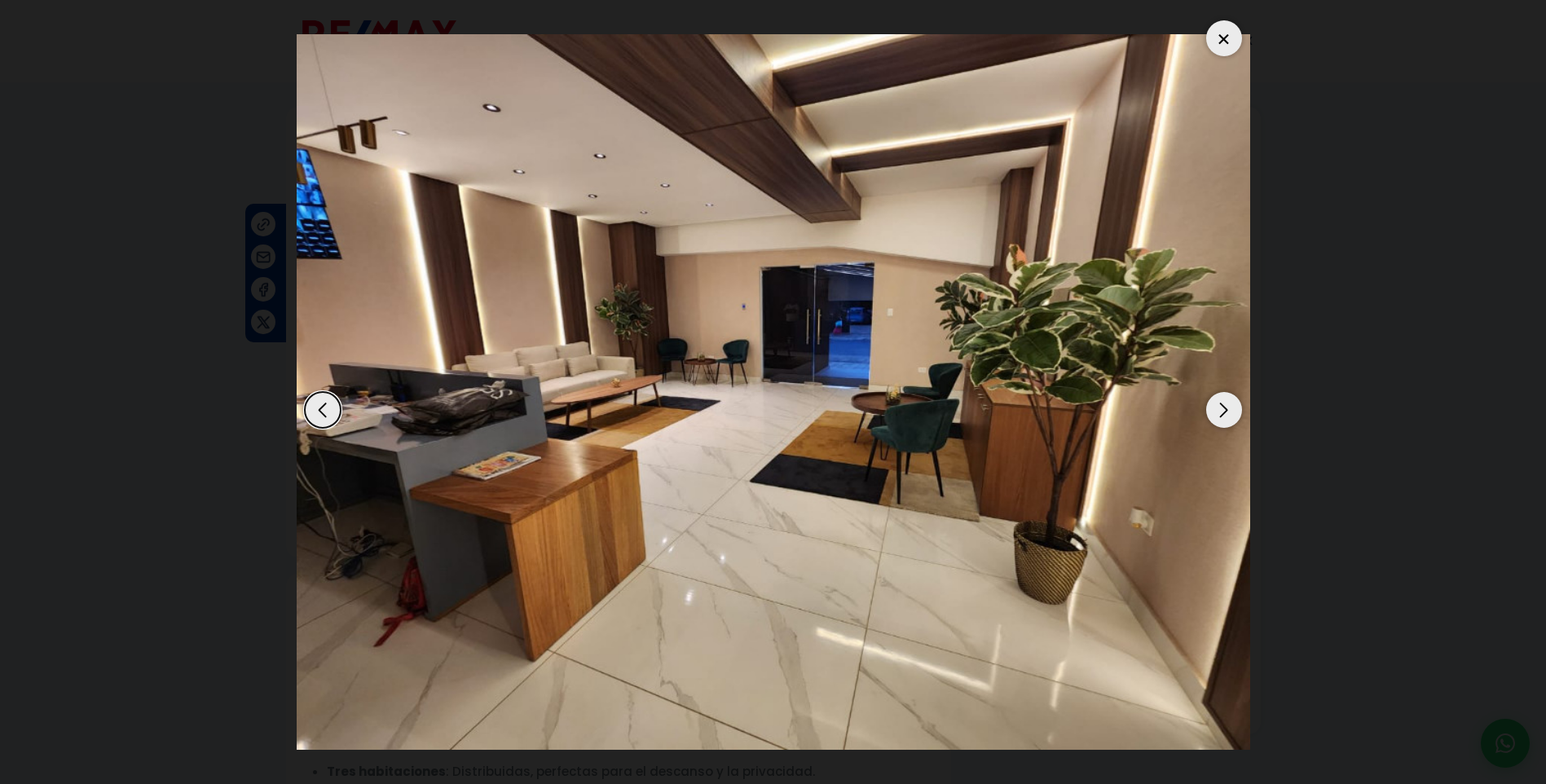
click at [1231, 413] on div "Next slide" at bounding box center [1223, 409] width 36 height 36
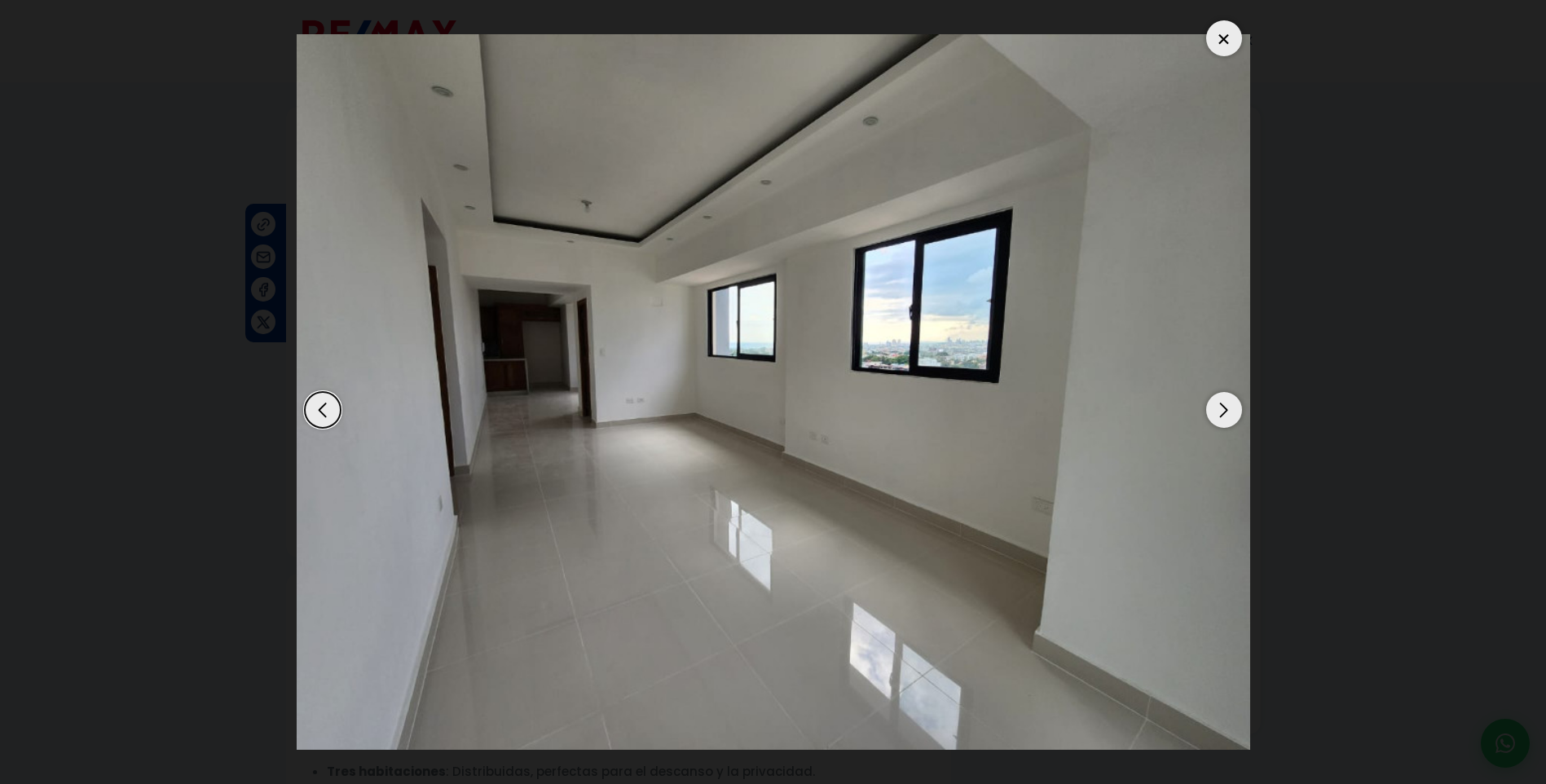
click at [1231, 413] on div "Next slide" at bounding box center [1223, 409] width 36 height 36
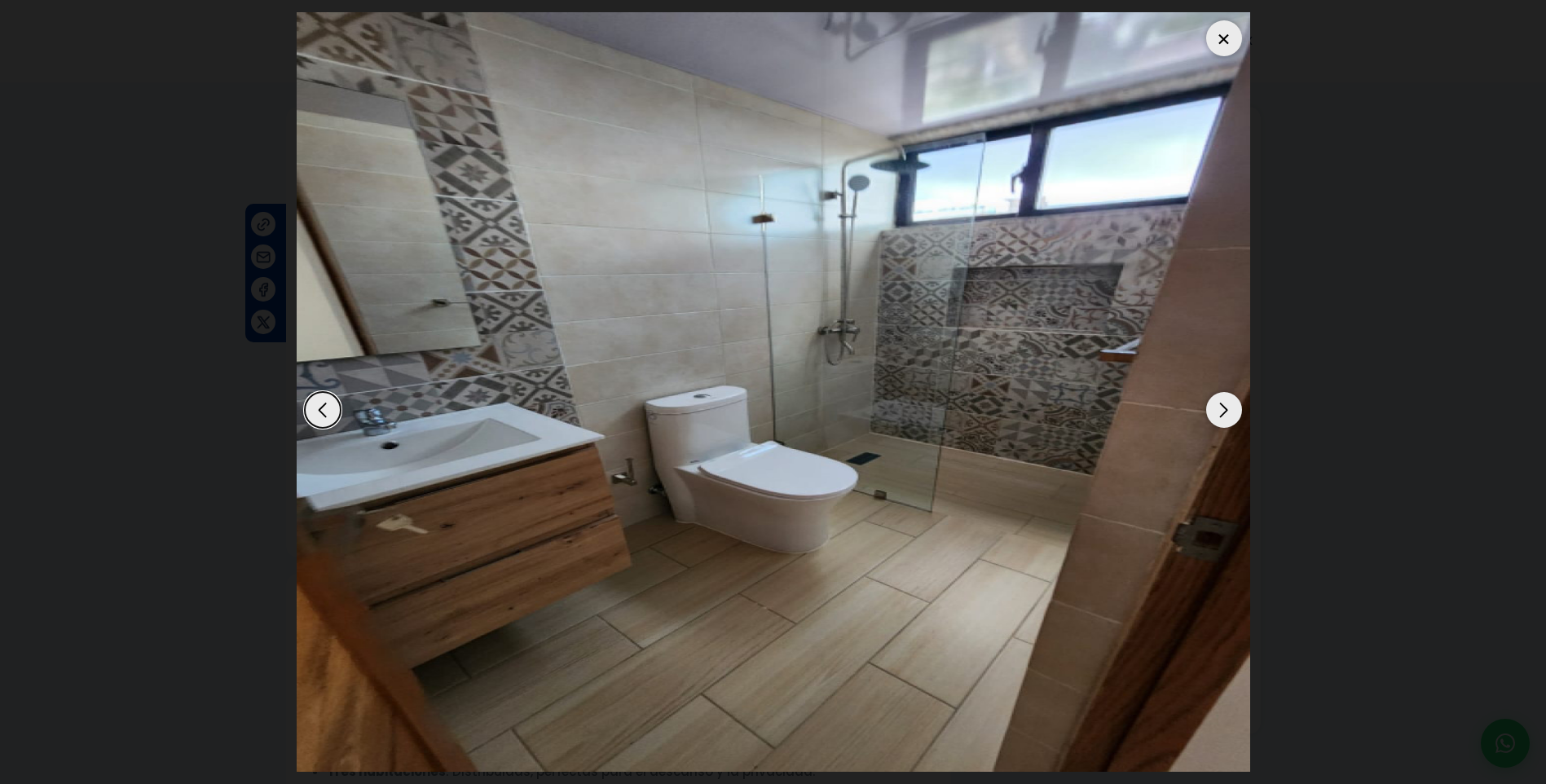
click at [1231, 413] on div "Next slide" at bounding box center [1223, 409] width 36 height 36
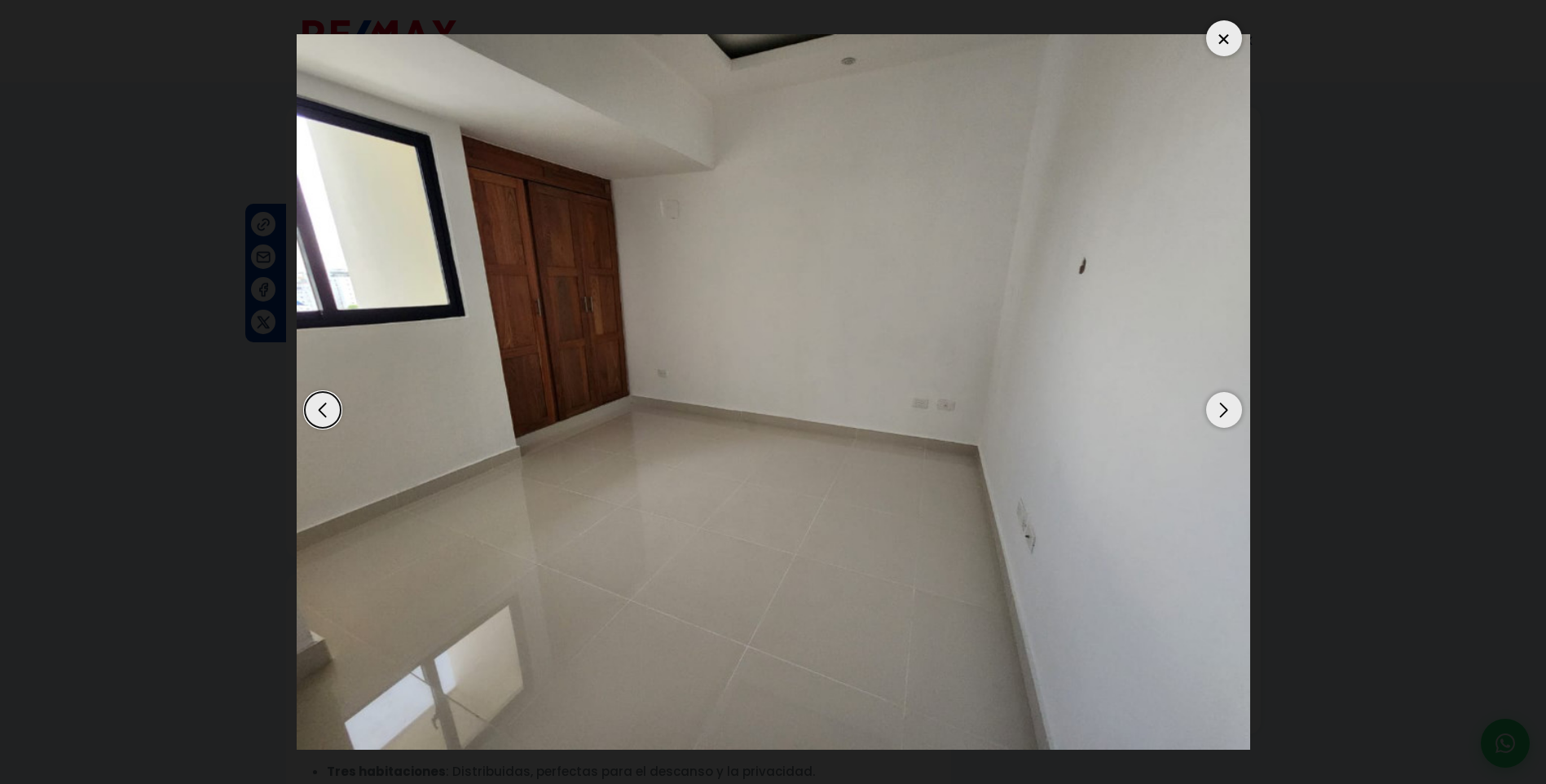
click at [1231, 413] on div "Next slide" at bounding box center [1223, 409] width 36 height 36
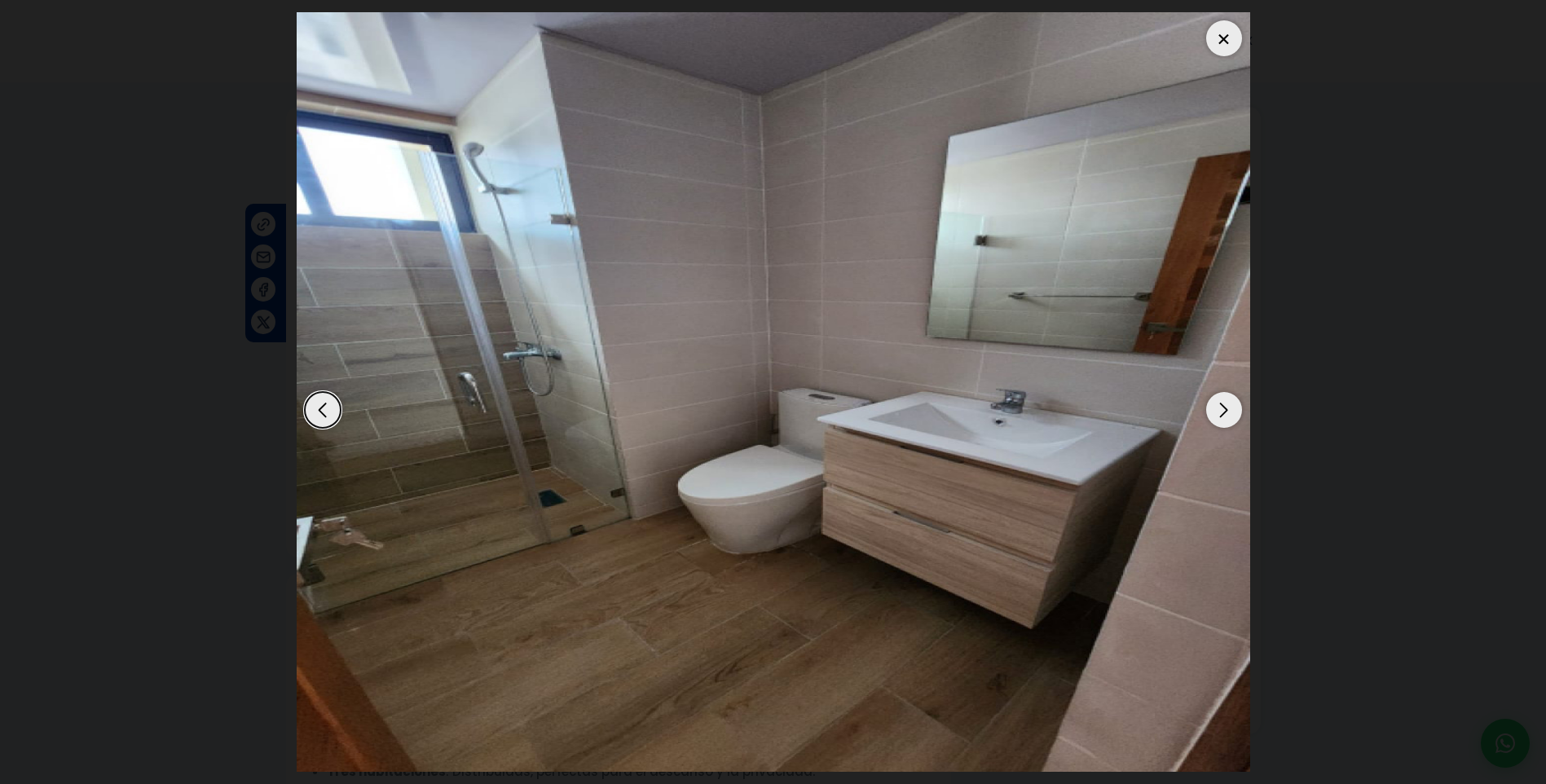
click at [1262, 509] on dialog at bounding box center [773, 392] width 977 height 784
click at [1262, 520] on dialog at bounding box center [773, 392] width 977 height 784
click at [1219, 31] on div at bounding box center [1223, 38] width 36 height 36
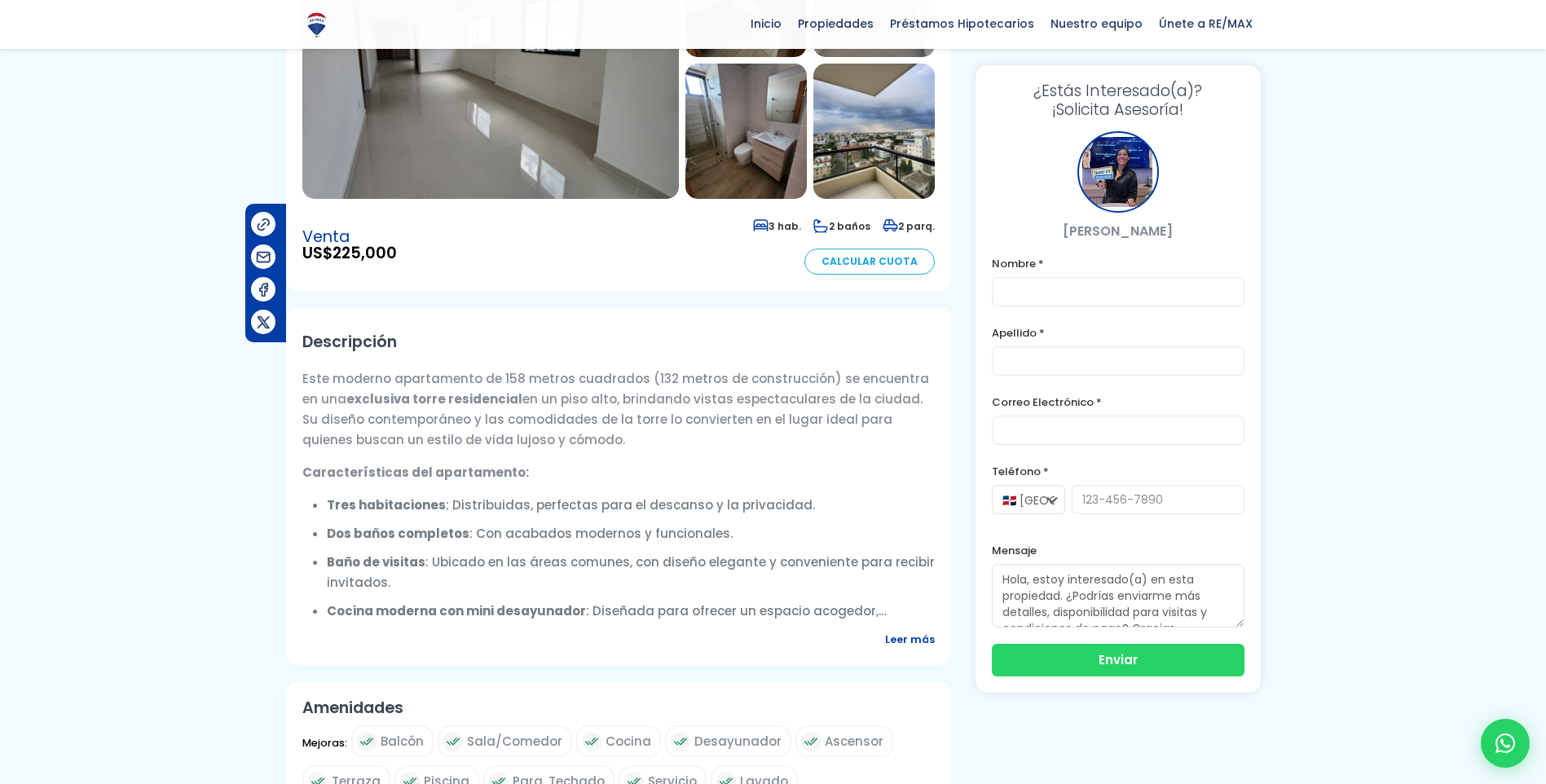
scroll to position [326, 0]
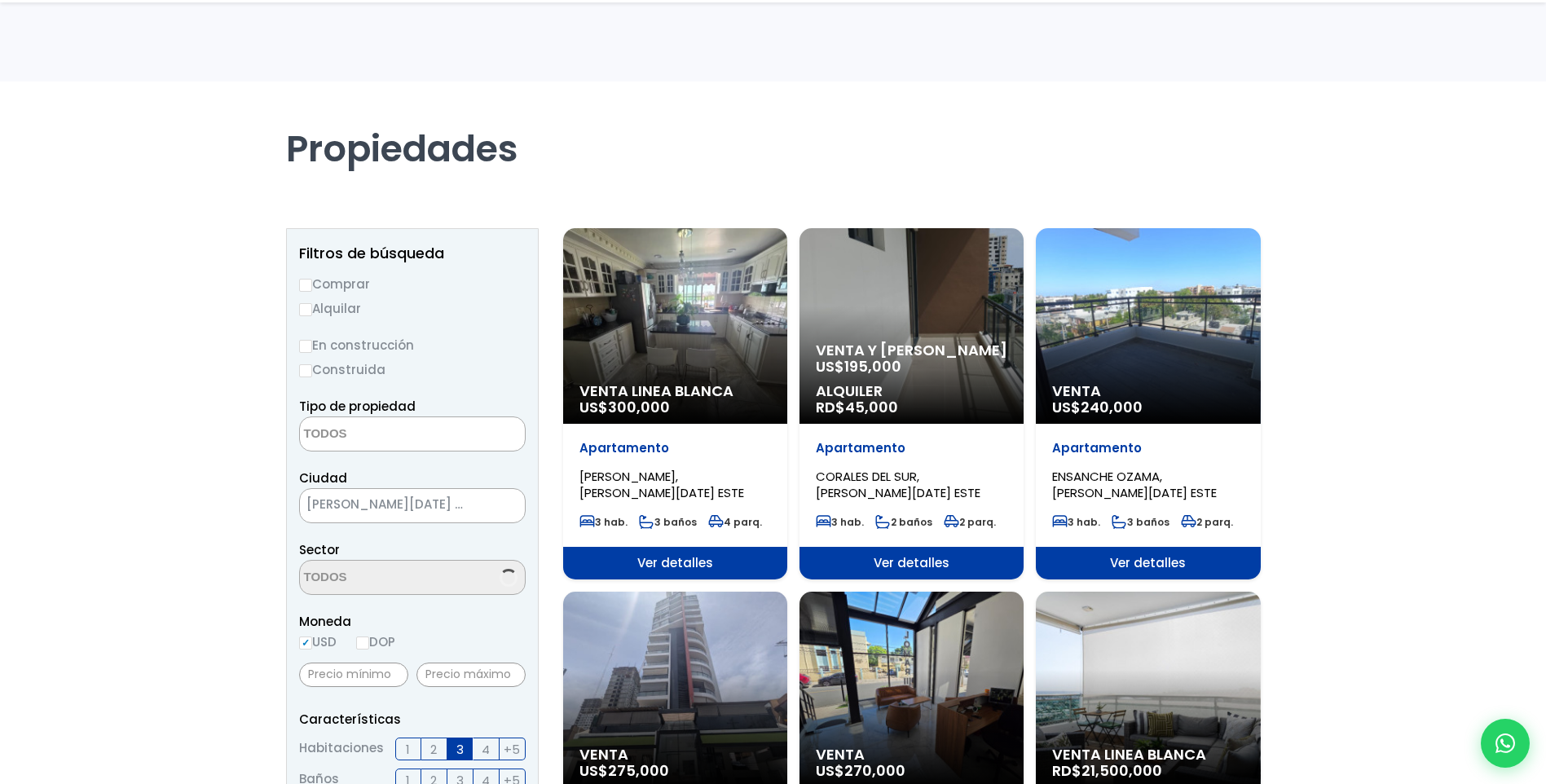
select select
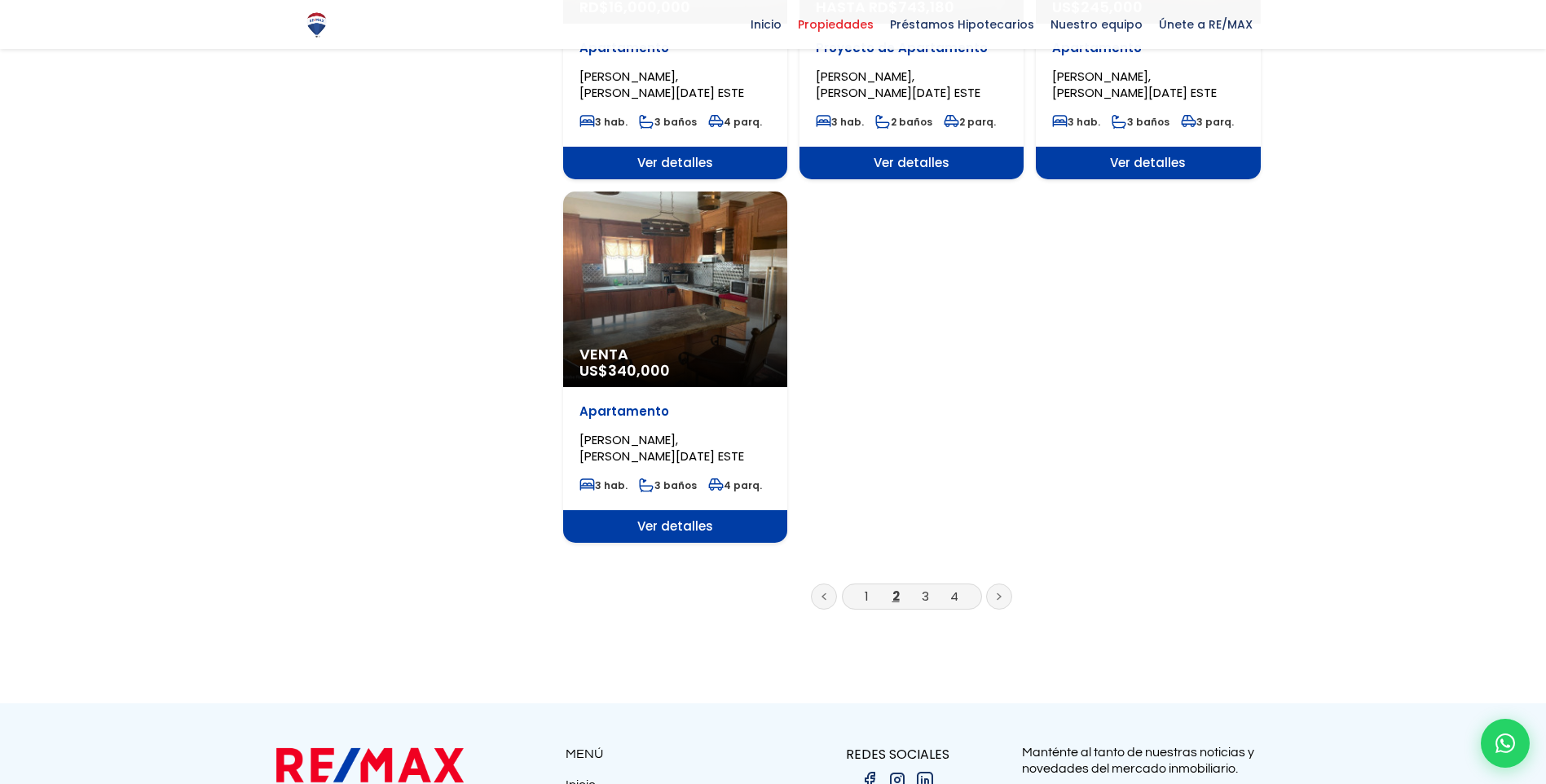
scroll to position [1873, 0]
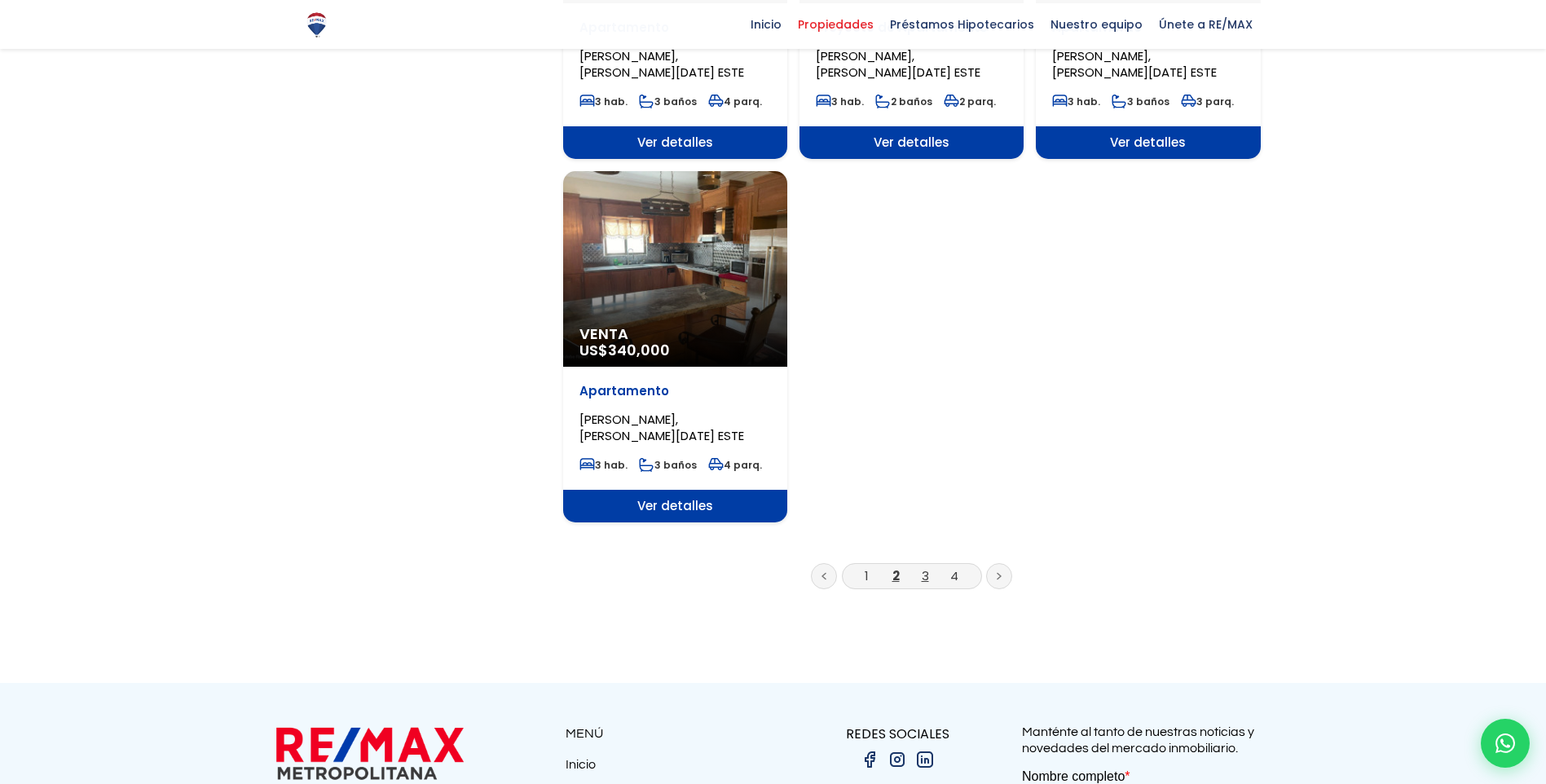
click at [927, 583] on link "3" at bounding box center [925, 576] width 8 height 17
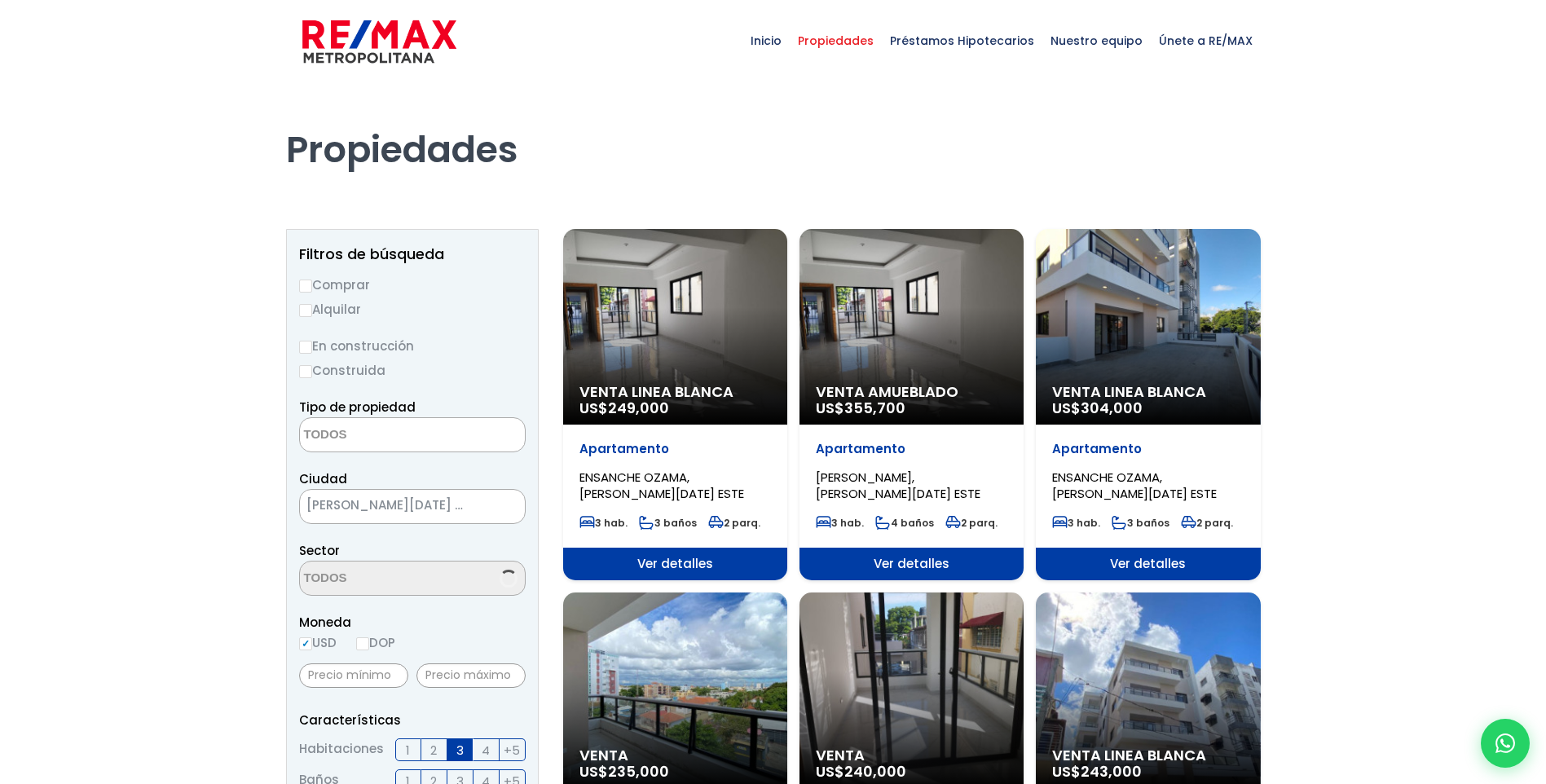
select select
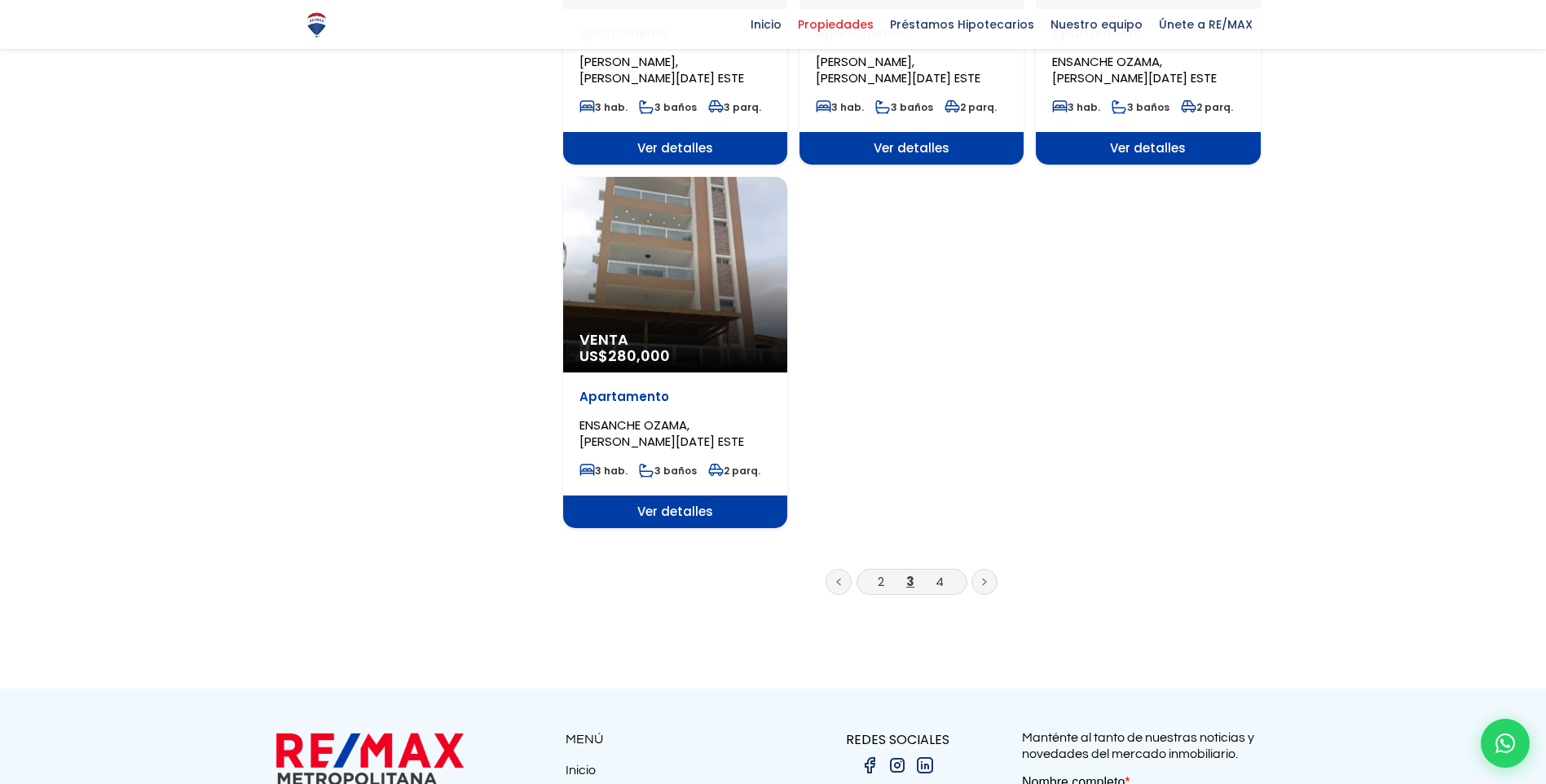
scroll to position [1956, 0]
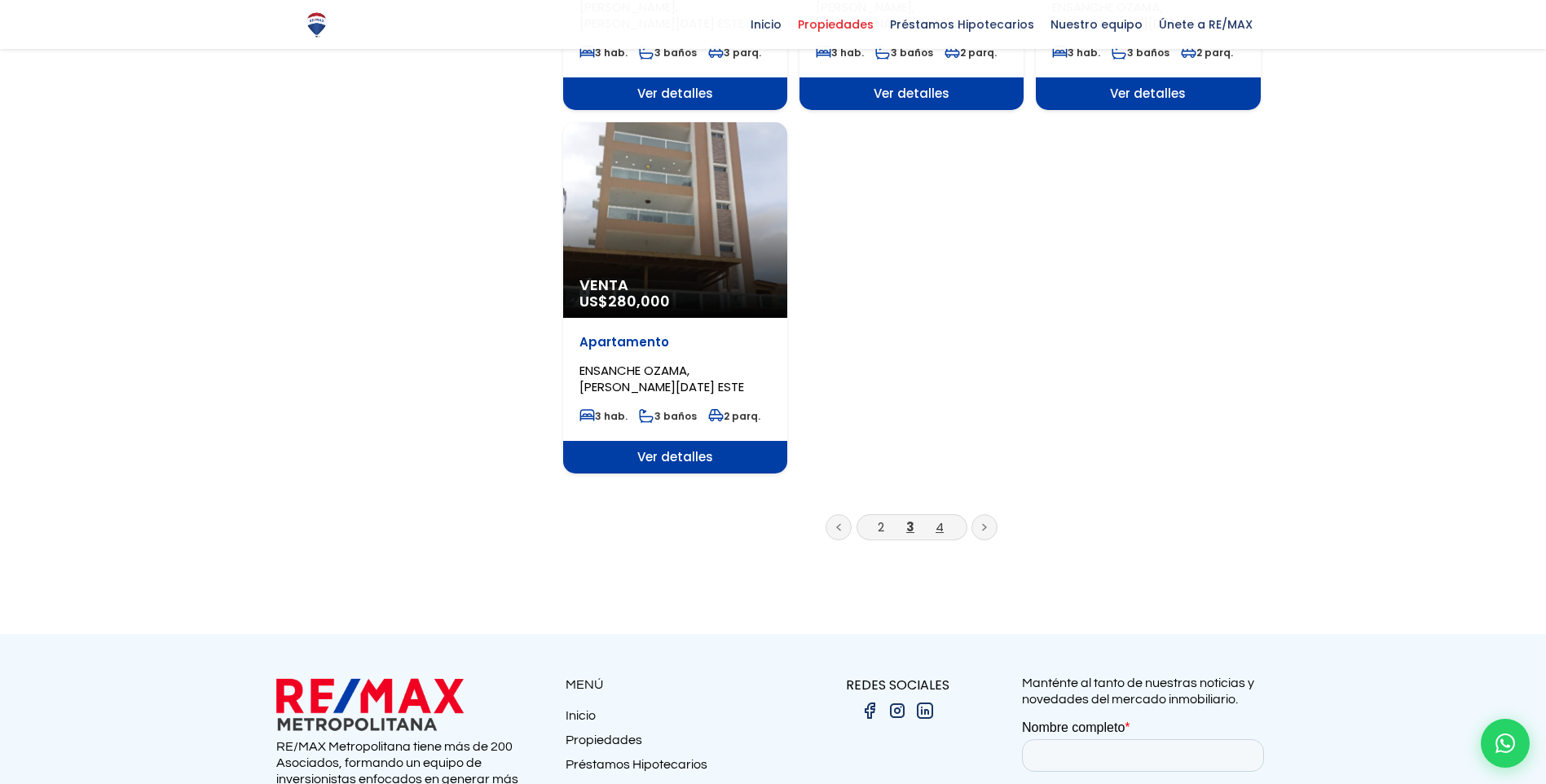
click at [942, 518] on link "4" at bounding box center [940, 527] width 8 height 17
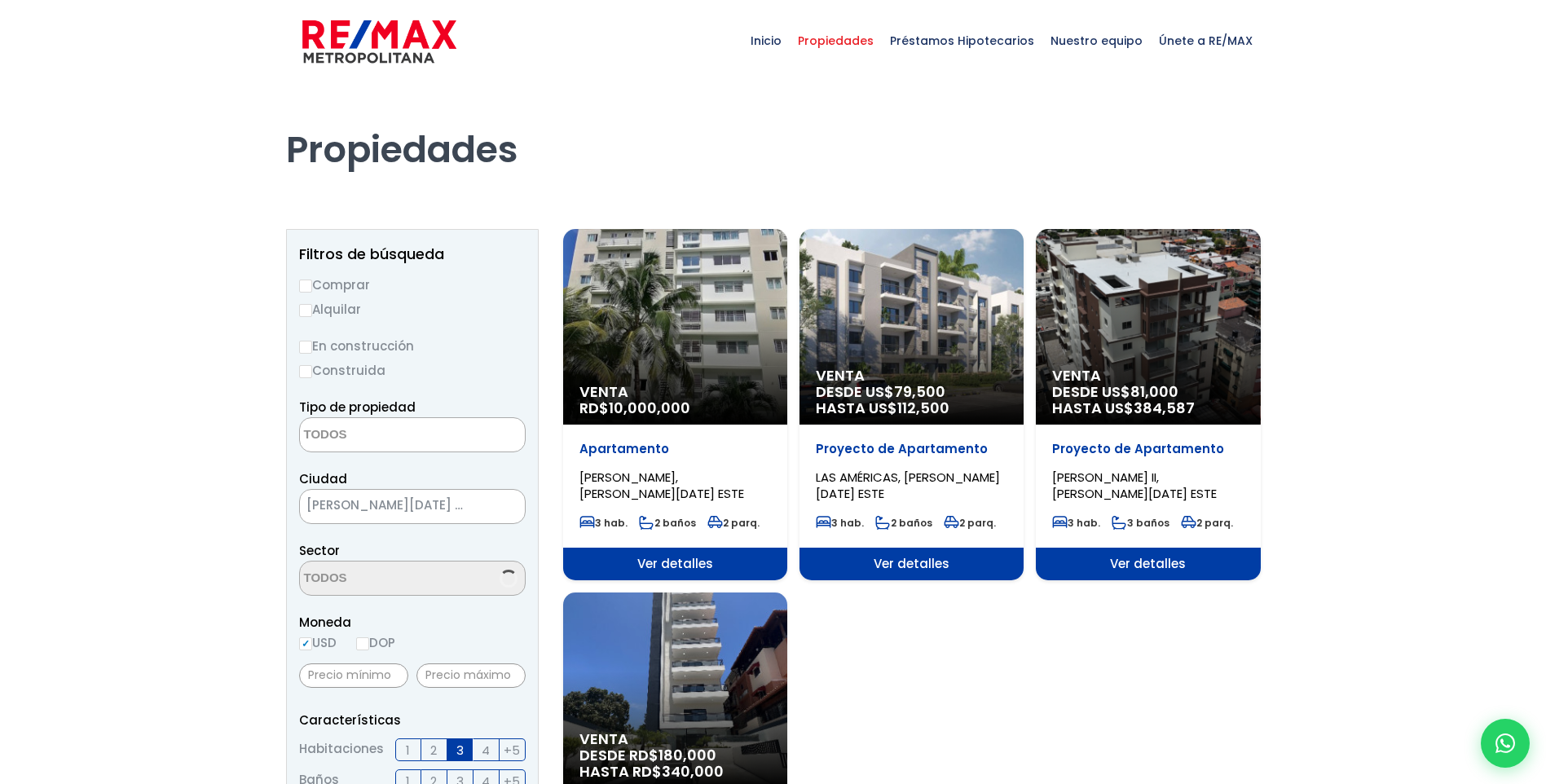
select select
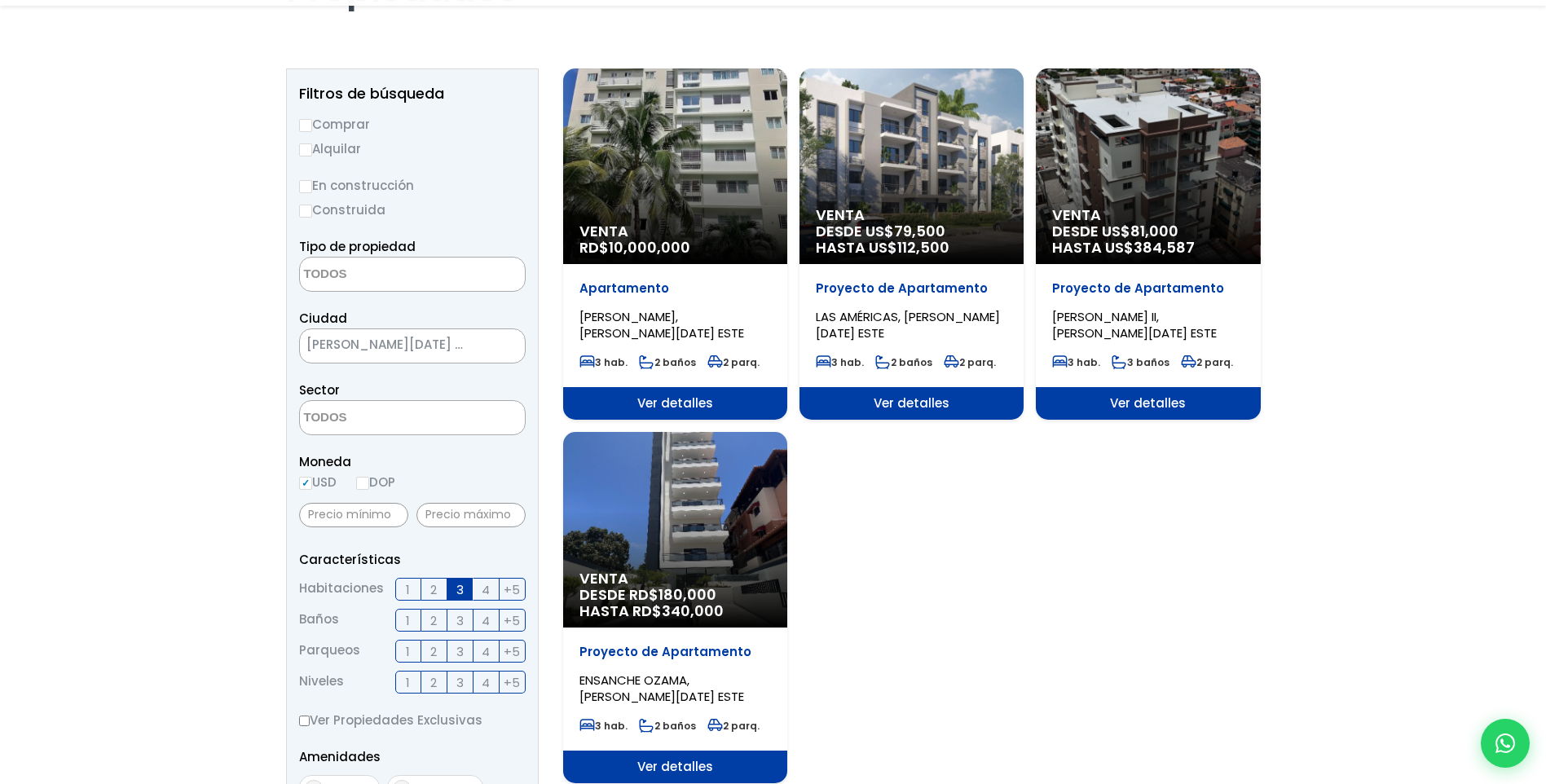
scroll to position [326, 0]
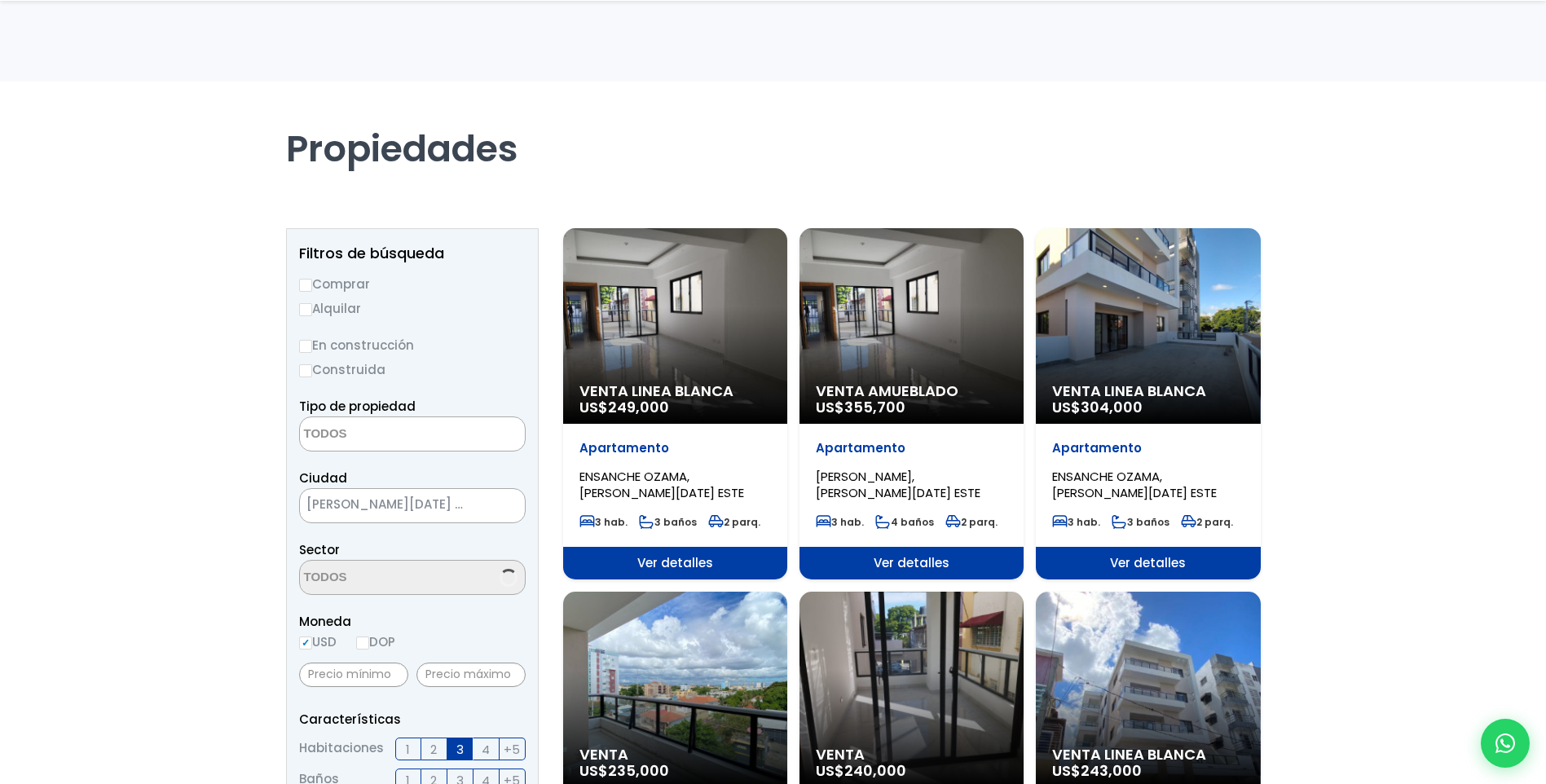
select select
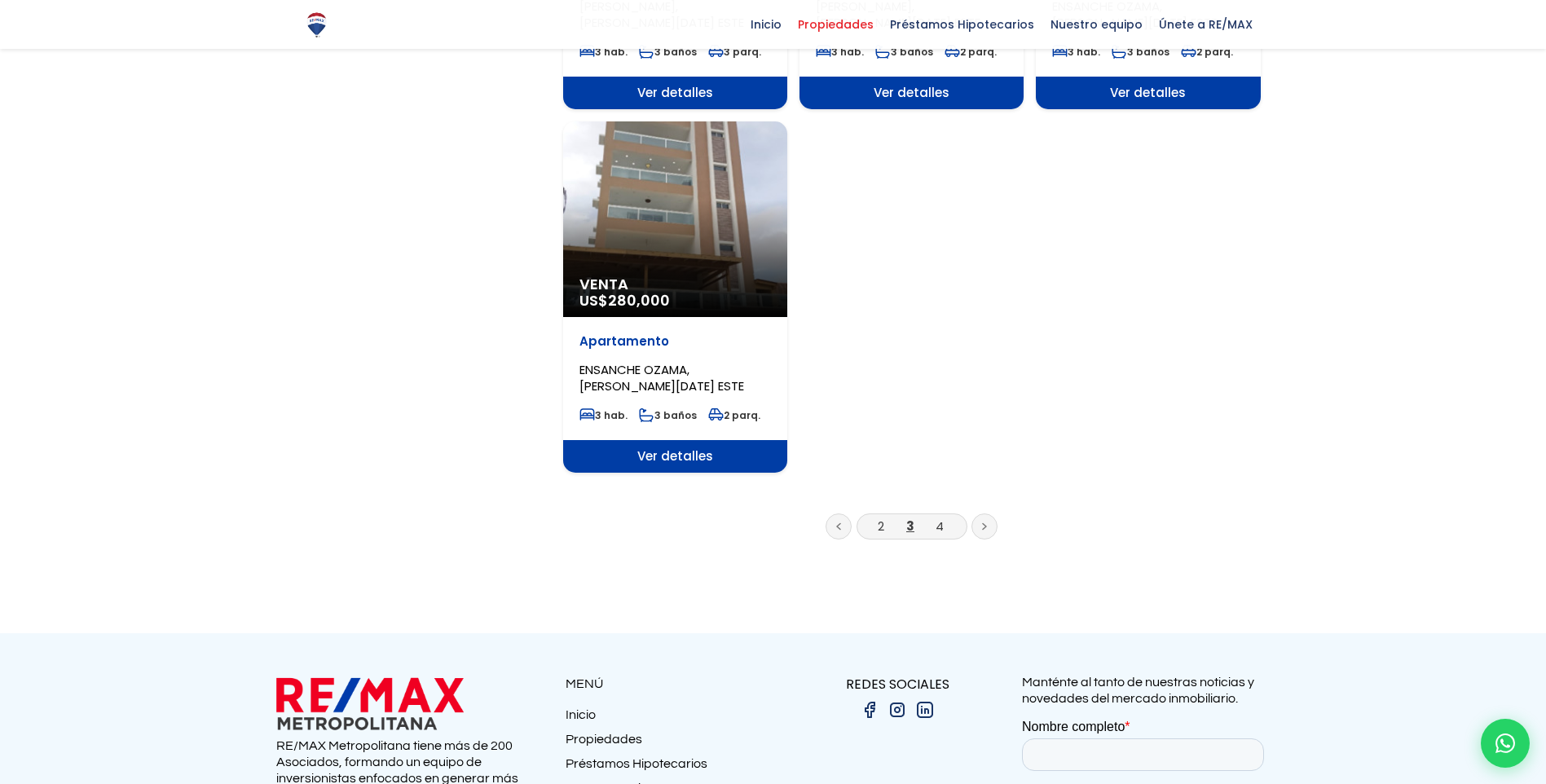
scroll to position [1956, 0]
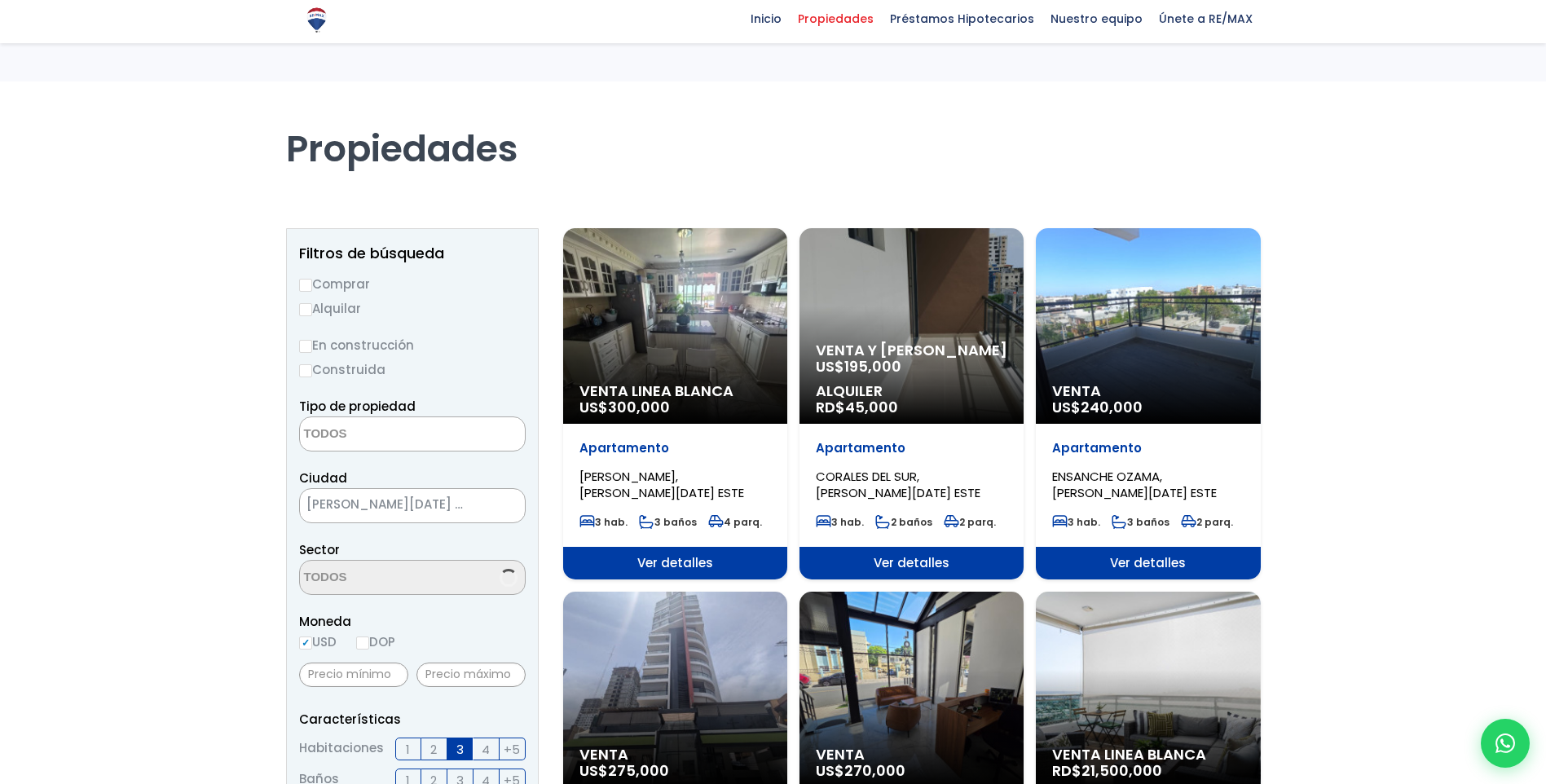
select select
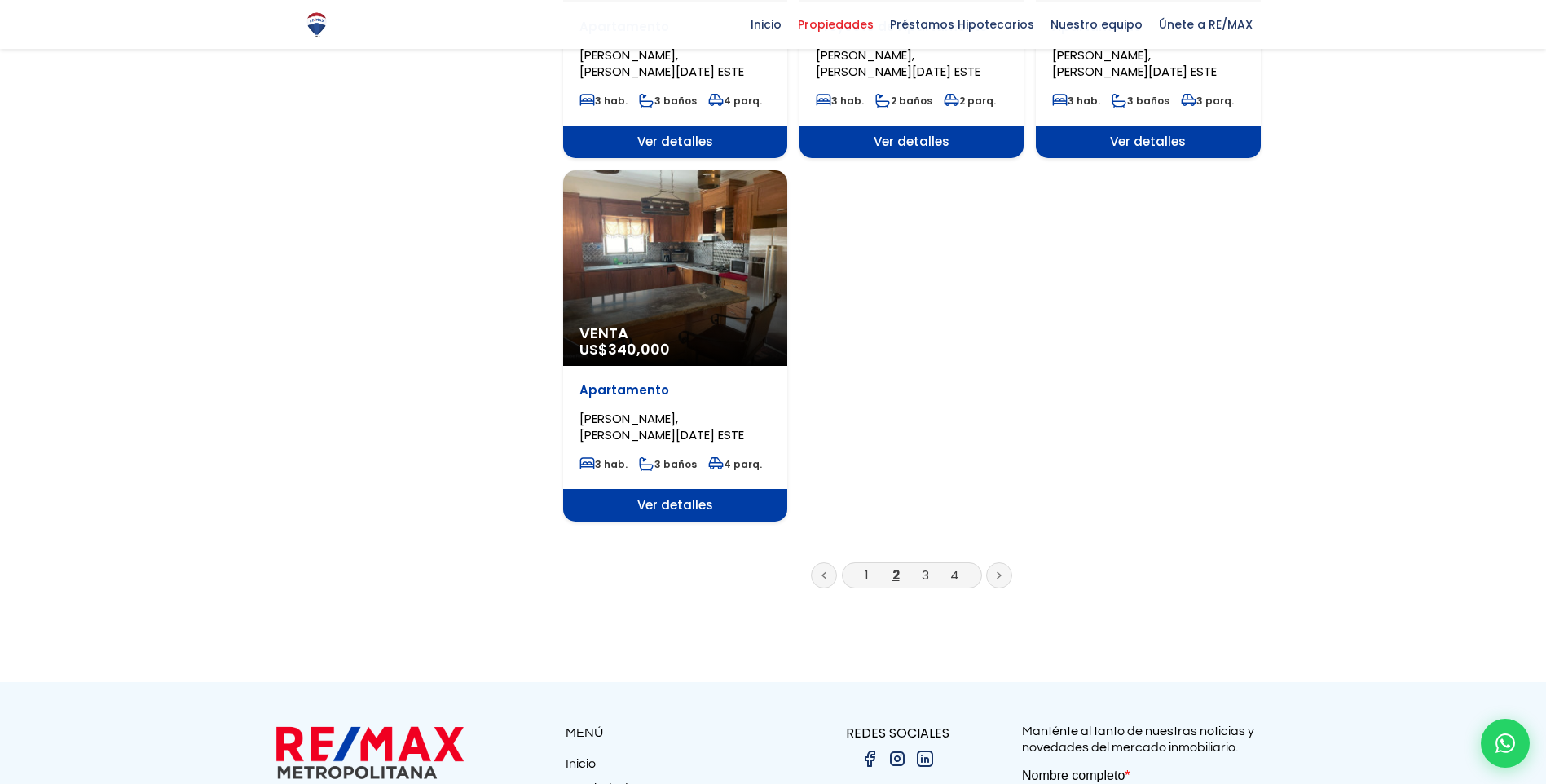
scroll to position [1873, 0]
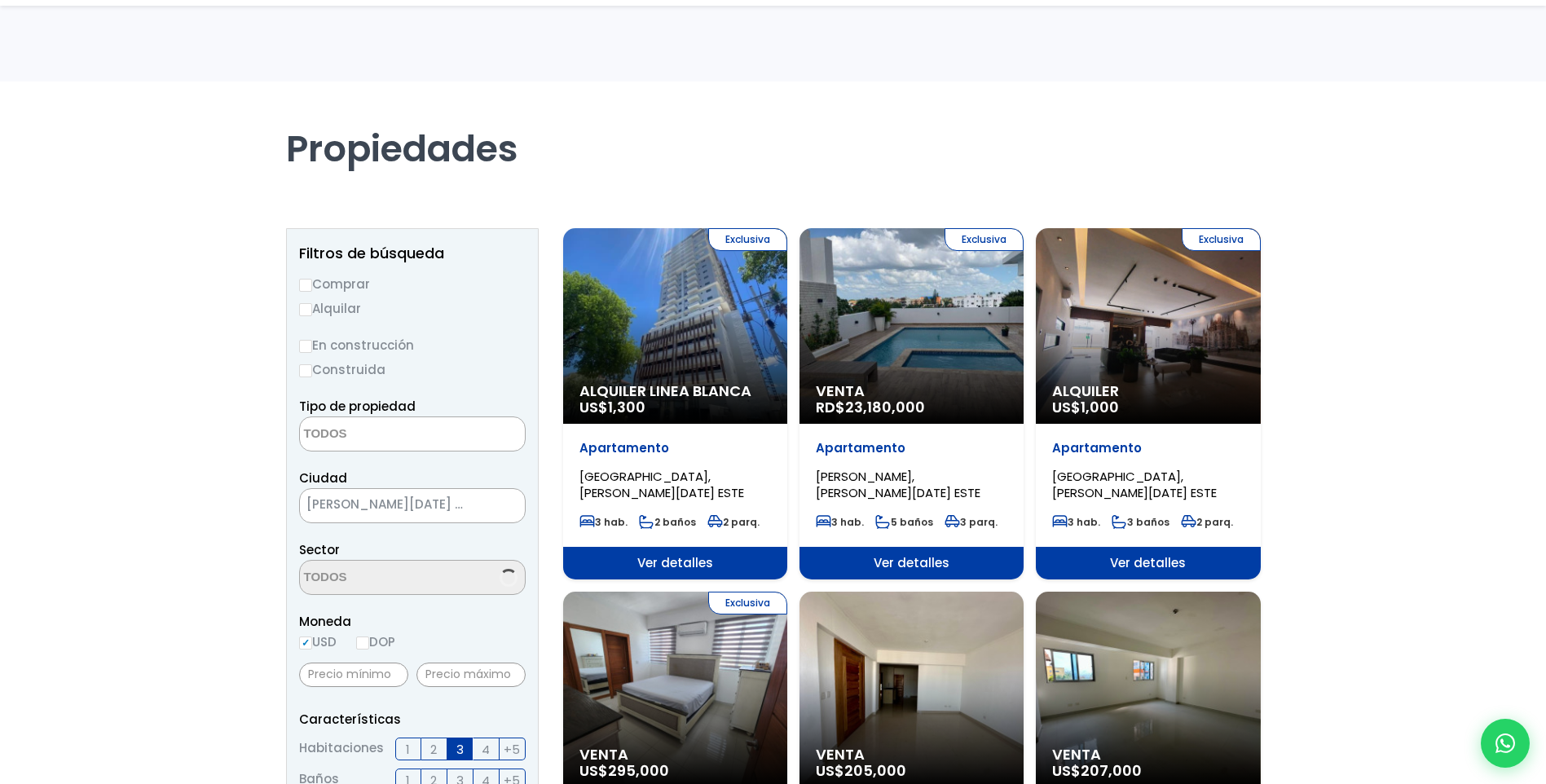
select select
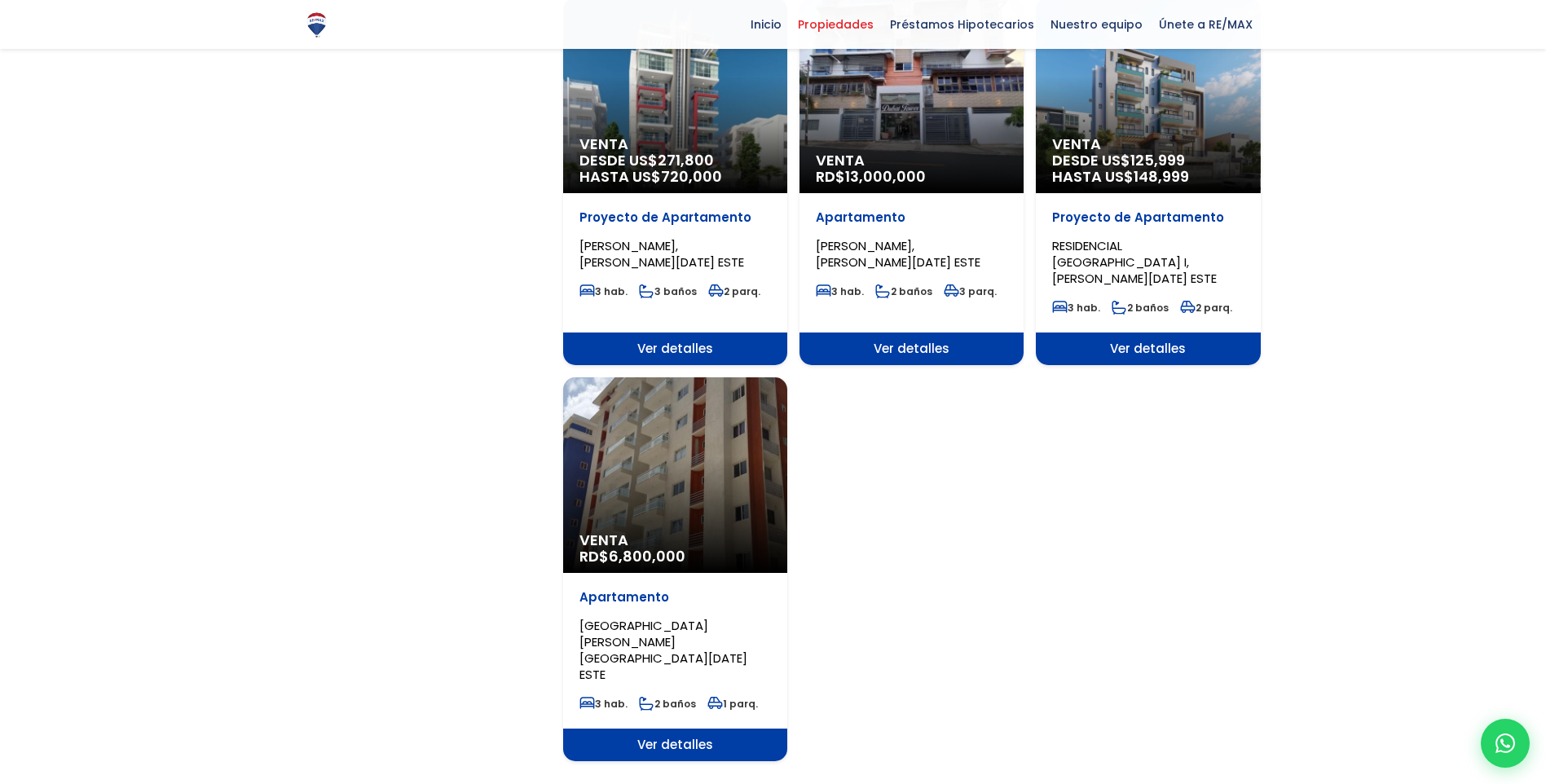
scroll to position [1711, 0]
